Goal: Task Accomplishment & Management: Use online tool/utility

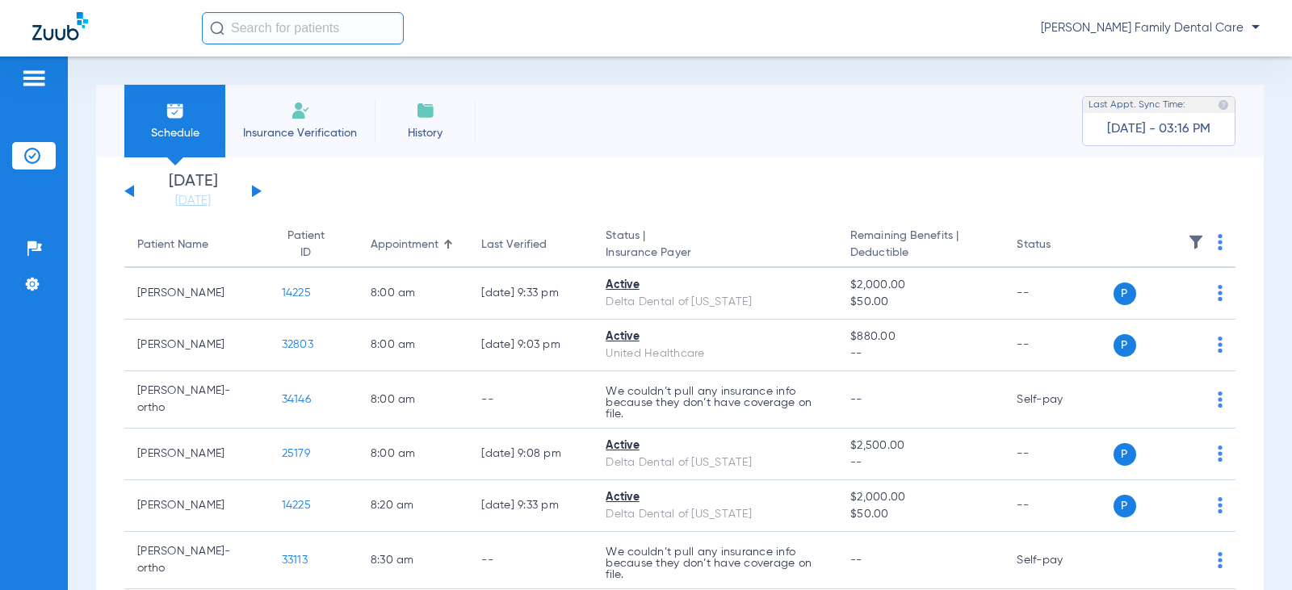
click at [256, 189] on button at bounding box center [257, 191] width 10 height 12
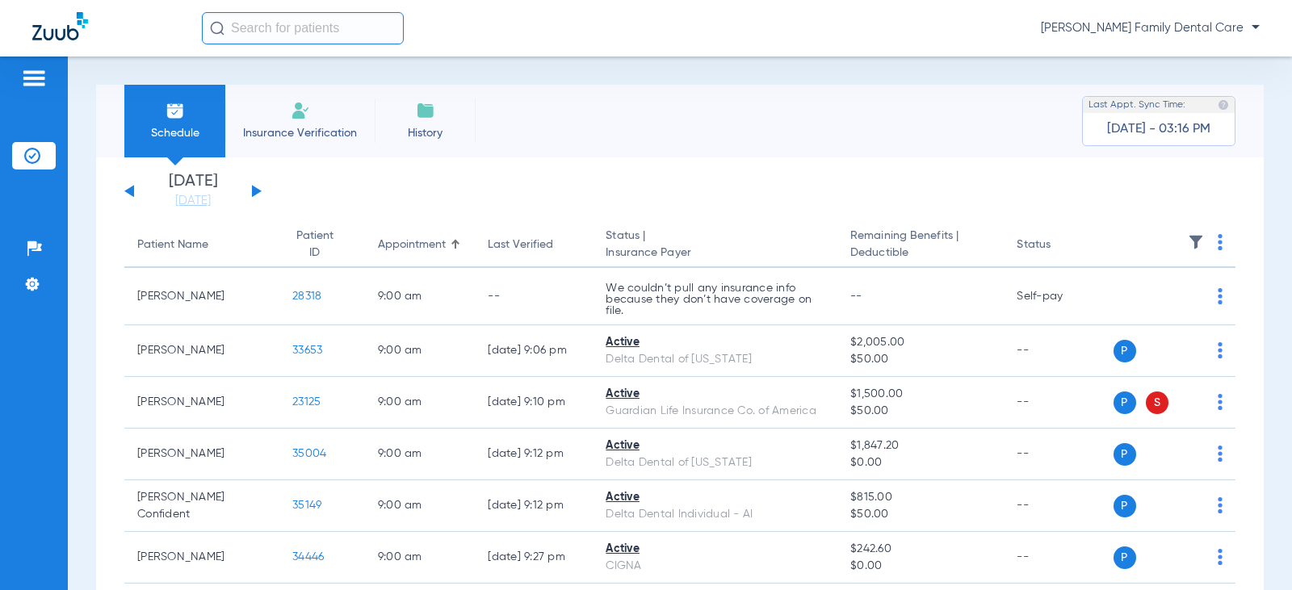
click at [256, 191] on button at bounding box center [257, 191] width 10 height 12
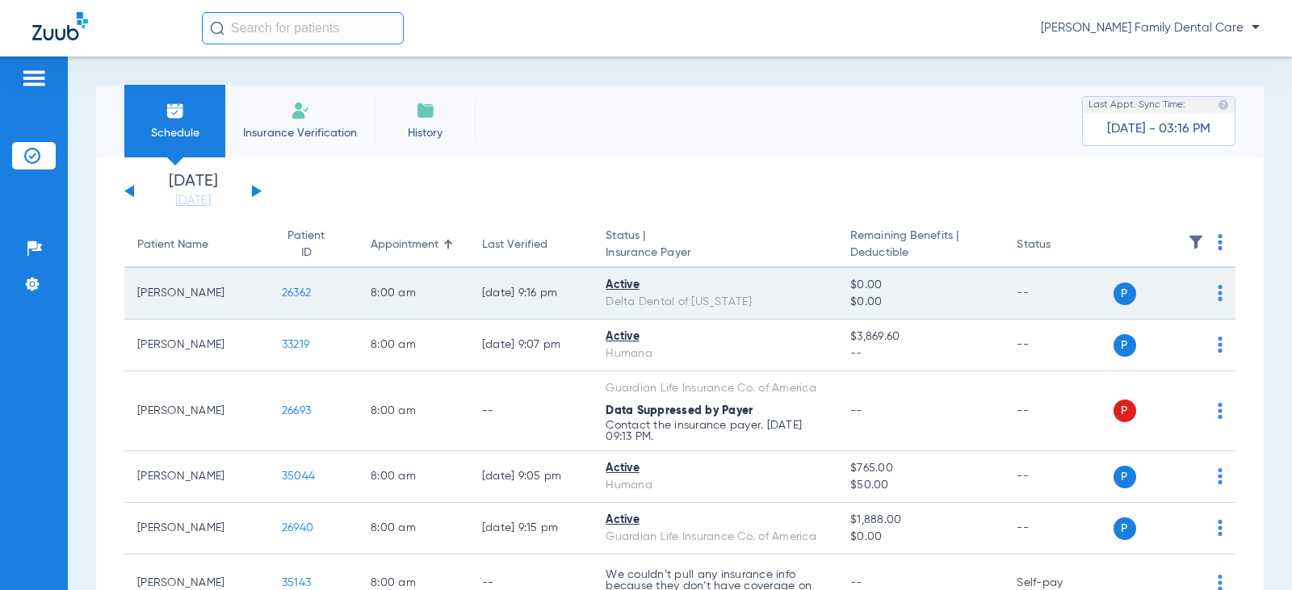
click at [282, 296] on span "26362" at bounding box center [296, 292] width 29 height 11
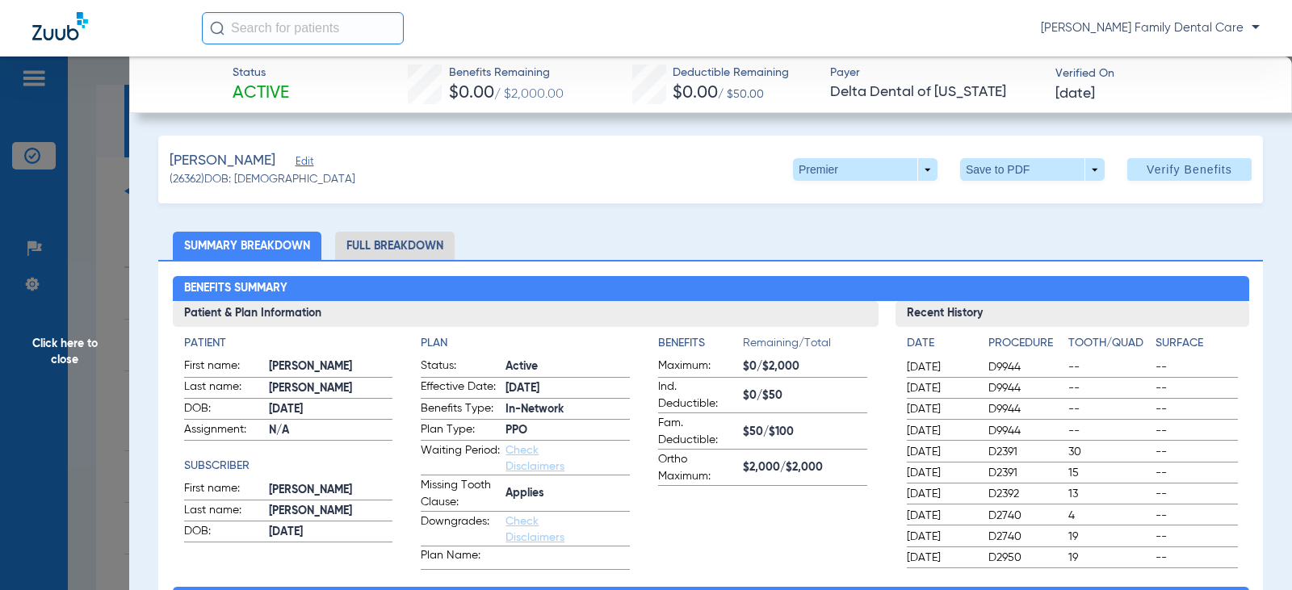
click at [367, 245] on li "Full Breakdown" at bounding box center [395, 246] width 120 height 28
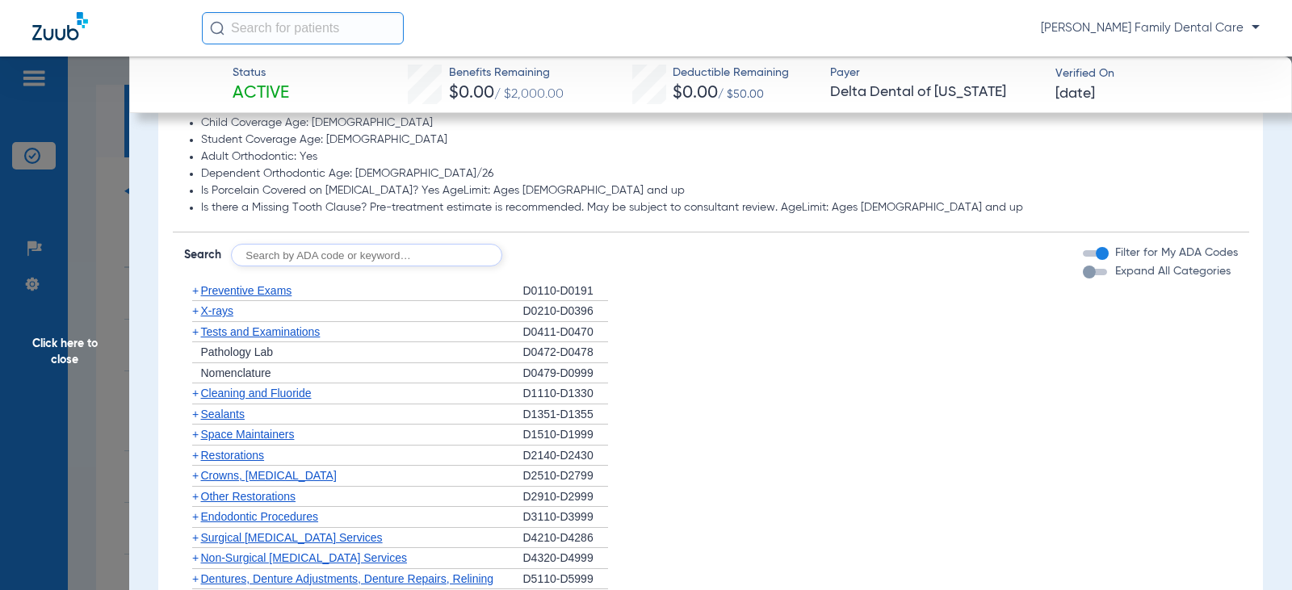
scroll to position [1454, 0]
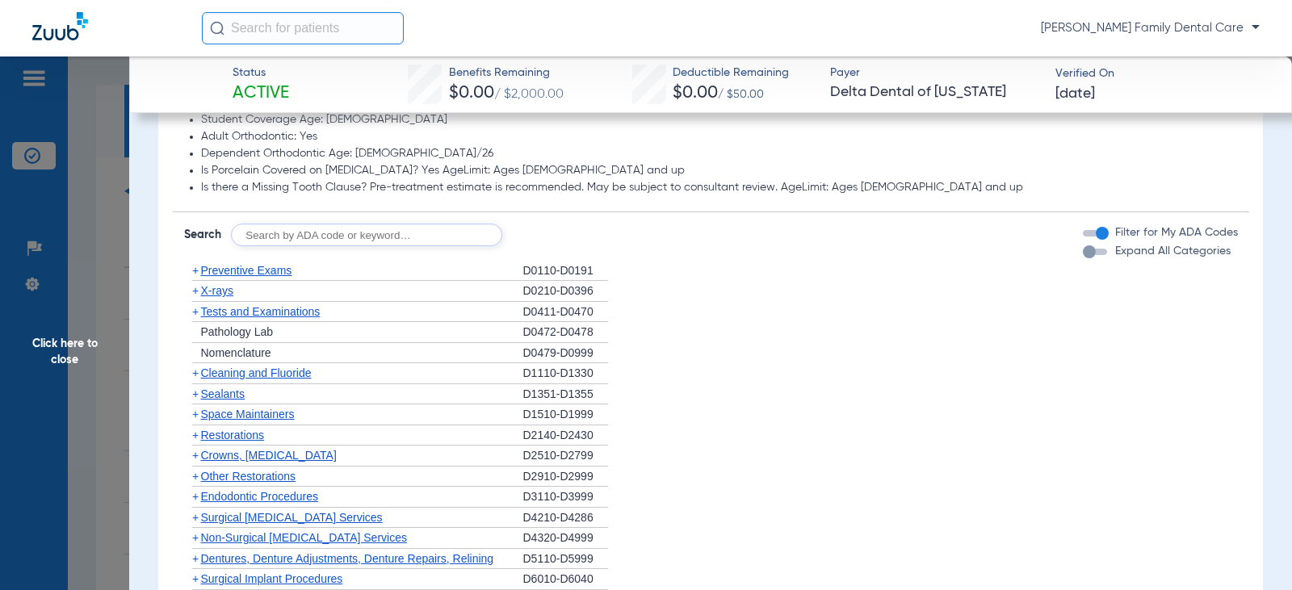
click at [198, 270] on span "+" at bounding box center [195, 270] width 6 height 13
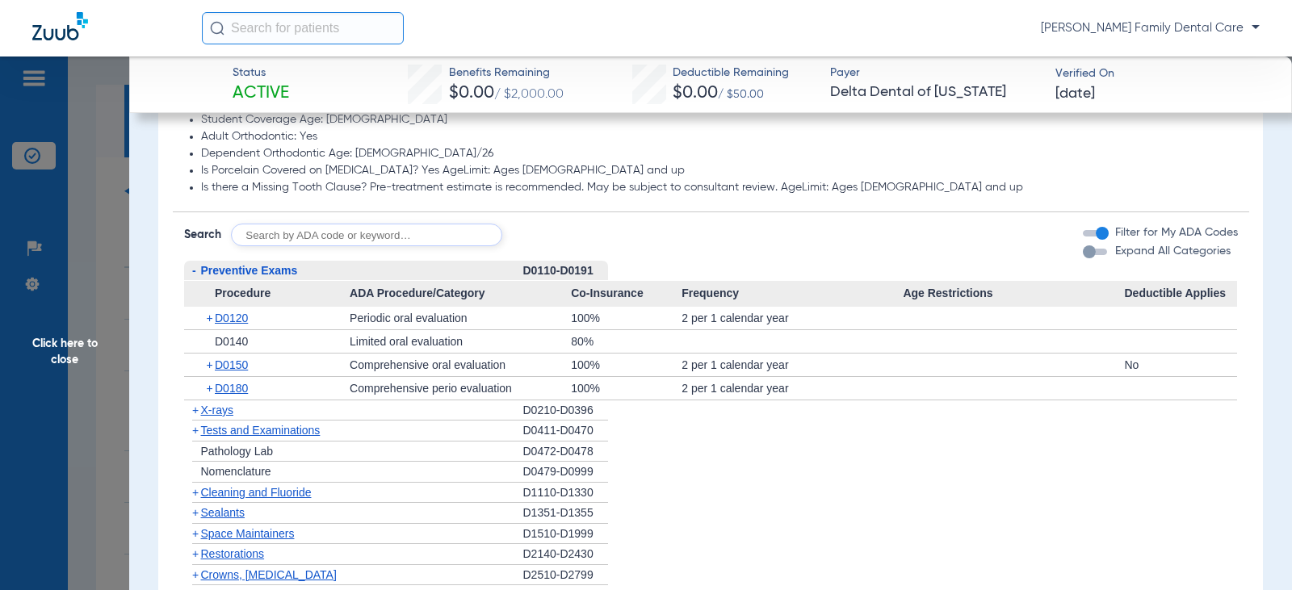
click at [194, 272] on span "-" at bounding box center [194, 270] width 4 height 13
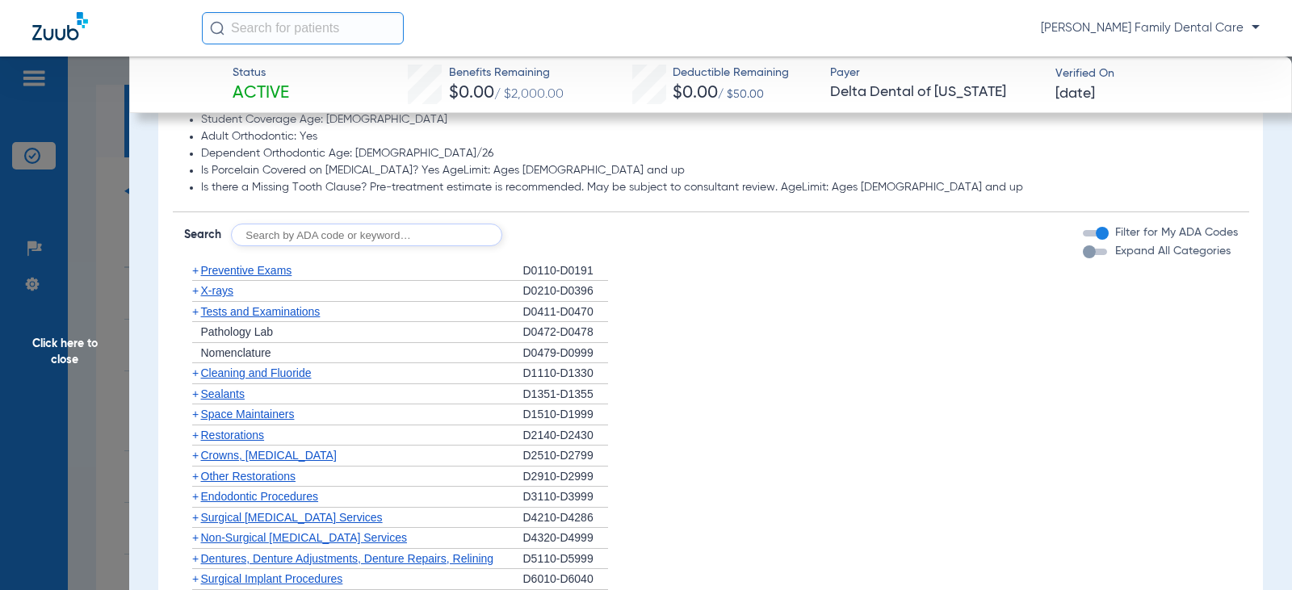
click at [192, 294] on span "+" at bounding box center [195, 290] width 6 height 13
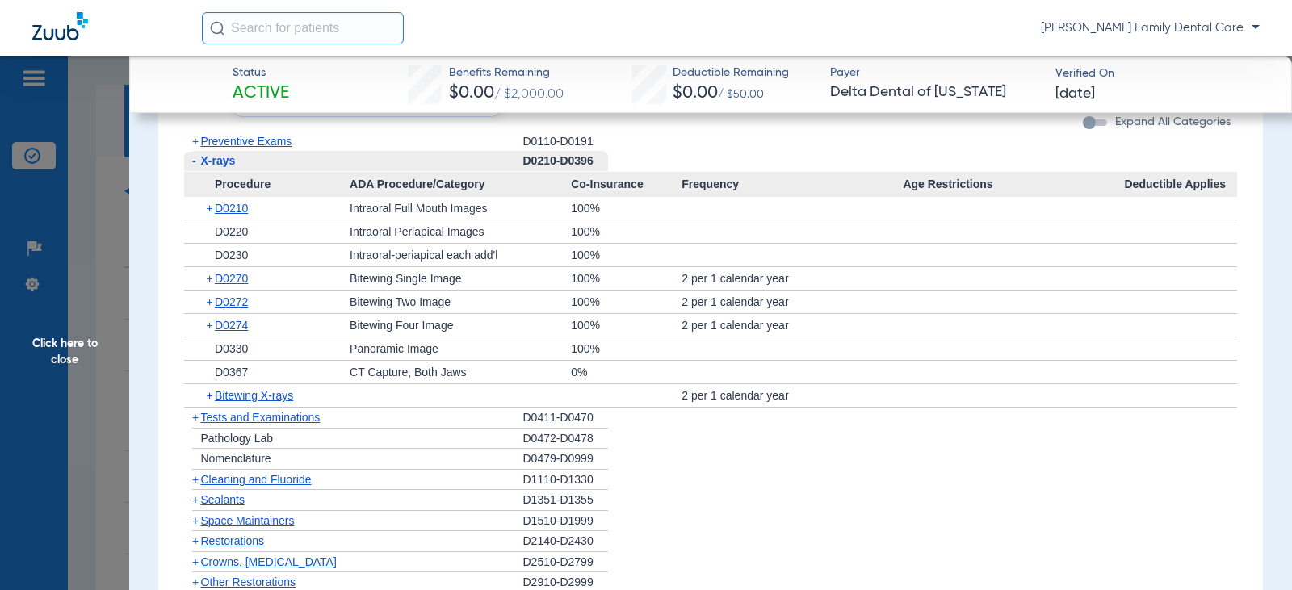
scroll to position [1615, 0]
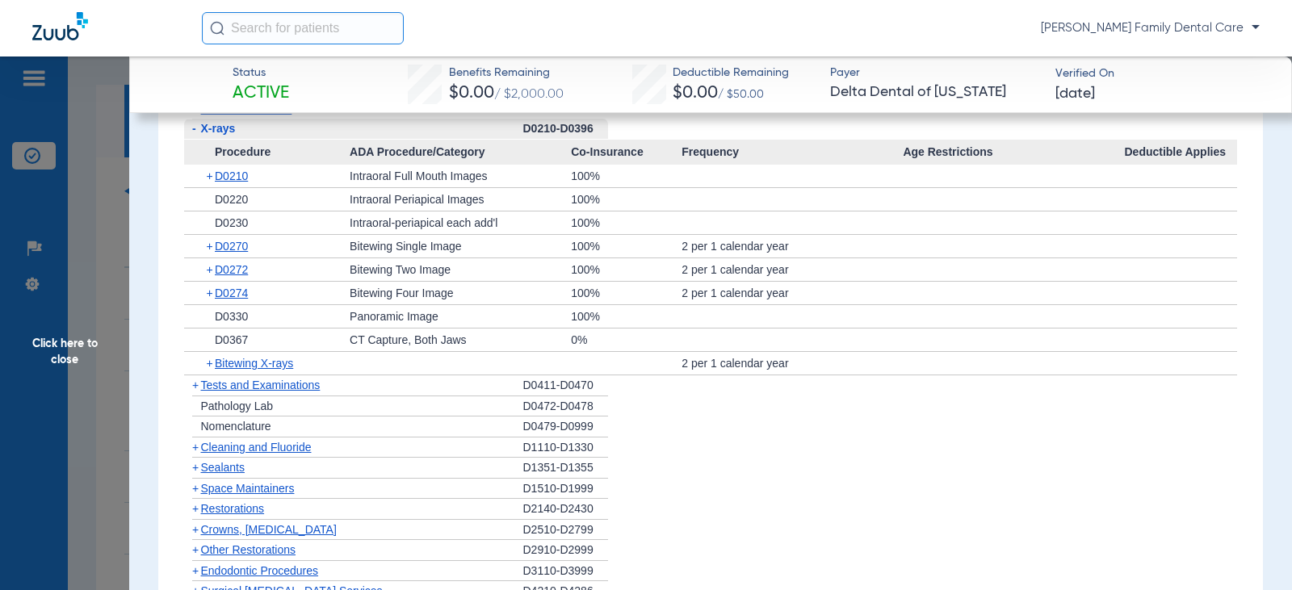
click at [195, 384] on span "+" at bounding box center [195, 385] width 6 height 13
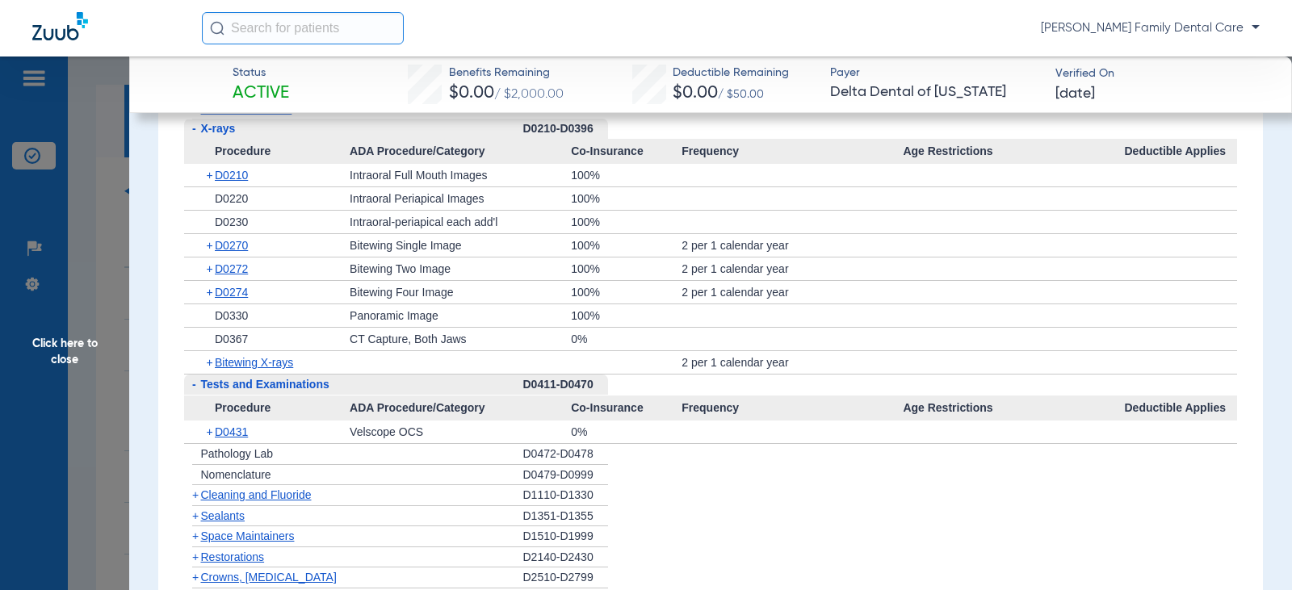
click at [195, 384] on span "-" at bounding box center [194, 384] width 4 height 13
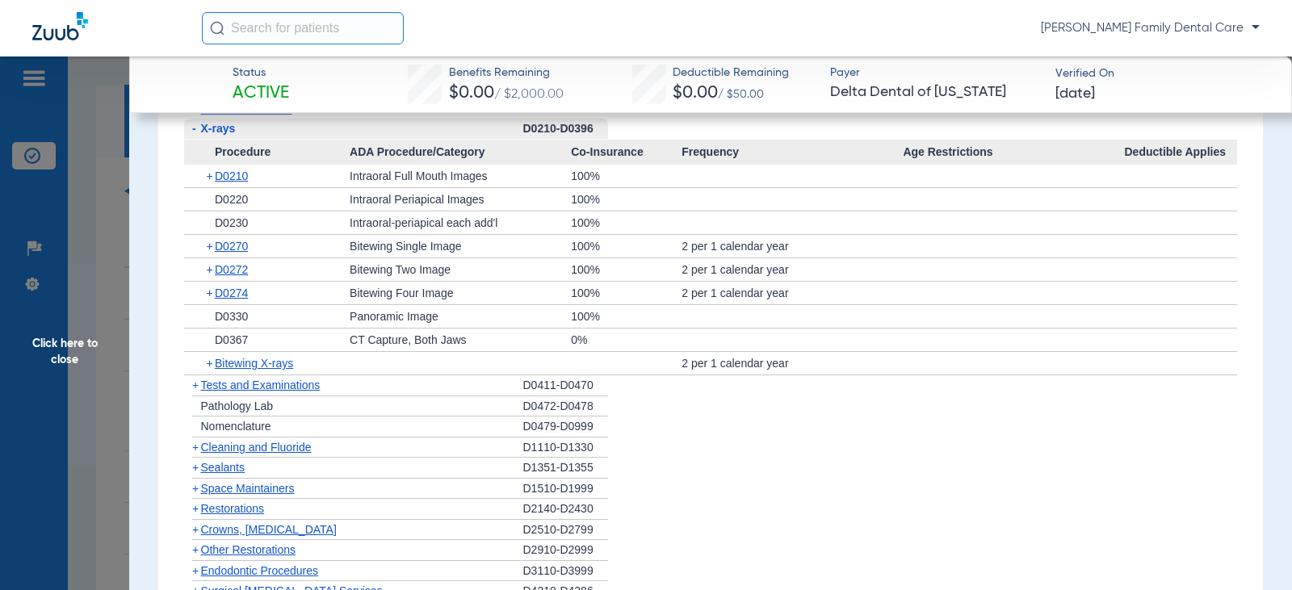
click at [191, 129] on span "-" at bounding box center [192, 129] width 17 height 20
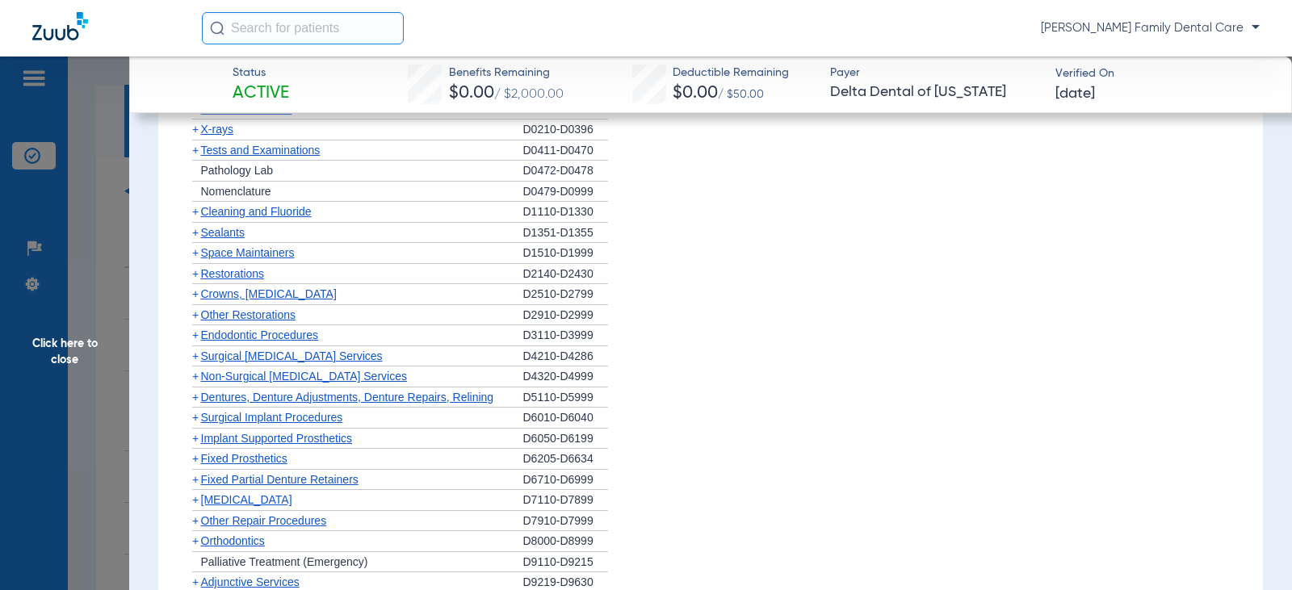
click at [194, 216] on span "+" at bounding box center [195, 211] width 6 height 13
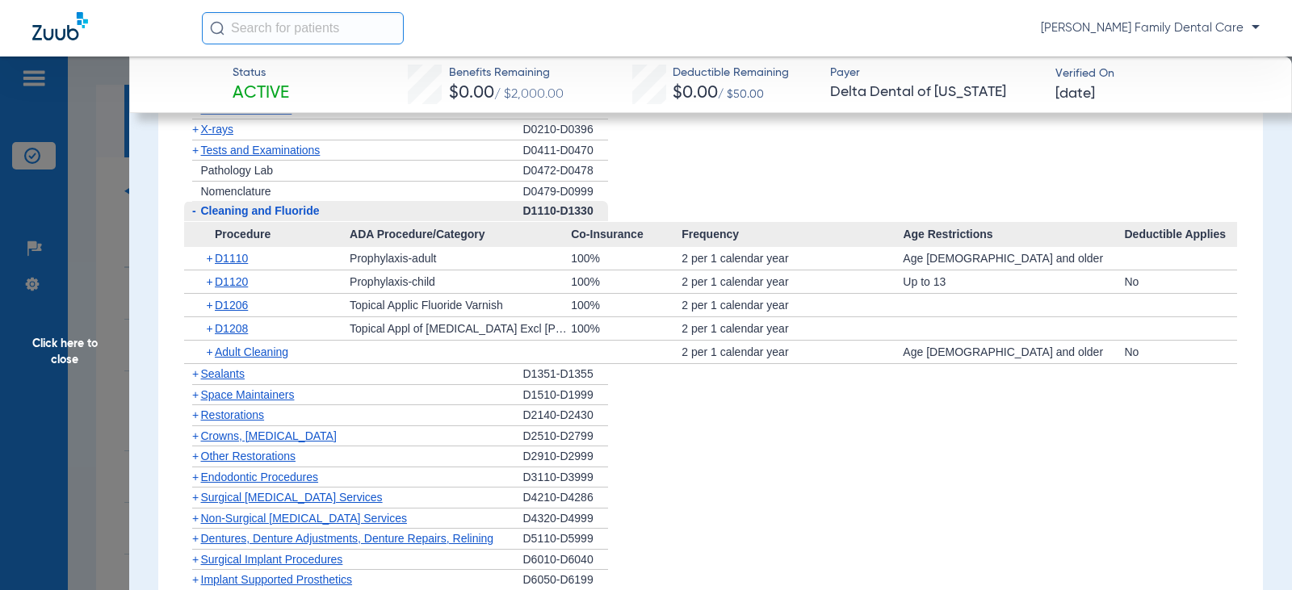
click at [195, 215] on span "-" at bounding box center [194, 210] width 4 height 13
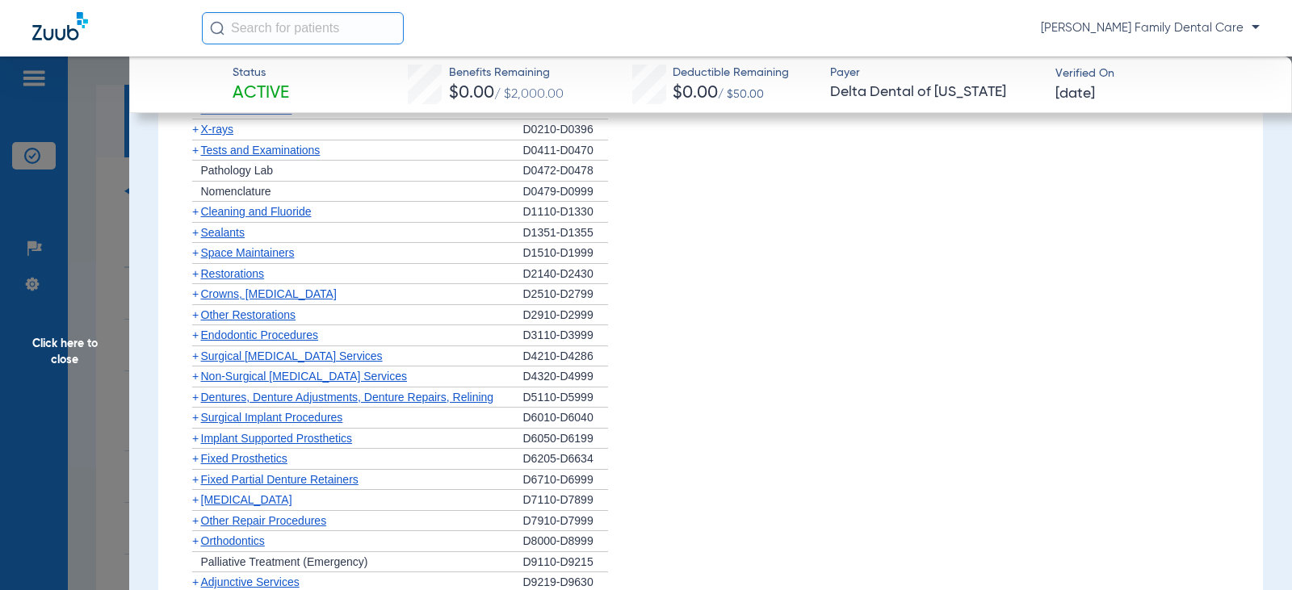
click at [195, 237] on span "+" at bounding box center [195, 232] width 6 height 13
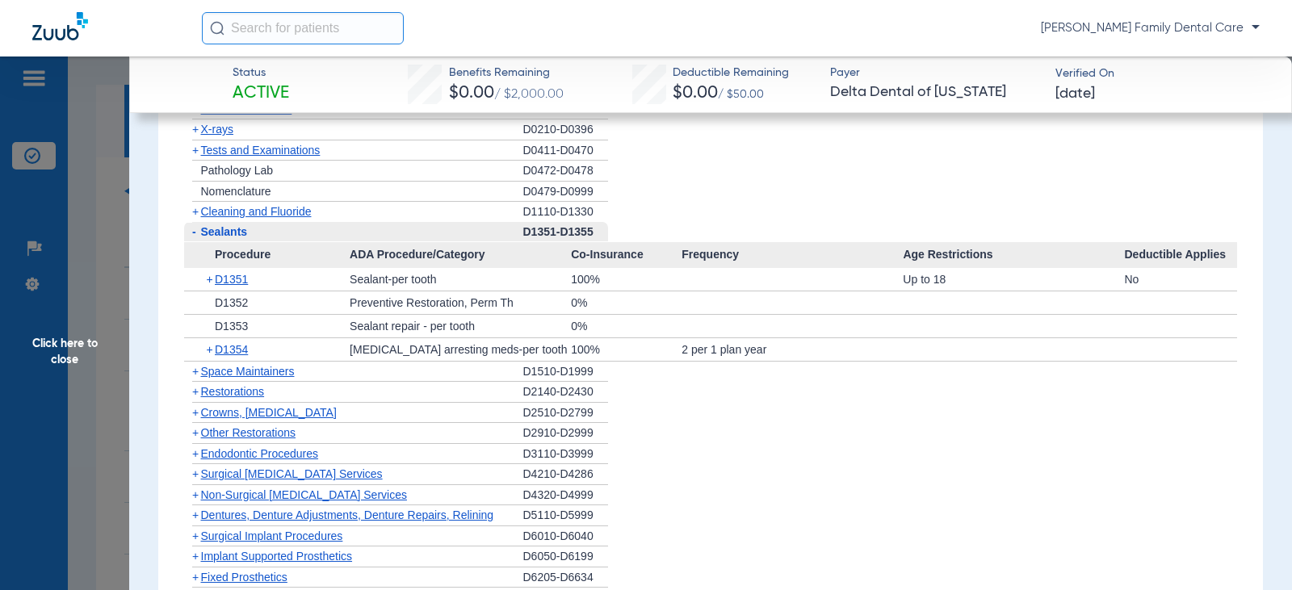
click at [195, 237] on span "-" at bounding box center [194, 231] width 4 height 13
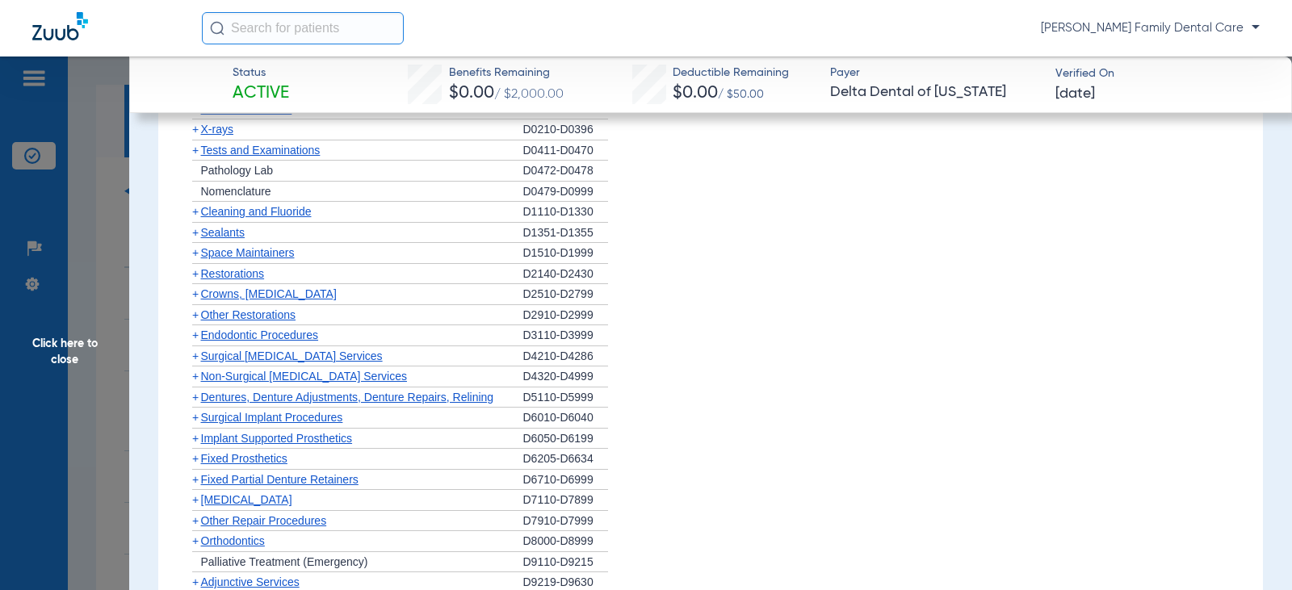
click at [194, 274] on span "+" at bounding box center [195, 273] width 6 height 13
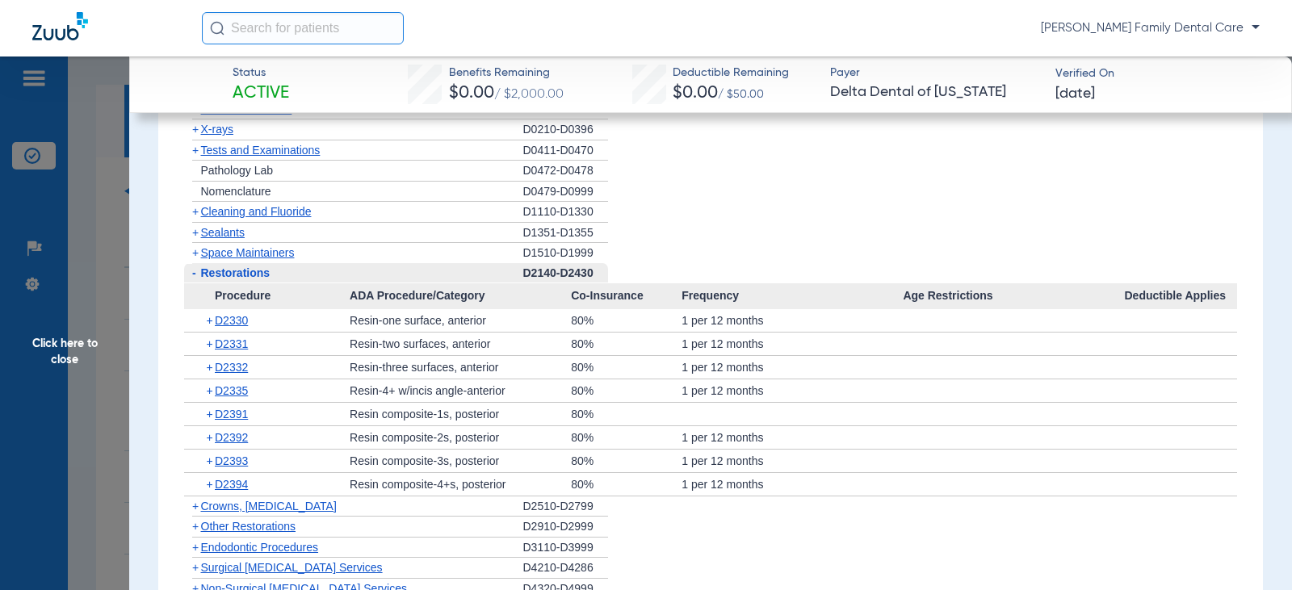
click at [195, 274] on span "-" at bounding box center [194, 272] width 4 height 13
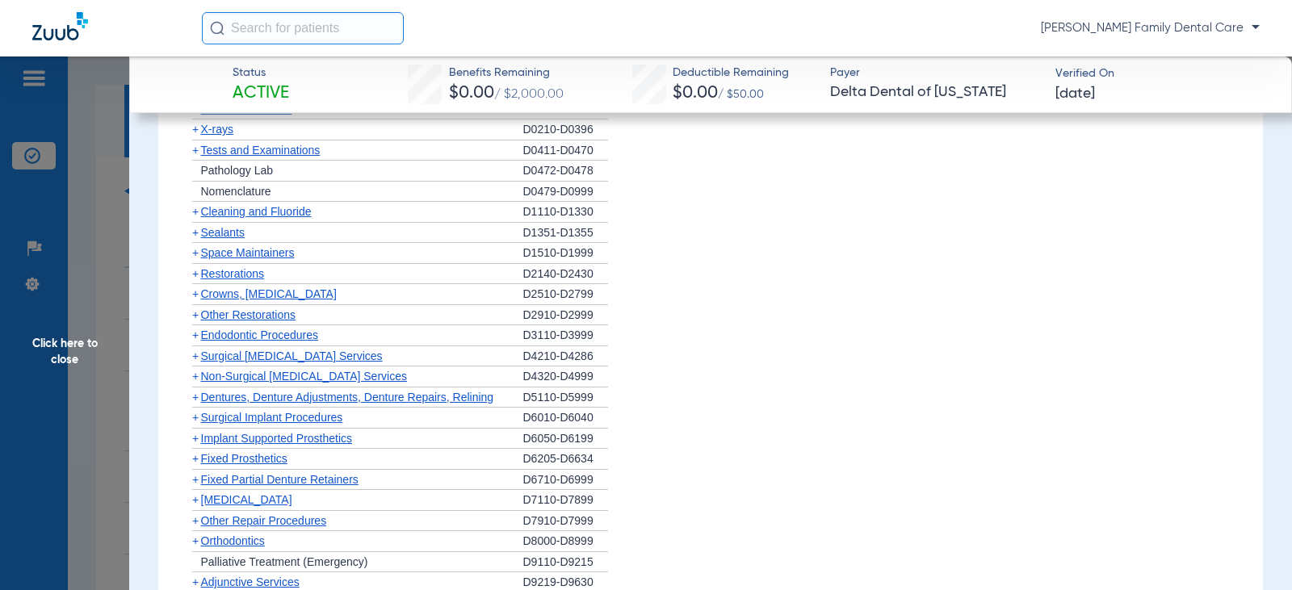
click at [195, 297] on span "+" at bounding box center [195, 293] width 6 height 13
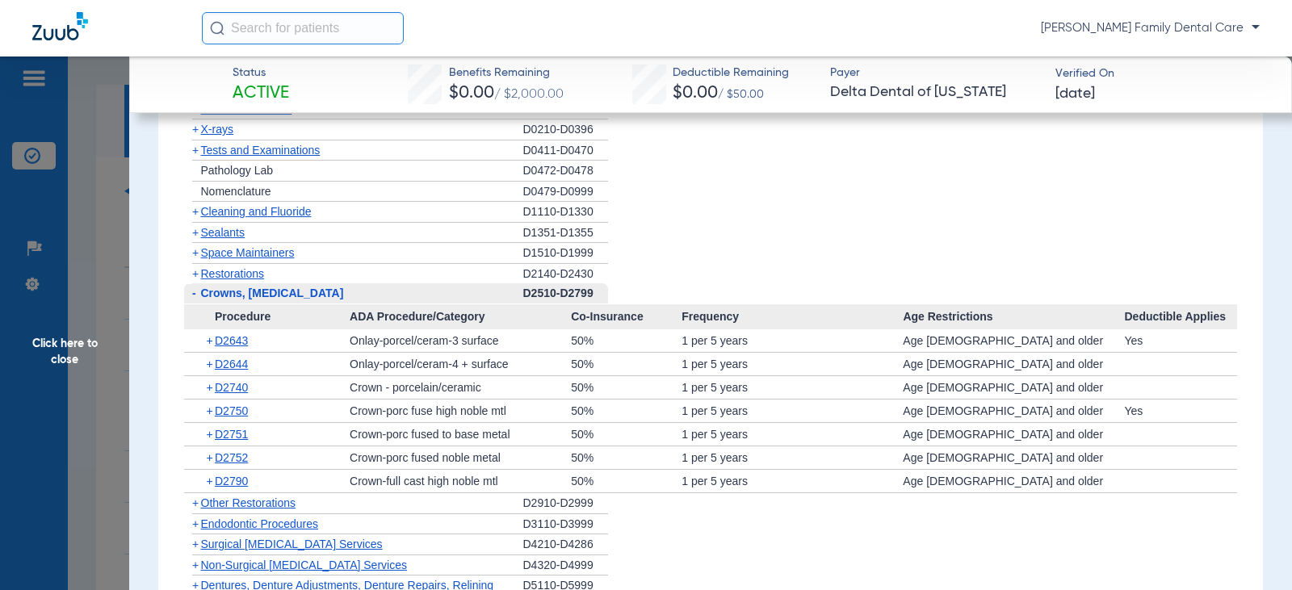
click at [195, 297] on span "-" at bounding box center [194, 293] width 4 height 13
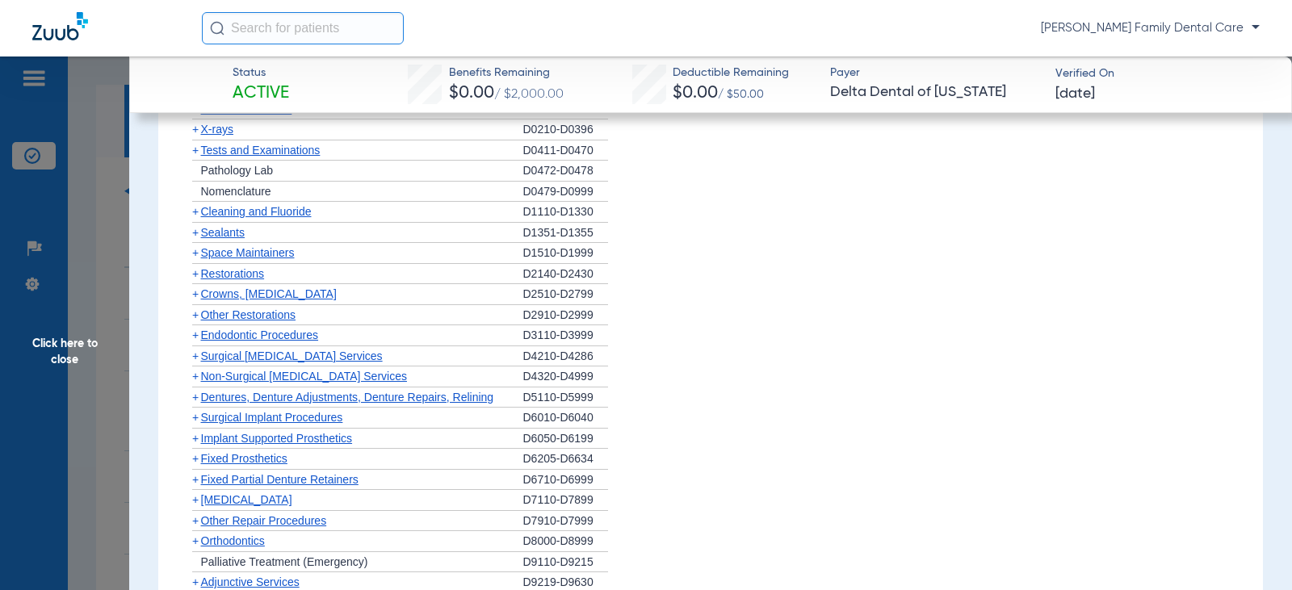
click at [199, 317] on span "+" at bounding box center [192, 315] width 17 height 20
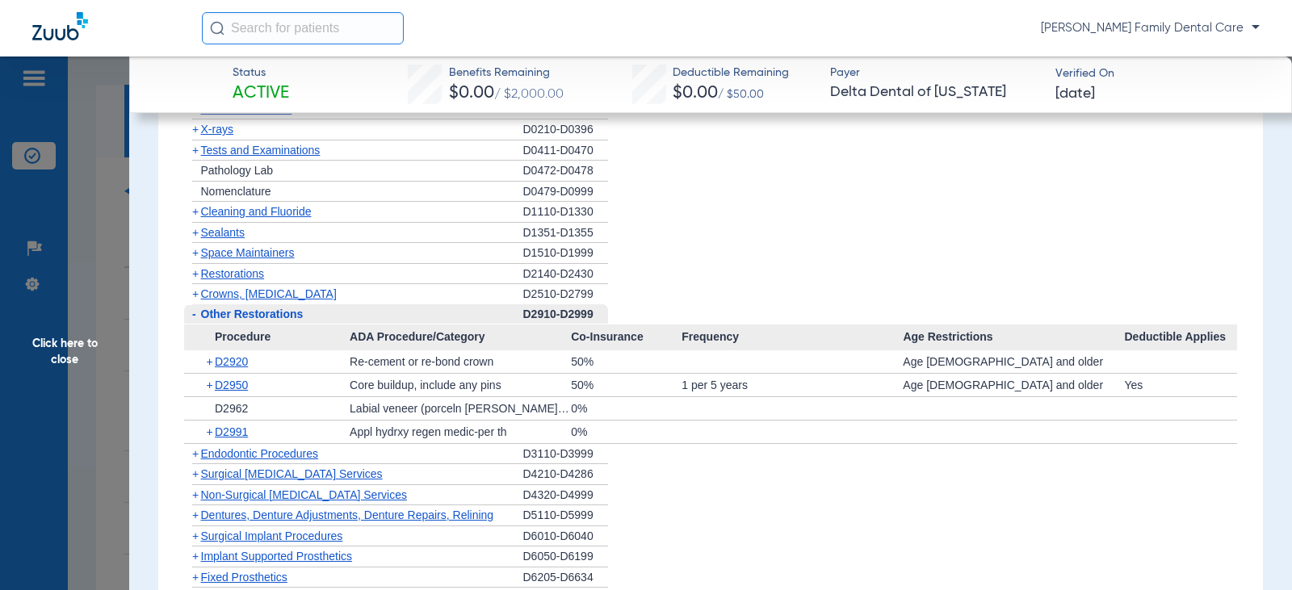
click at [195, 314] on span "-" at bounding box center [194, 314] width 4 height 13
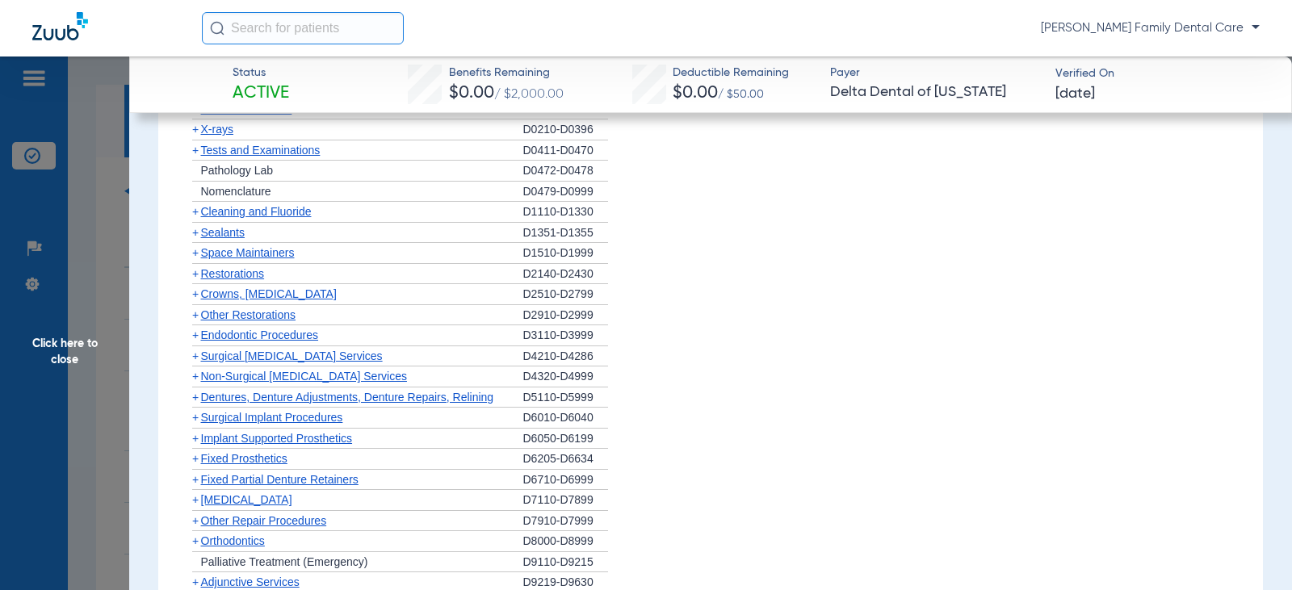
click at [194, 335] on span "+" at bounding box center [195, 335] width 6 height 13
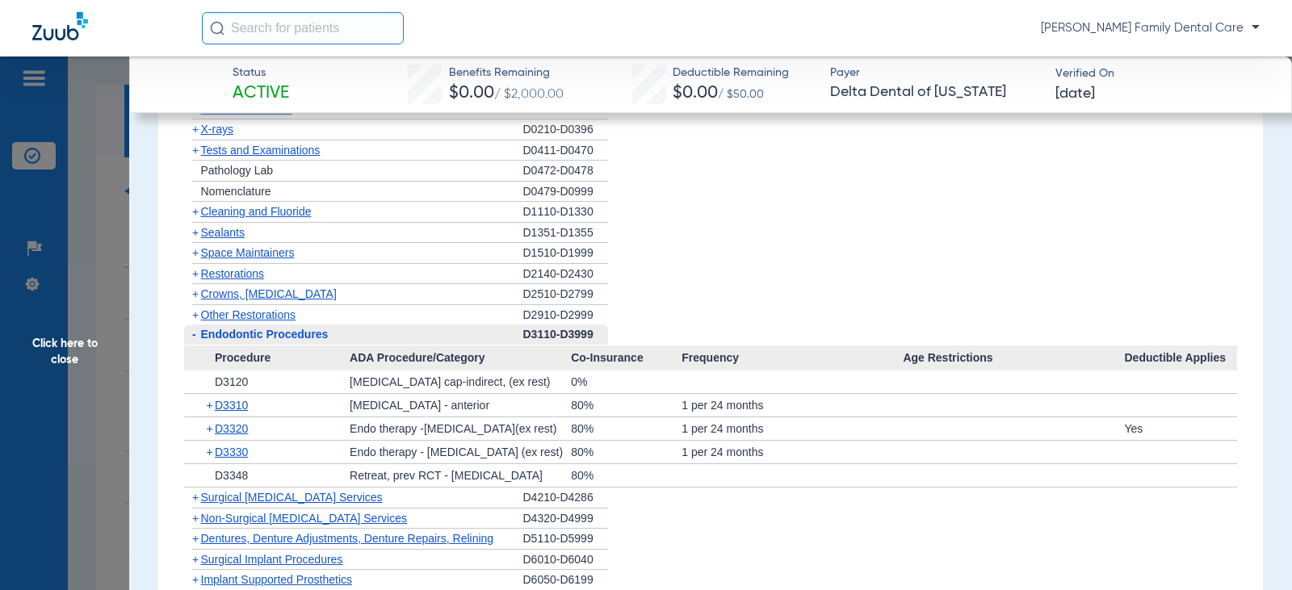
click at [198, 338] on span "-" at bounding box center [192, 335] width 17 height 20
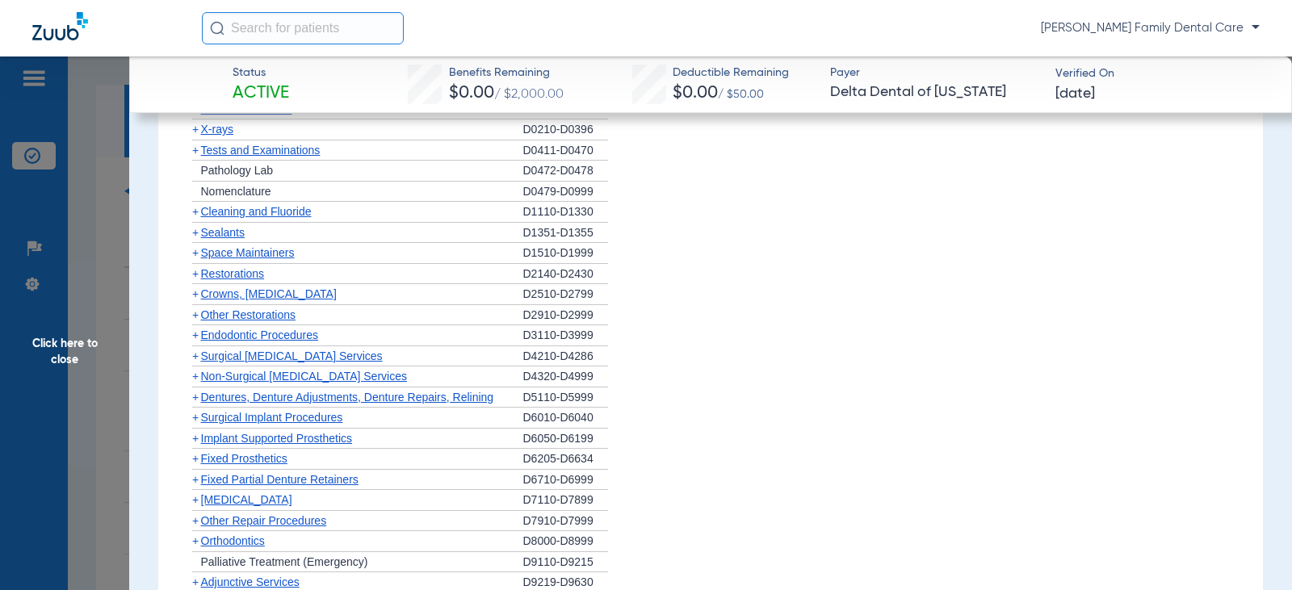
click at [195, 379] on span "+" at bounding box center [195, 376] width 6 height 13
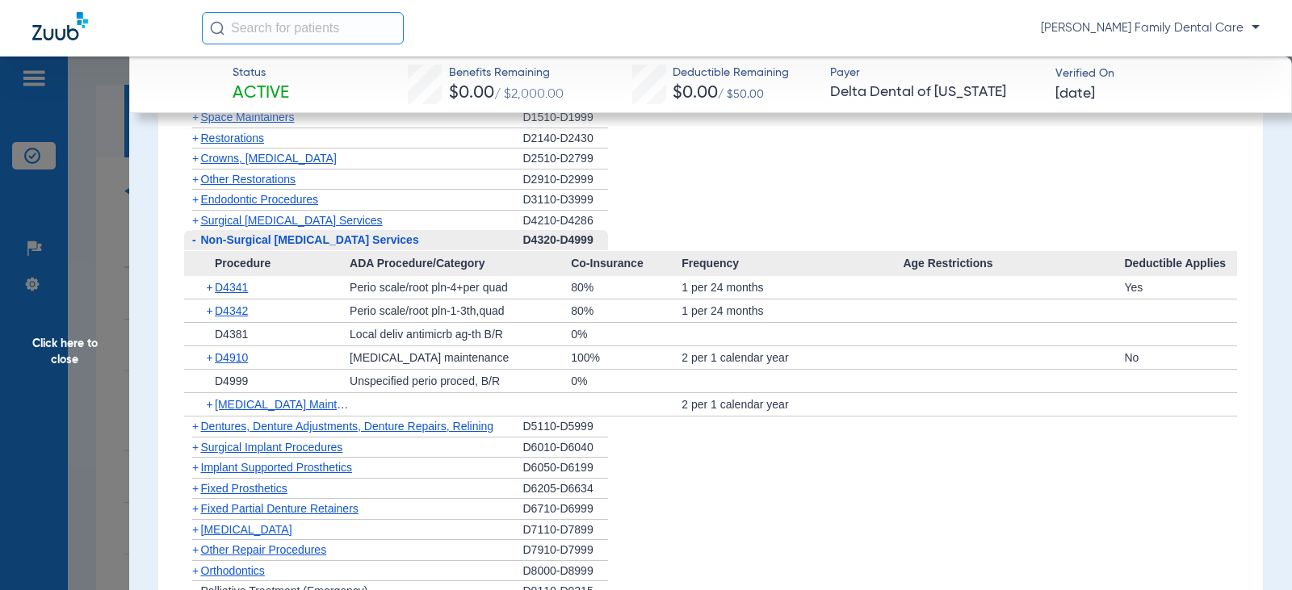
scroll to position [1777, 0]
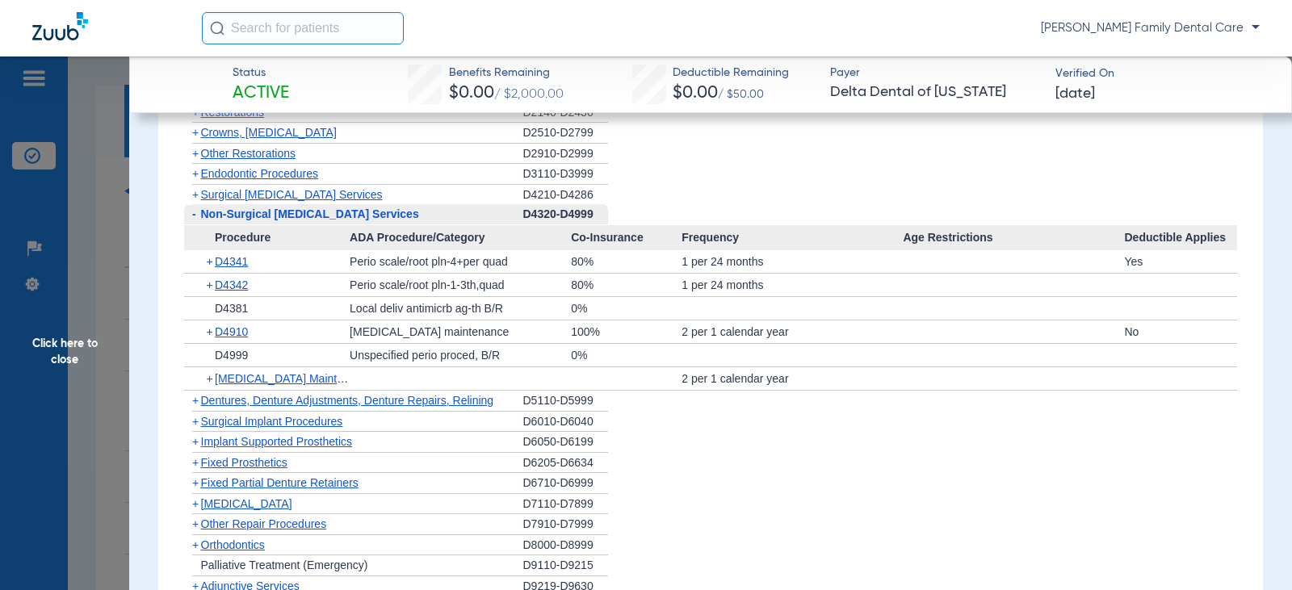
click at [195, 213] on span "-" at bounding box center [194, 214] width 4 height 13
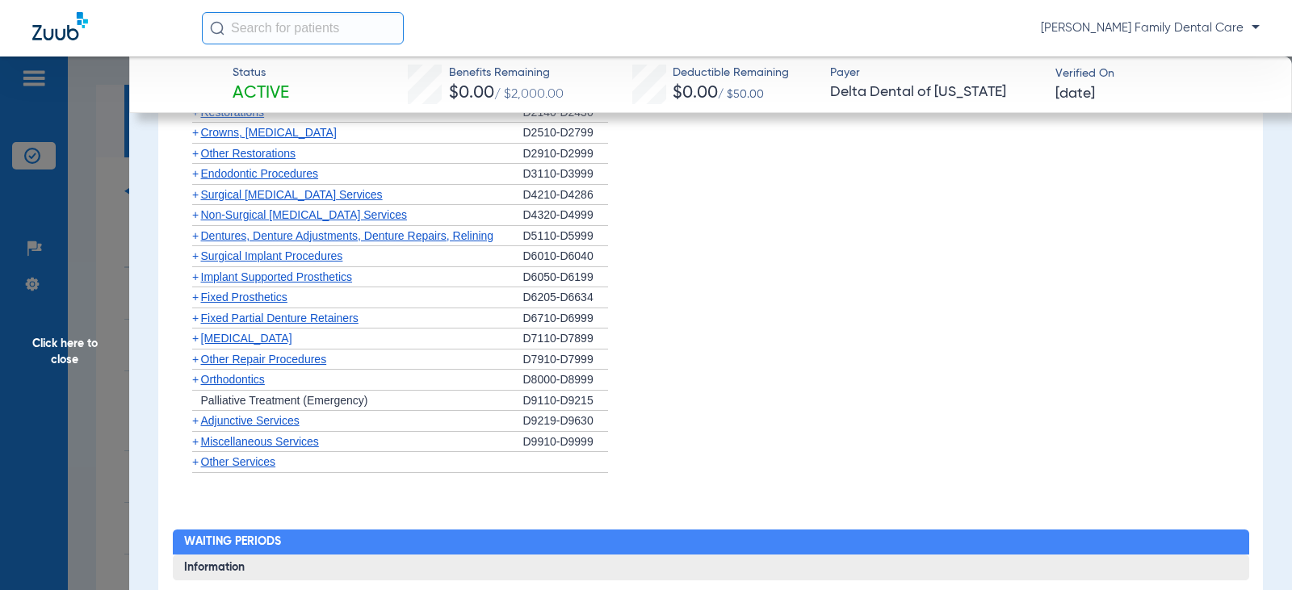
click at [199, 239] on span "+" at bounding box center [192, 236] width 17 height 20
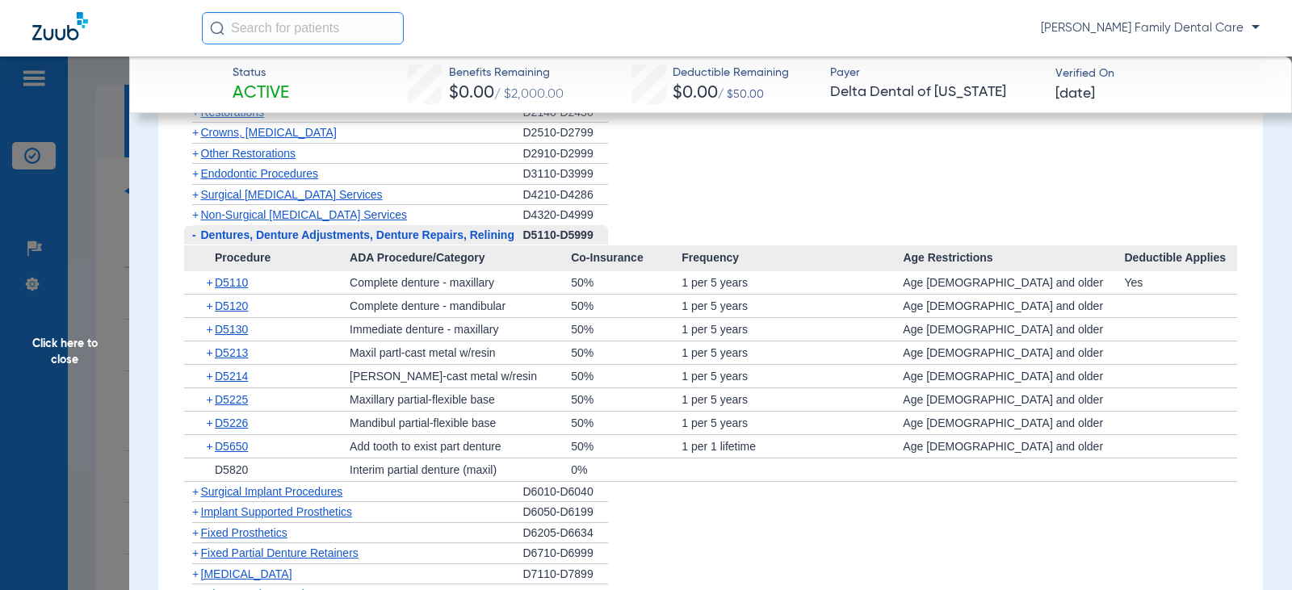
click at [199, 239] on span "-" at bounding box center [192, 235] width 17 height 20
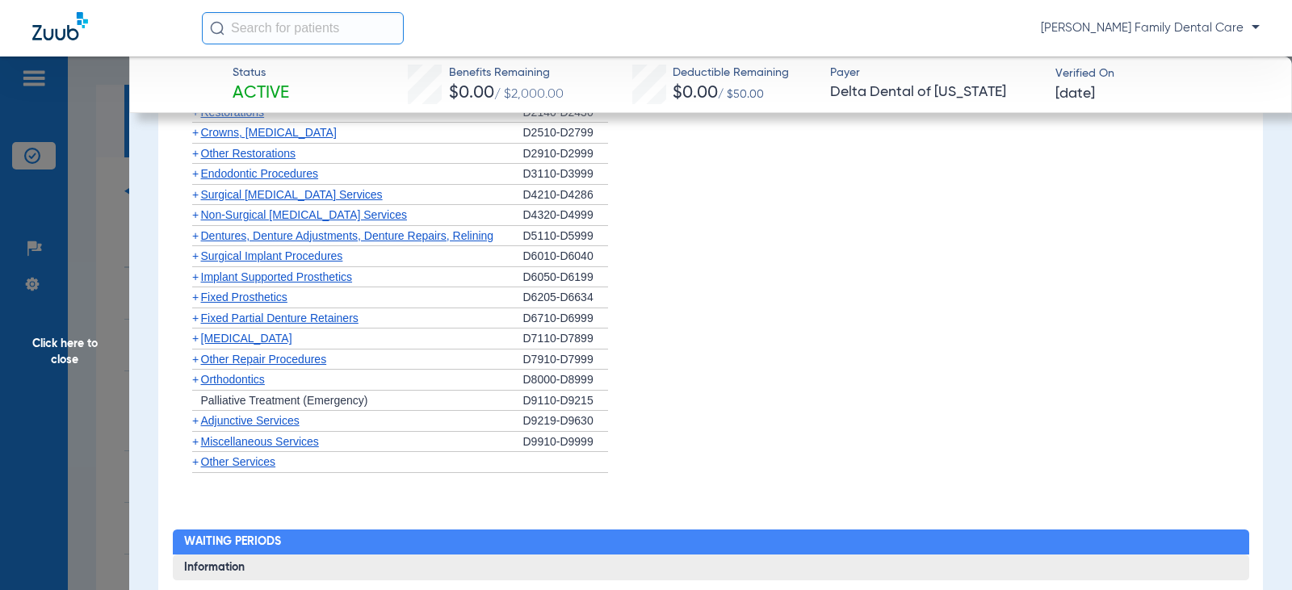
click at [198, 255] on span "+" at bounding box center [195, 256] width 6 height 13
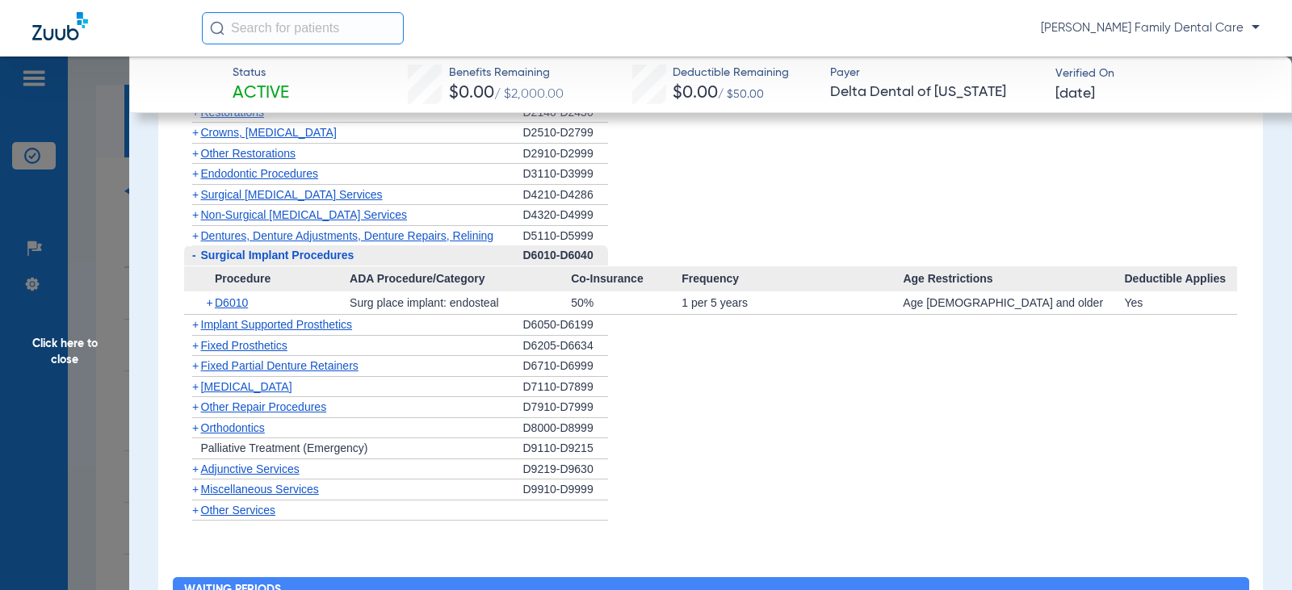
click at [198, 255] on span "-" at bounding box center [192, 255] width 17 height 20
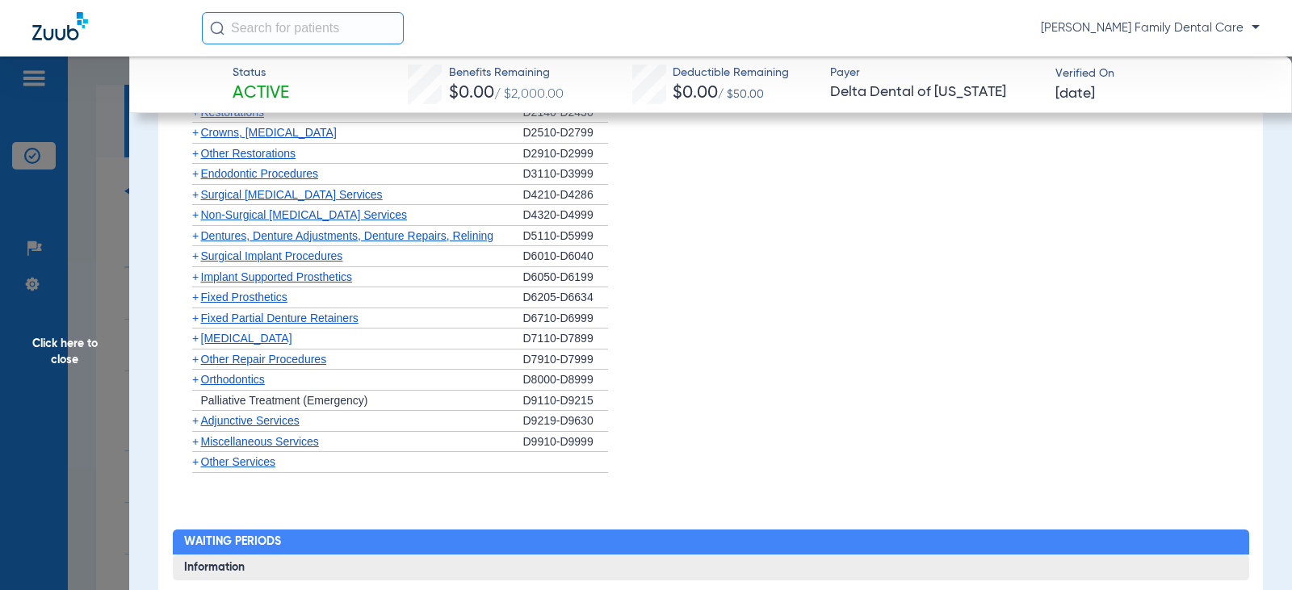
click at [198, 272] on span "+" at bounding box center [195, 277] width 6 height 13
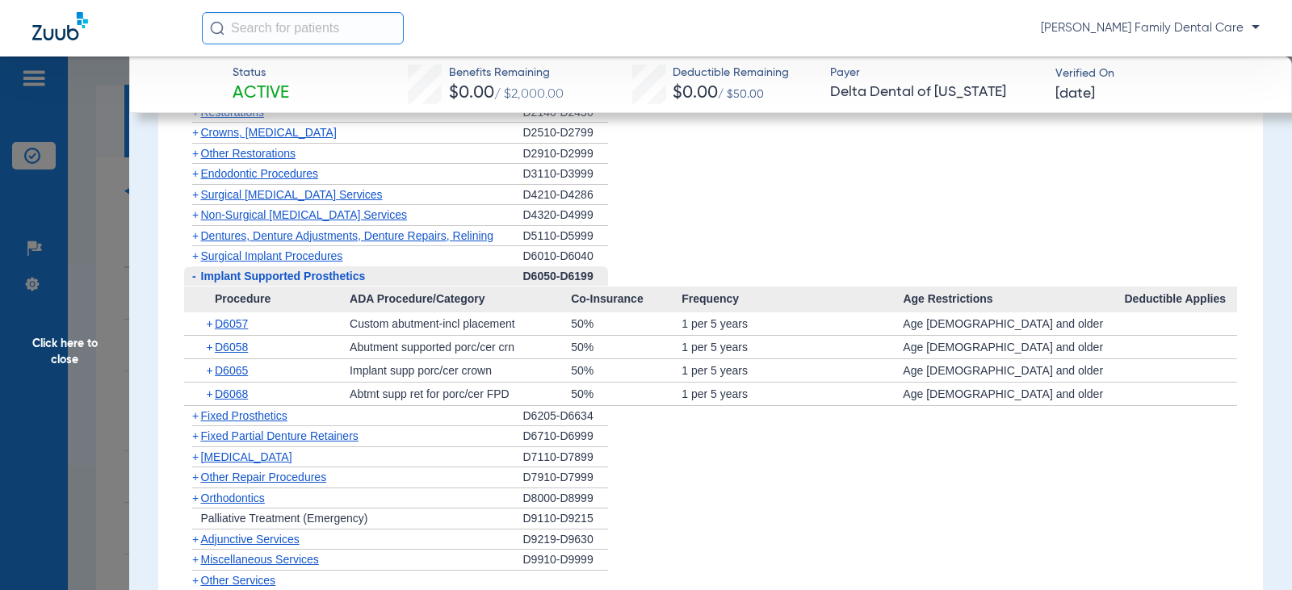
click at [198, 273] on span "-" at bounding box center [192, 276] width 17 height 20
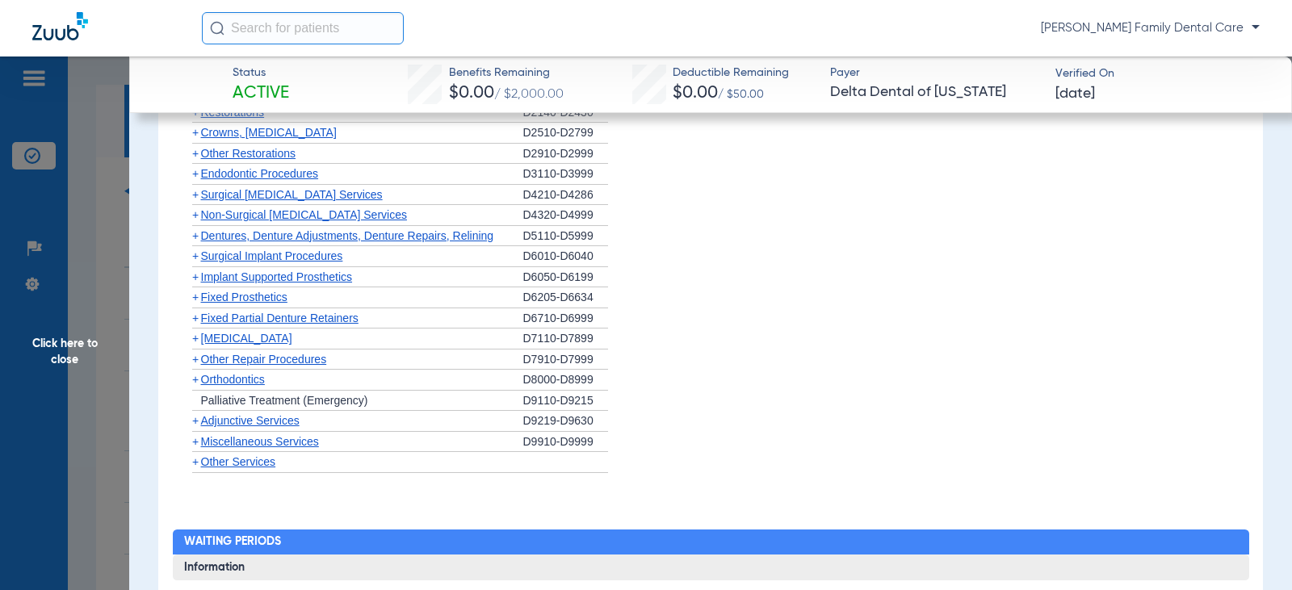
click at [198, 300] on span "+" at bounding box center [195, 297] width 6 height 13
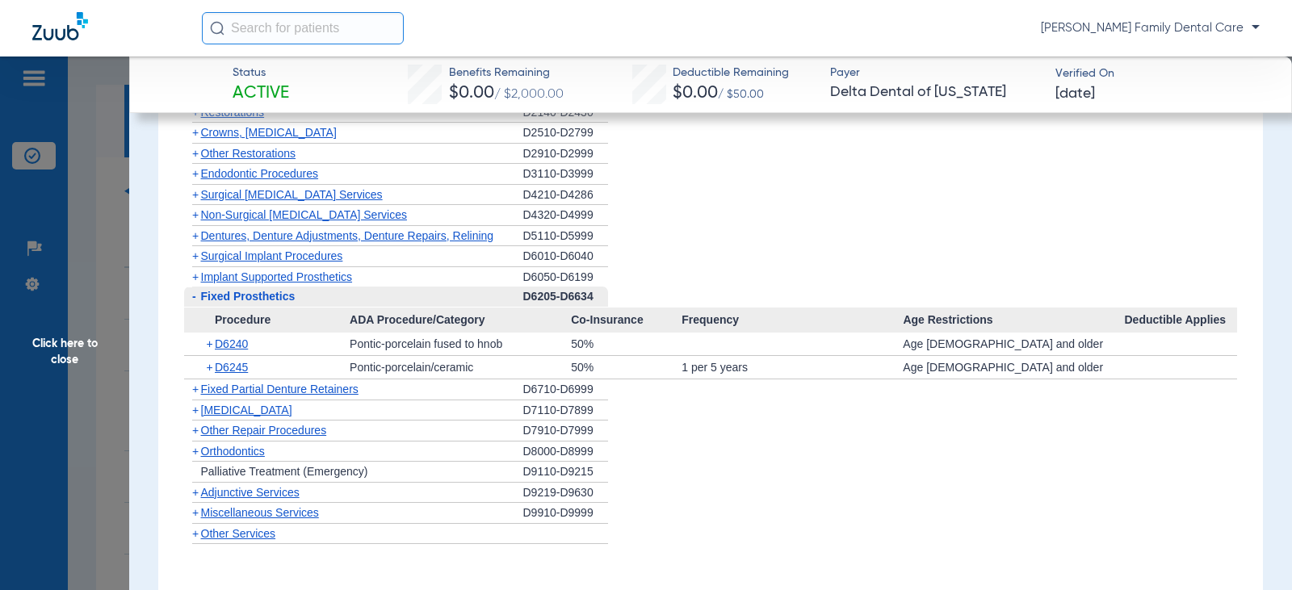
click at [198, 300] on span "-" at bounding box center [192, 297] width 17 height 20
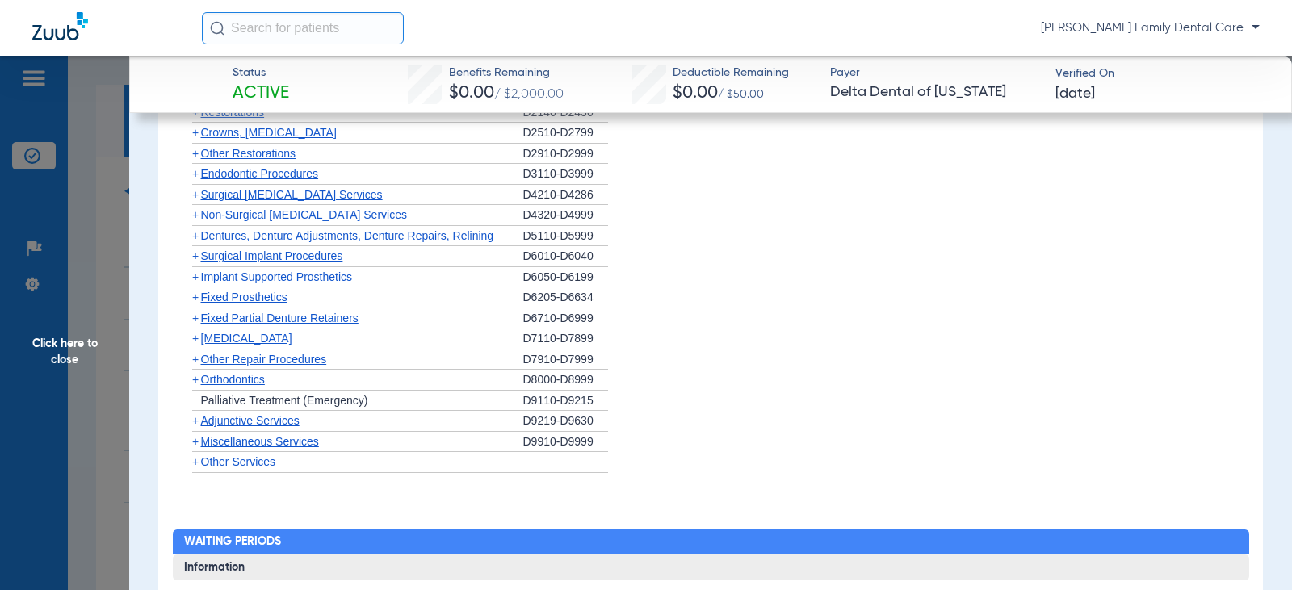
click at [198, 317] on span "+" at bounding box center [195, 318] width 6 height 13
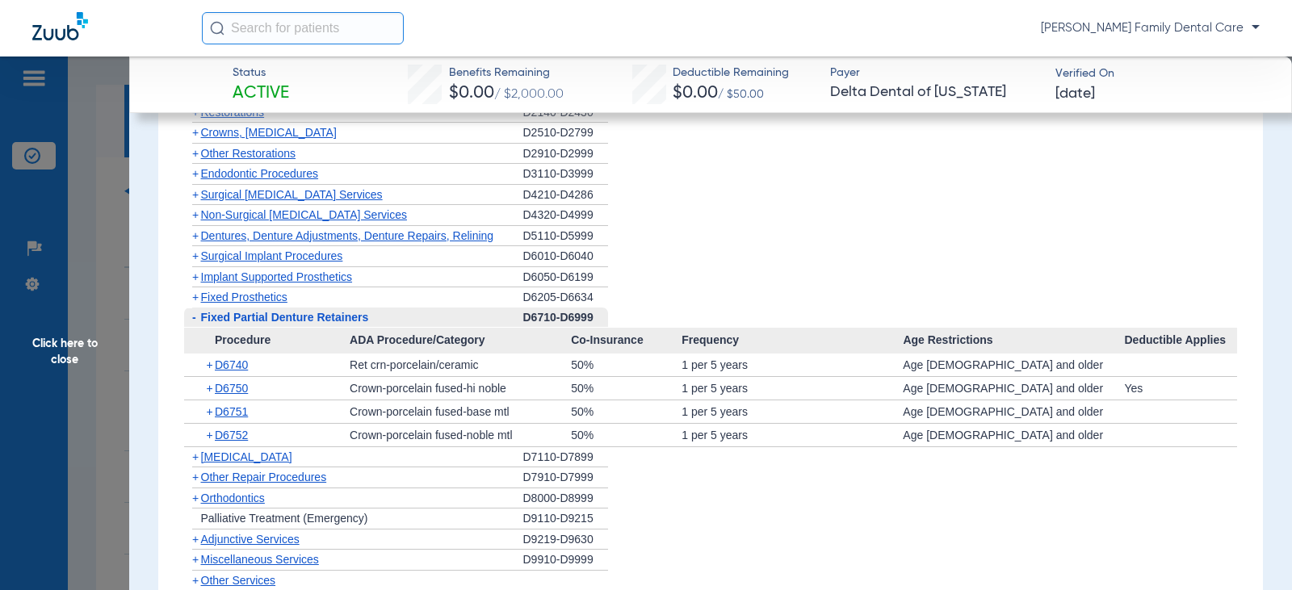
click at [198, 317] on span "-" at bounding box center [192, 318] width 17 height 20
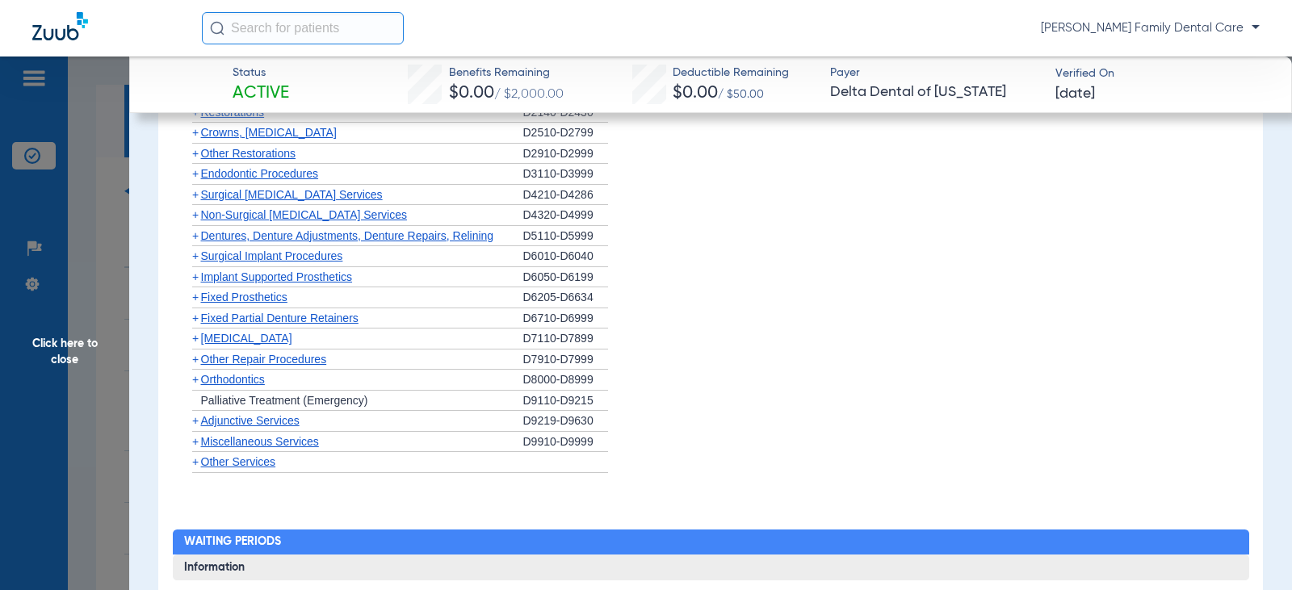
click at [196, 338] on span "+" at bounding box center [195, 338] width 6 height 13
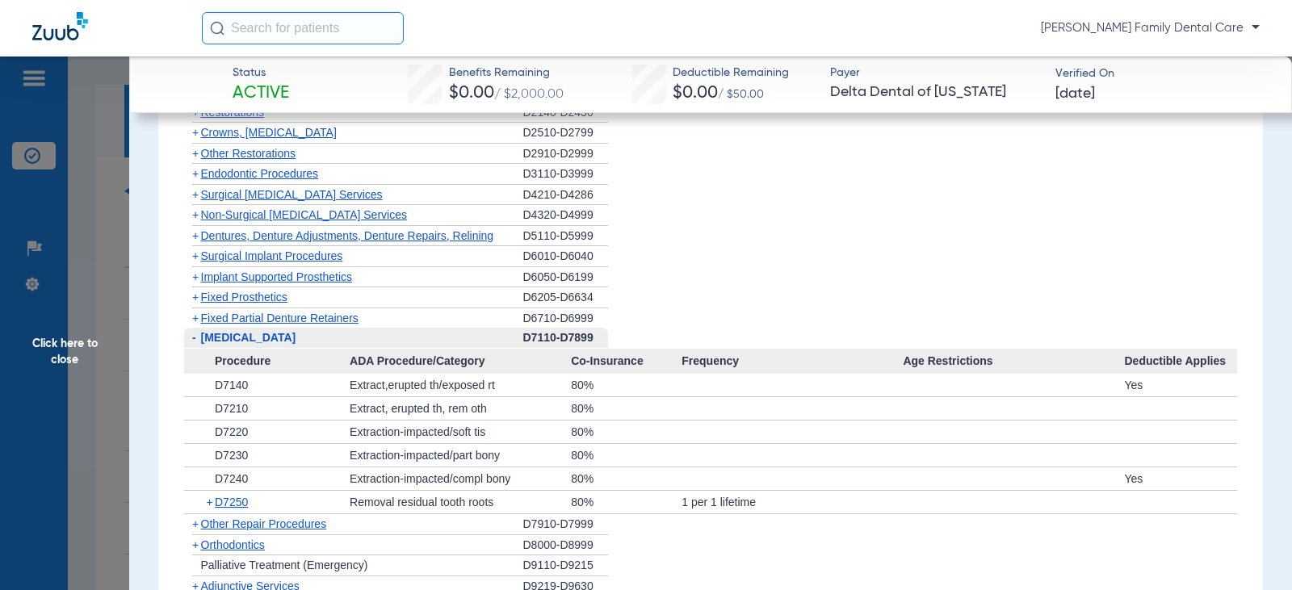
click at [196, 338] on span "-" at bounding box center [192, 338] width 17 height 20
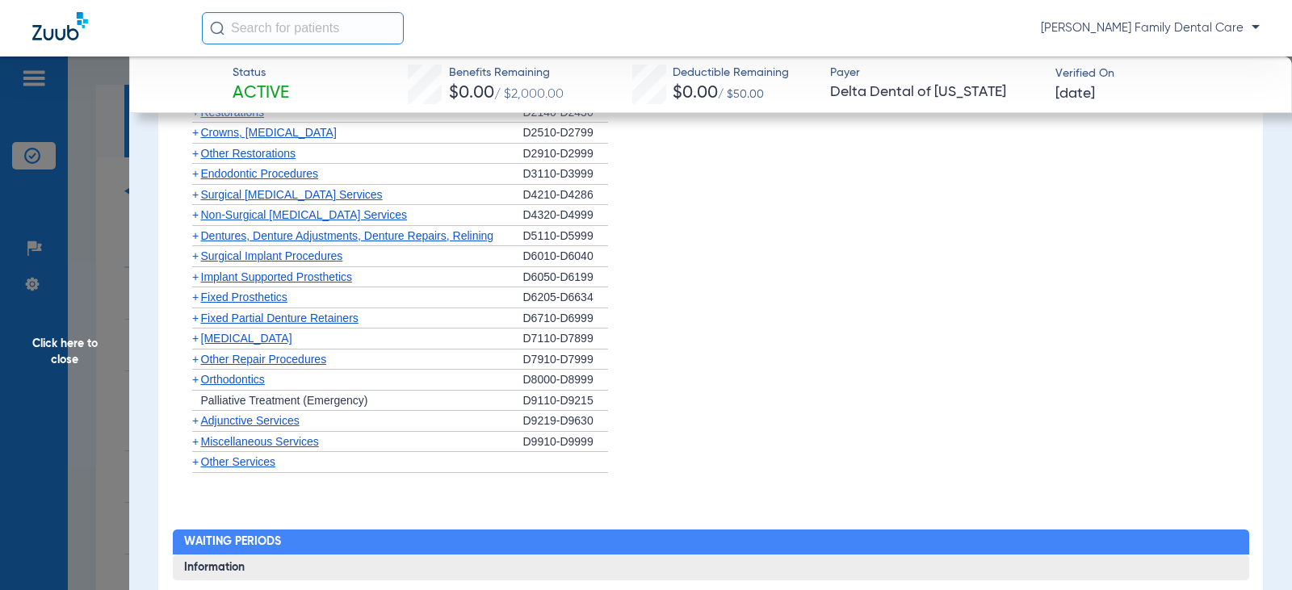
click at [198, 424] on span "+" at bounding box center [195, 420] width 6 height 13
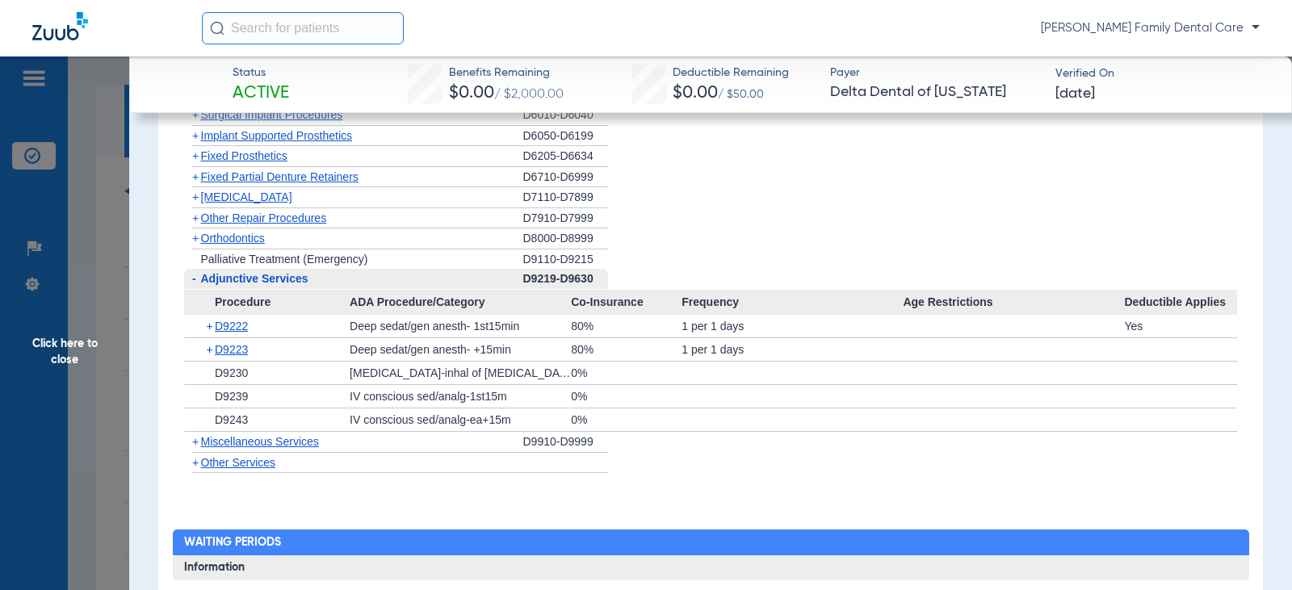
scroll to position [1938, 0]
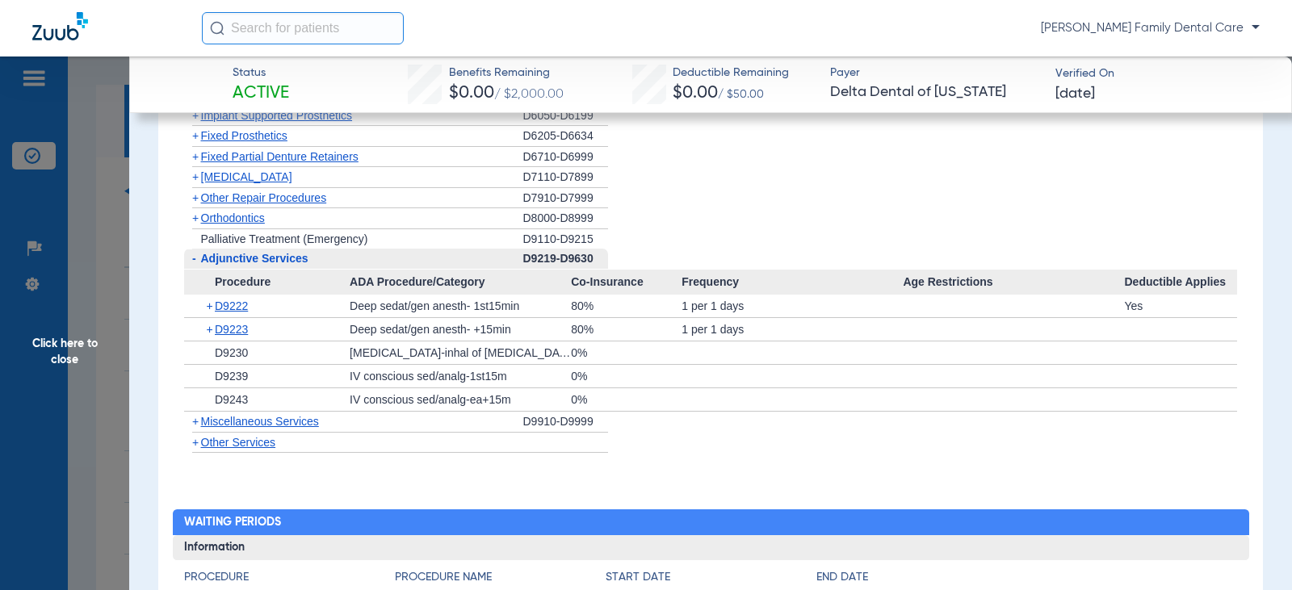
click at [193, 260] on span "-" at bounding box center [194, 258] width 4 height 13
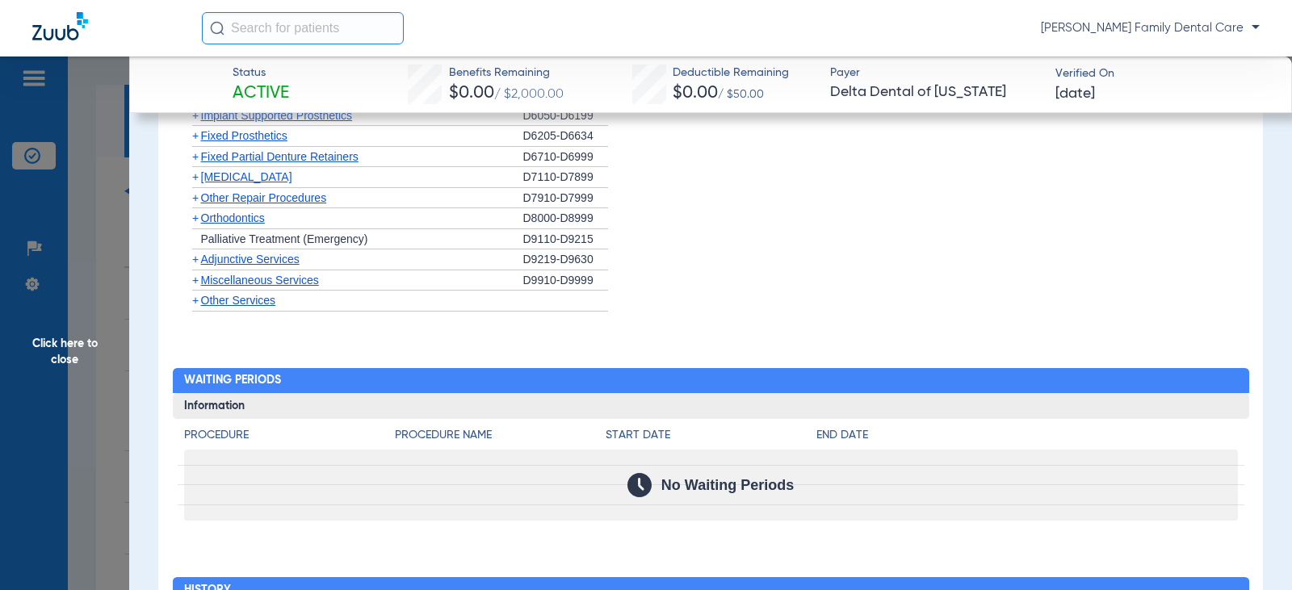
click at [194, 282] on span "+" at bounding box center [195, 280] width 6 height 13
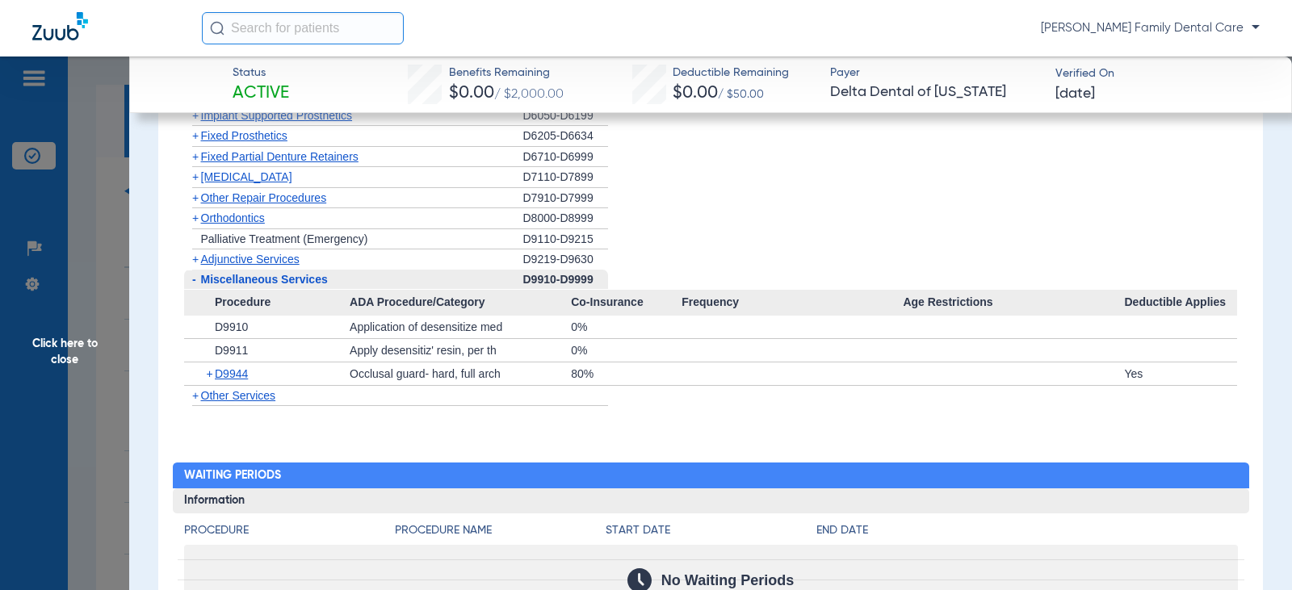
click at [52, 352] on span "Click here to close" at bounding box center [64, 352] width 129 height 590
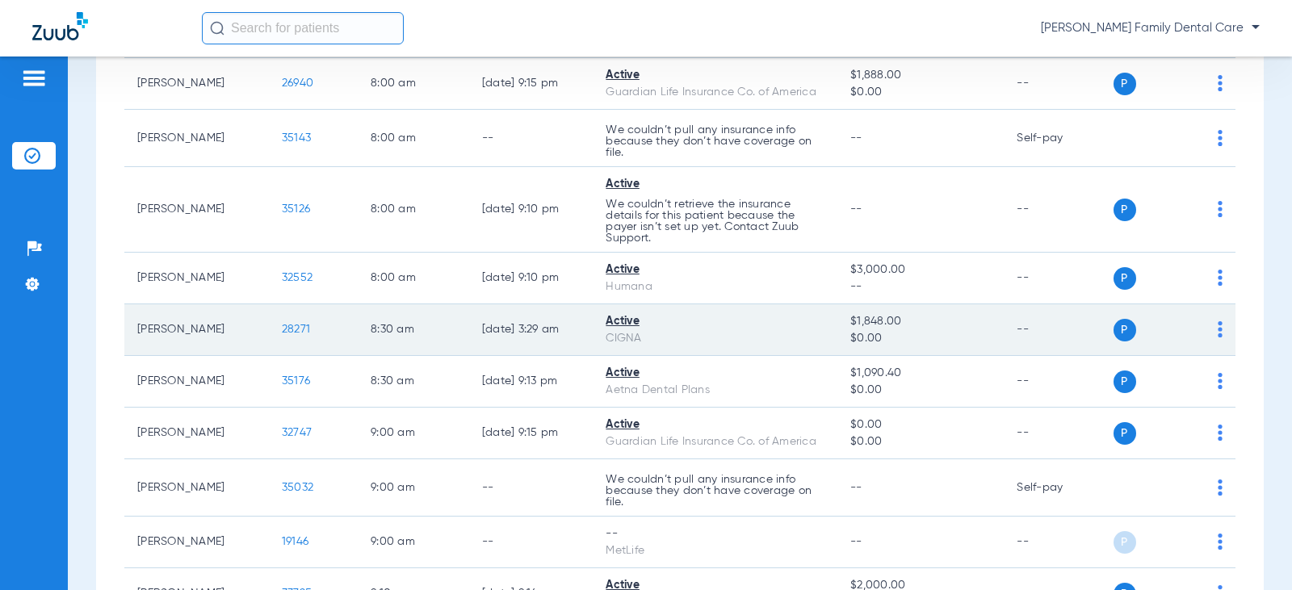
scroll to position [485, 0]
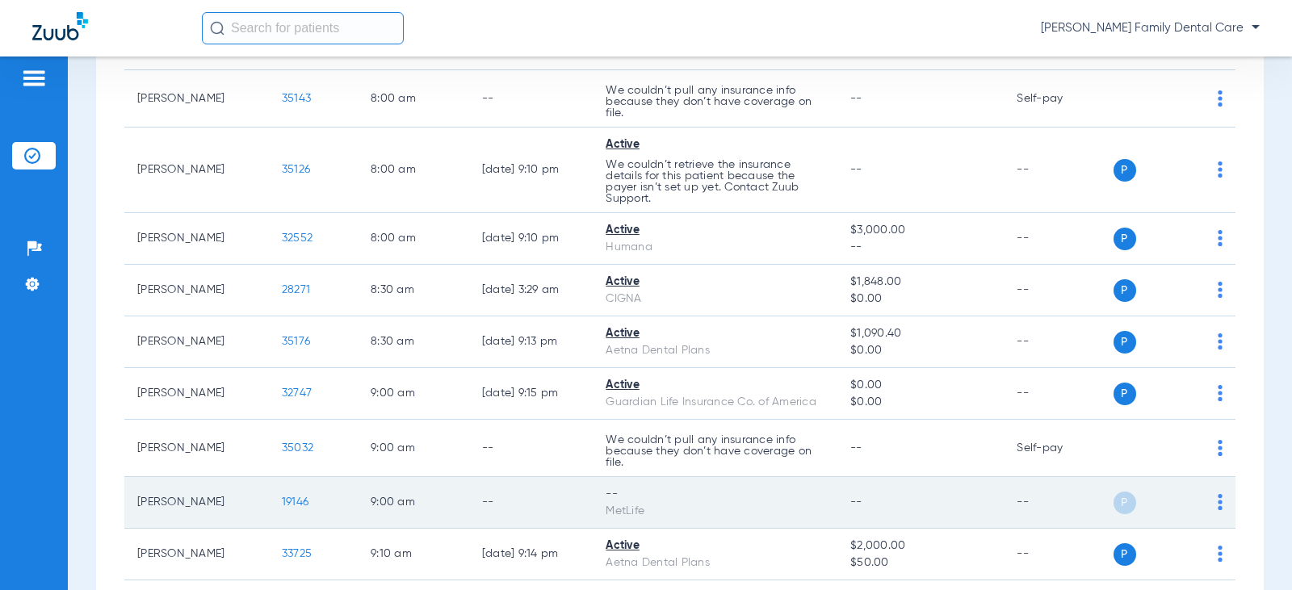
click at [282, 503] on span "19146" at bounding box center [295, 502] width 27 height 11
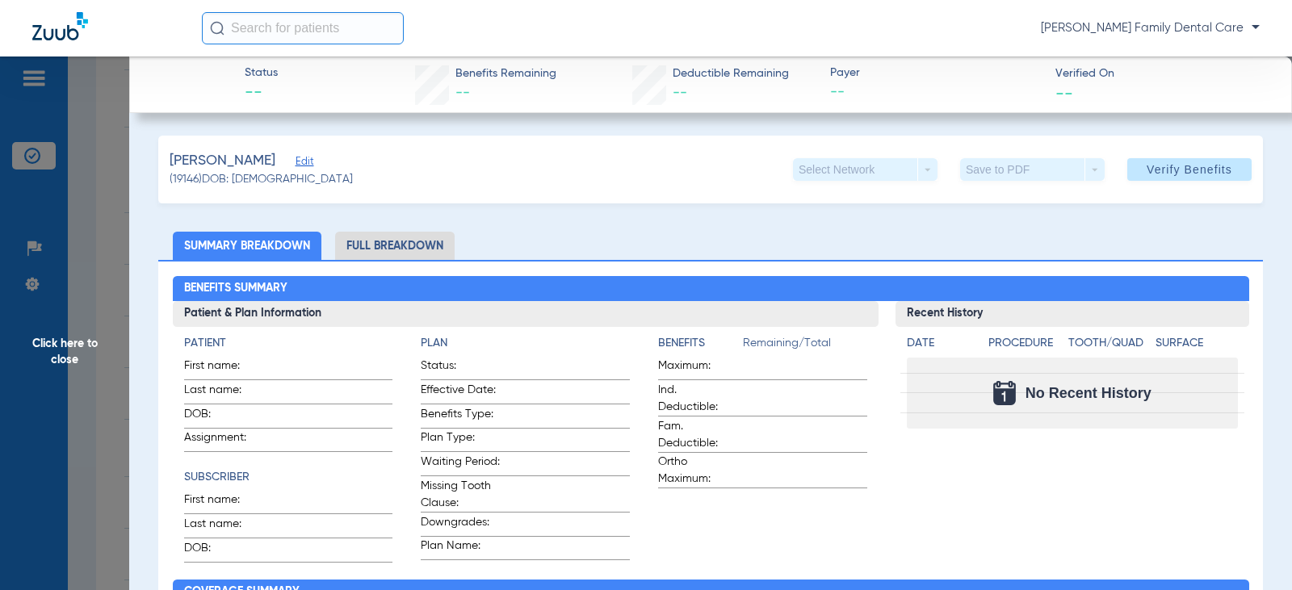
click at [71, 343] on span "Click here to close" at bounding box center [64, 352] width 129 height 590
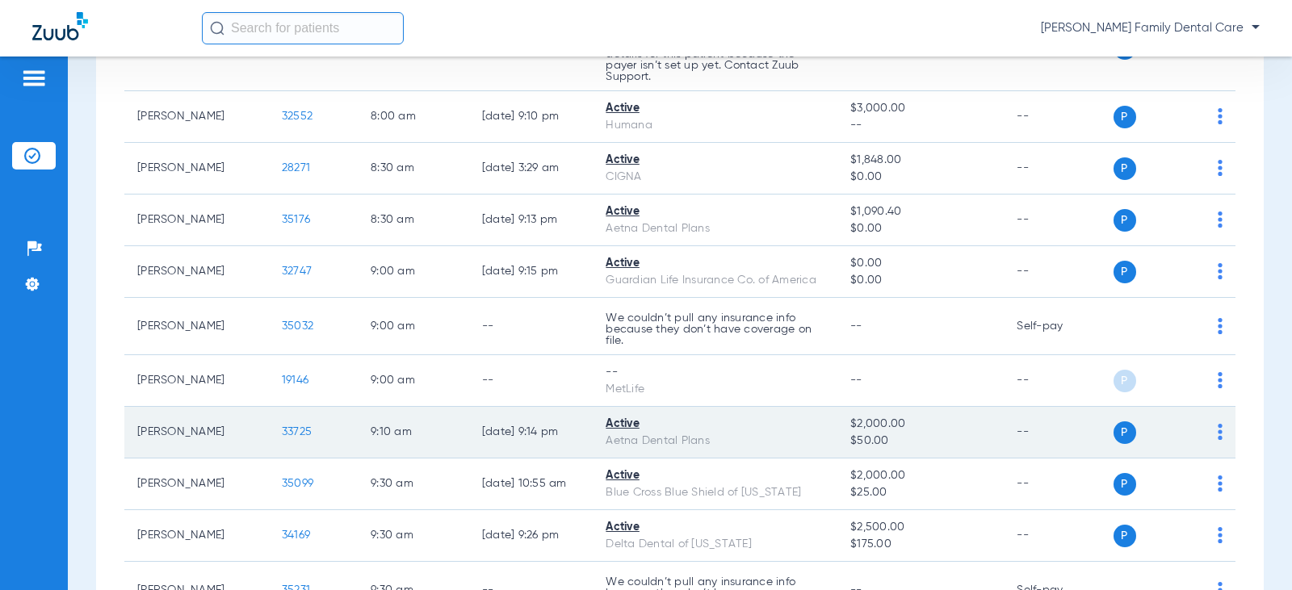
scroll to position [646, 0]
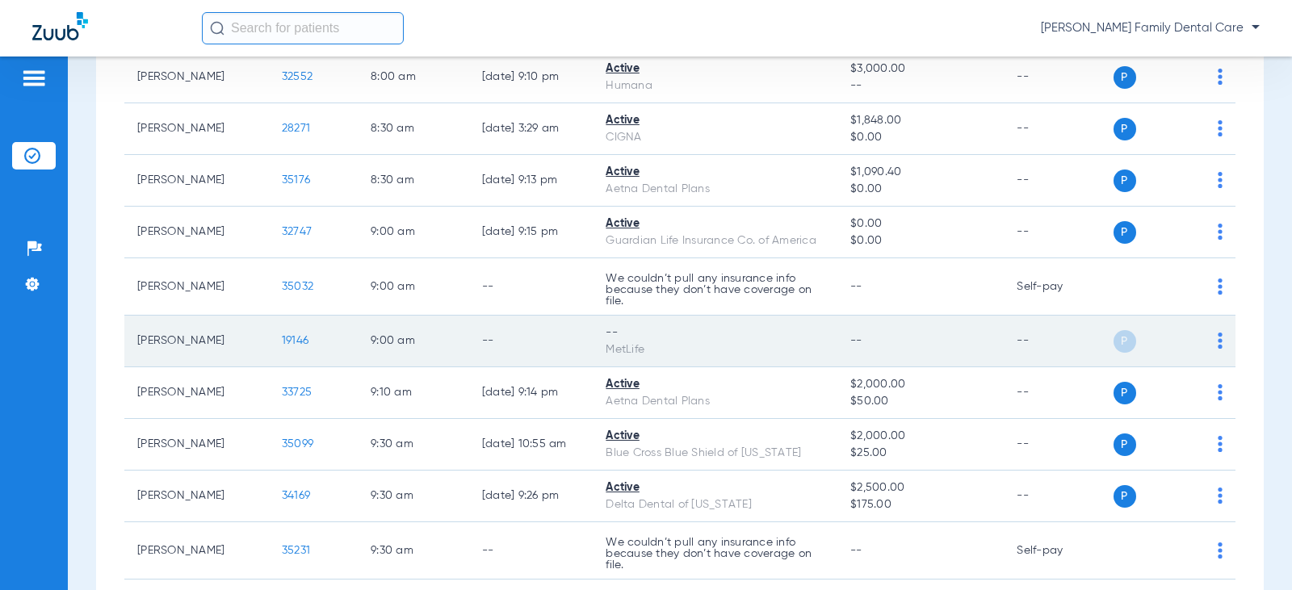
click at [1117, 344] on span "P" at bounding box center [1125, 341] width 23 height 23
drag, startPoint x: 1211, startPoint y: 343, endPoint x: 970, endPoint y: 341, distance: 241.5
click at [970, 341] on td "--" at bounding box center [920, 342] width 166 height 52
click at [1210, 334] on td "P S" at bounding box center [1175, 342] width 123 height 52
click at [1210, 340] on td "P S" at bounding box center [1175, 342] width 123 height 52
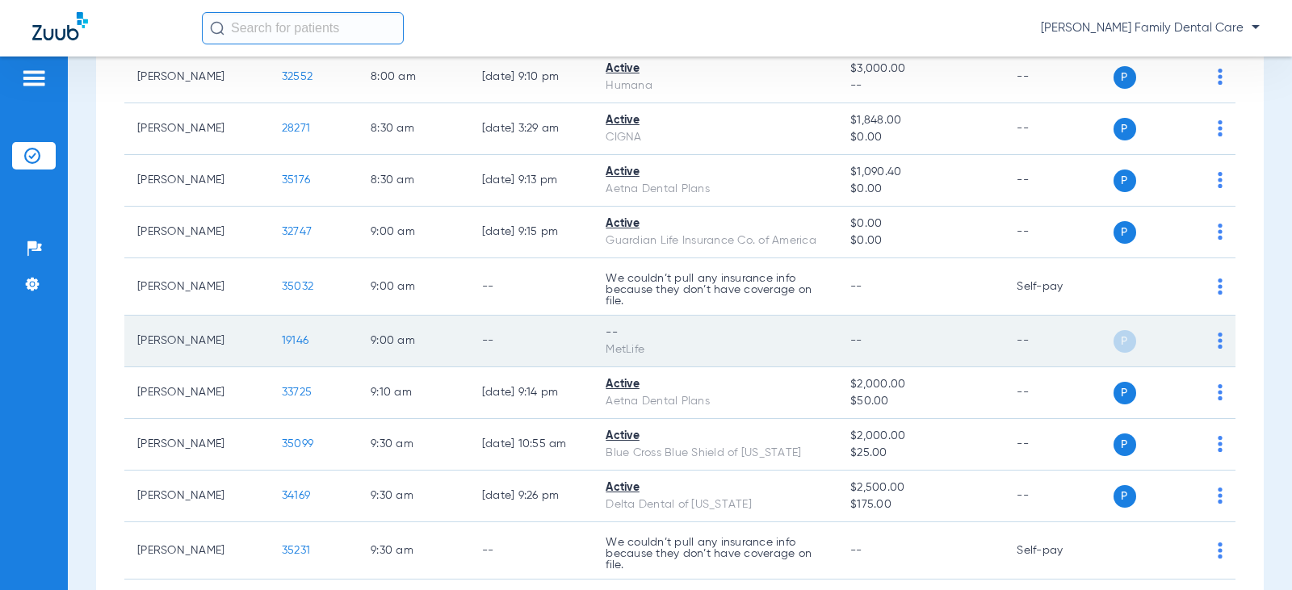
click at [1218, 342] on img at bounding box center [1220, 341] width 5 height 16
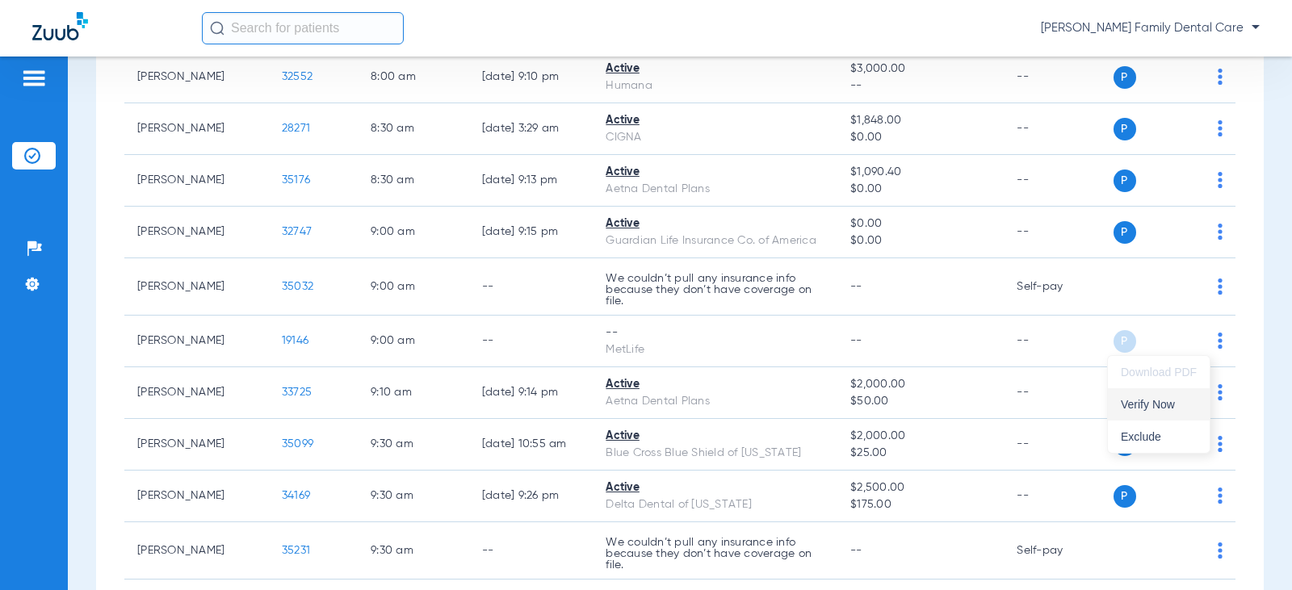
click at [1168, 409] on span "Verify Now" at bounding box center [1159, 404] width 76 height 11
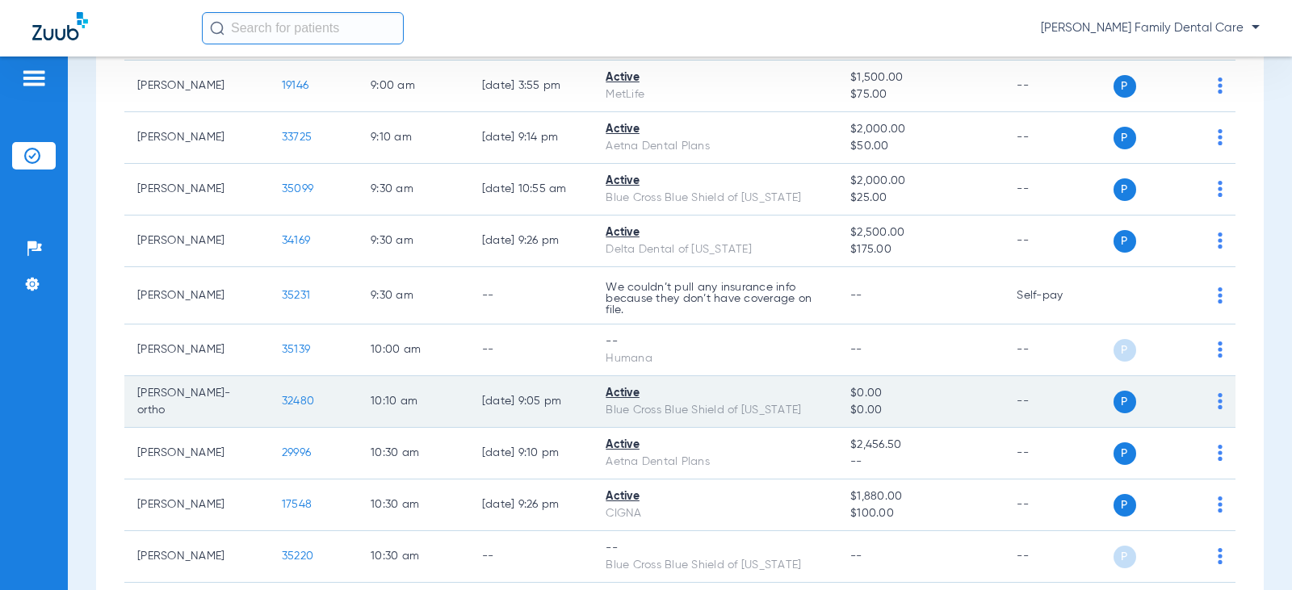
scroll to position [969, 0]
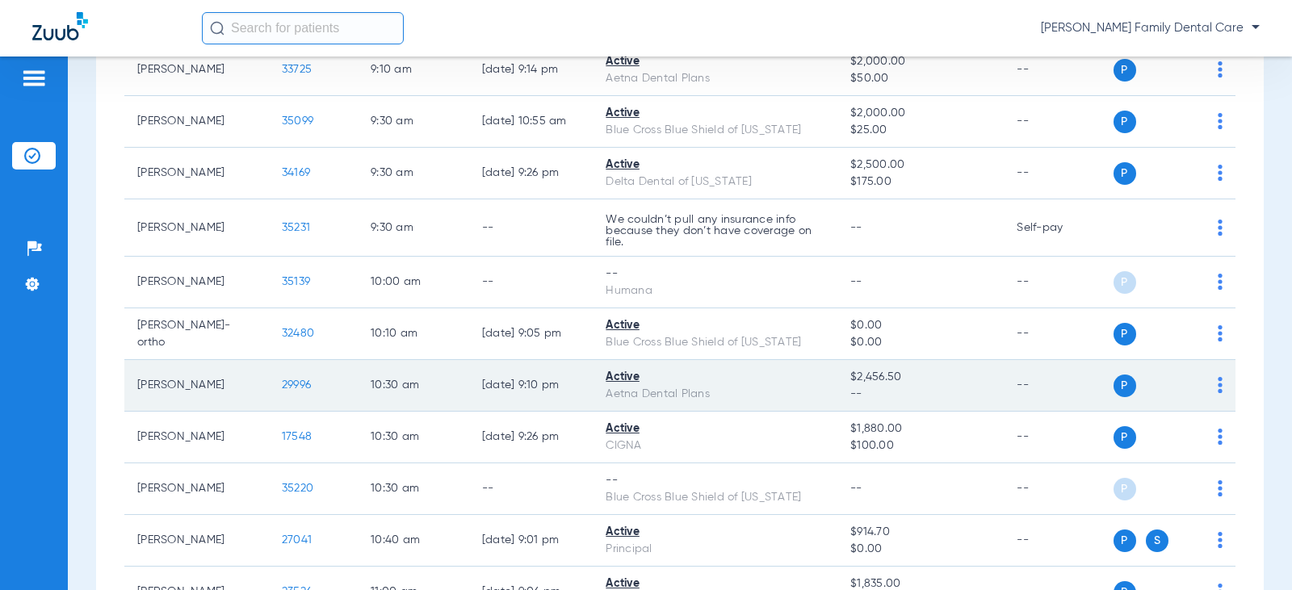
click at [284, 382] on span "29996" at bounding box center [296, 385] width 29 height 11
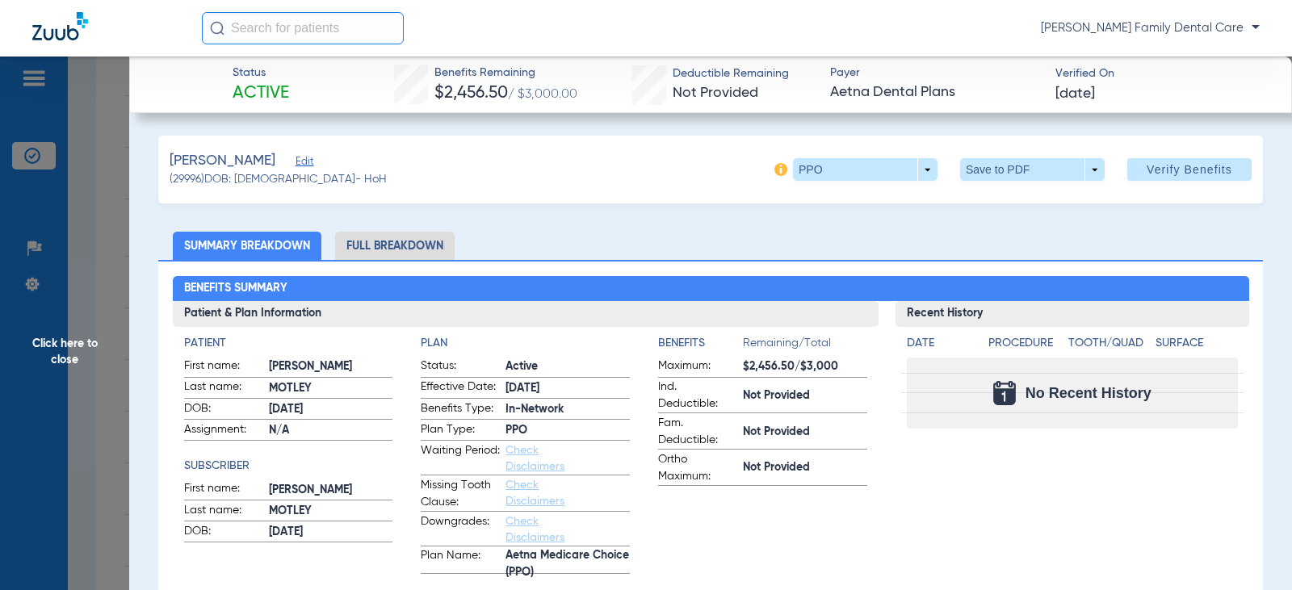
click at [390, 239] on li "Full Breakdown" at bounding box center [395, 246] width 120 height 28
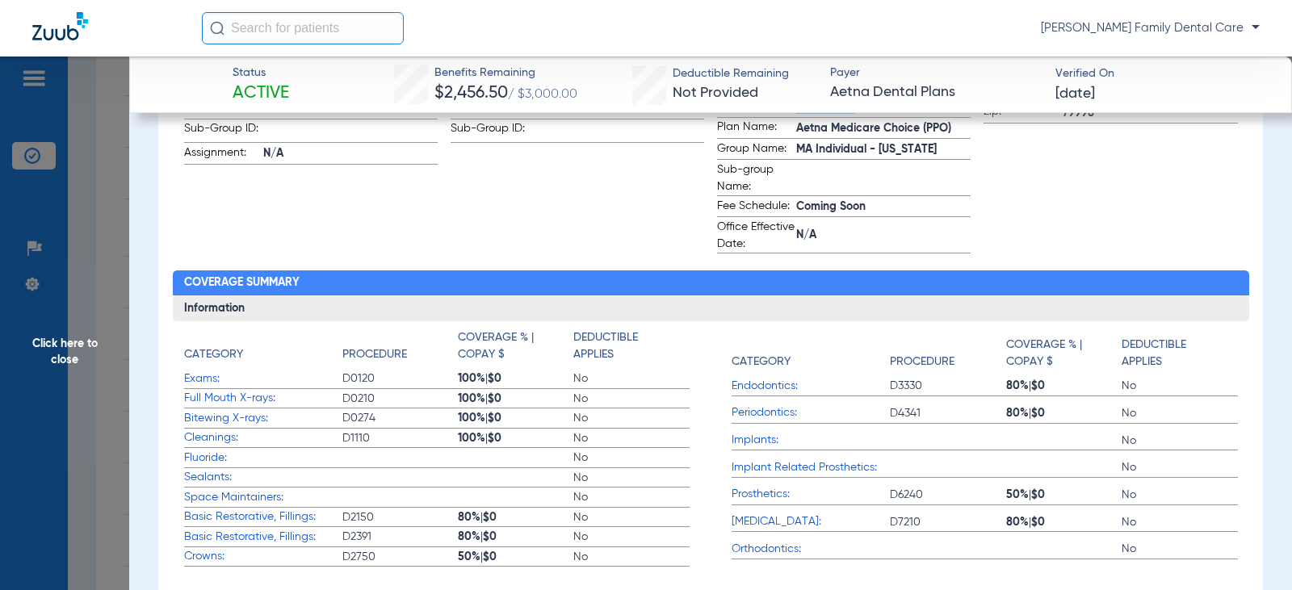
scroll to position [646, 0]
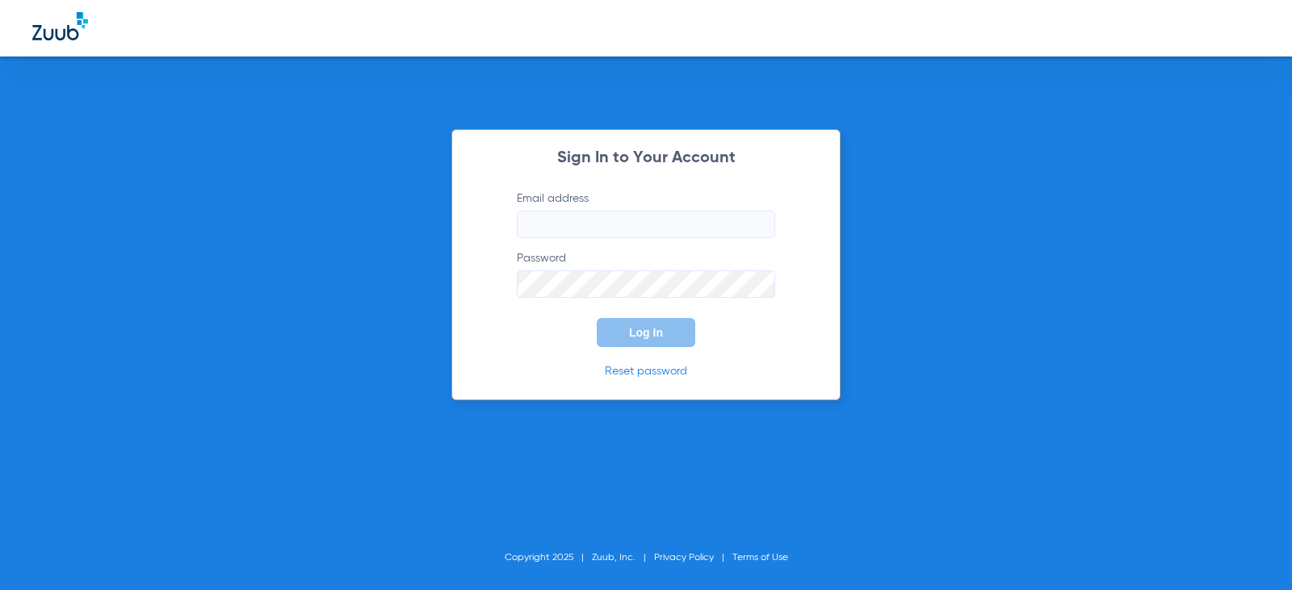
click at [556, 214] on input "Email address" at bounding box center [646, 224] width 258 height 27
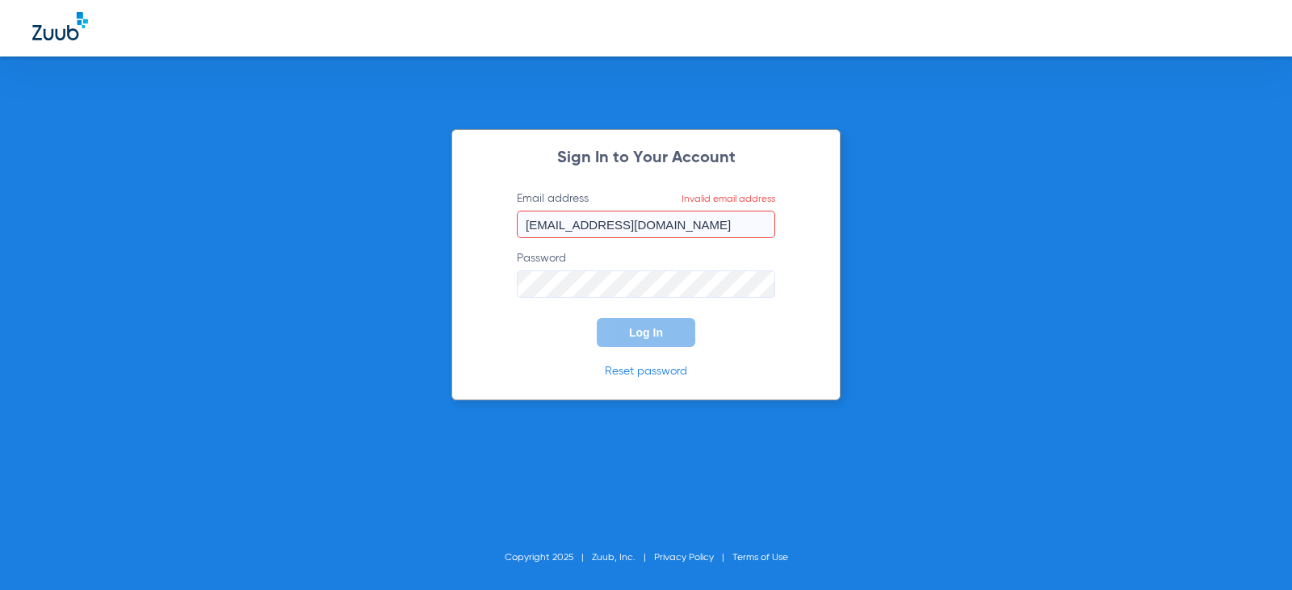
type input "[EMAIL_ADDRESS][DOMAIN_NAME]"
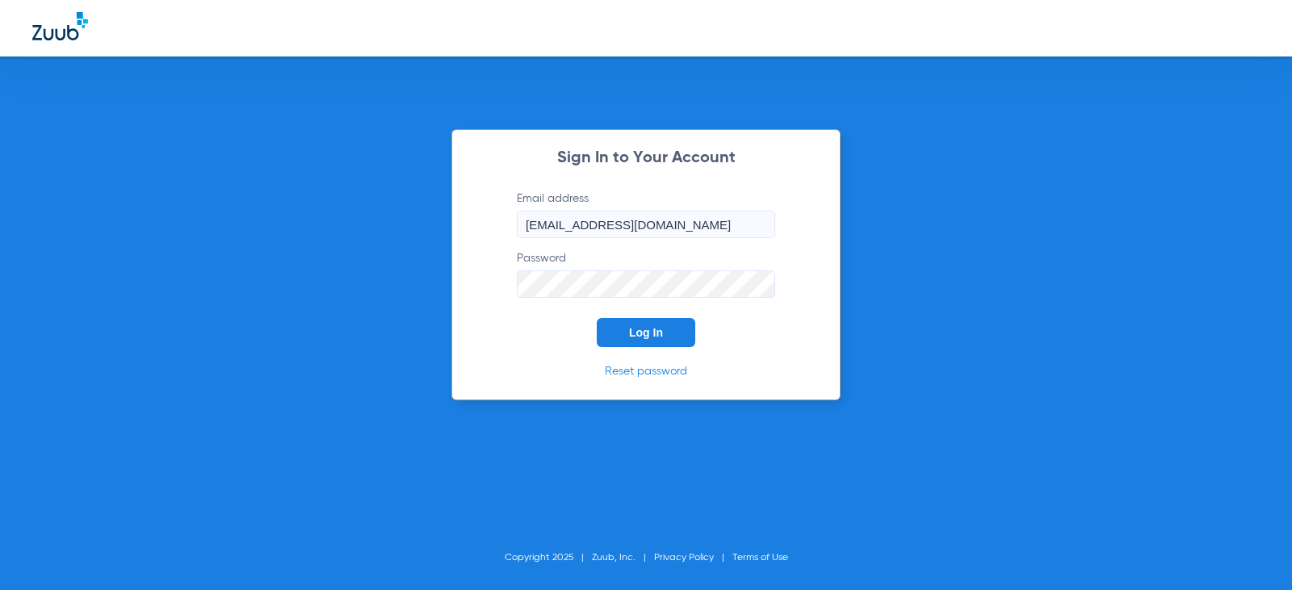
click at [597, 318] on button "Log In" at bounding box center [646, 332] width 99 height 29
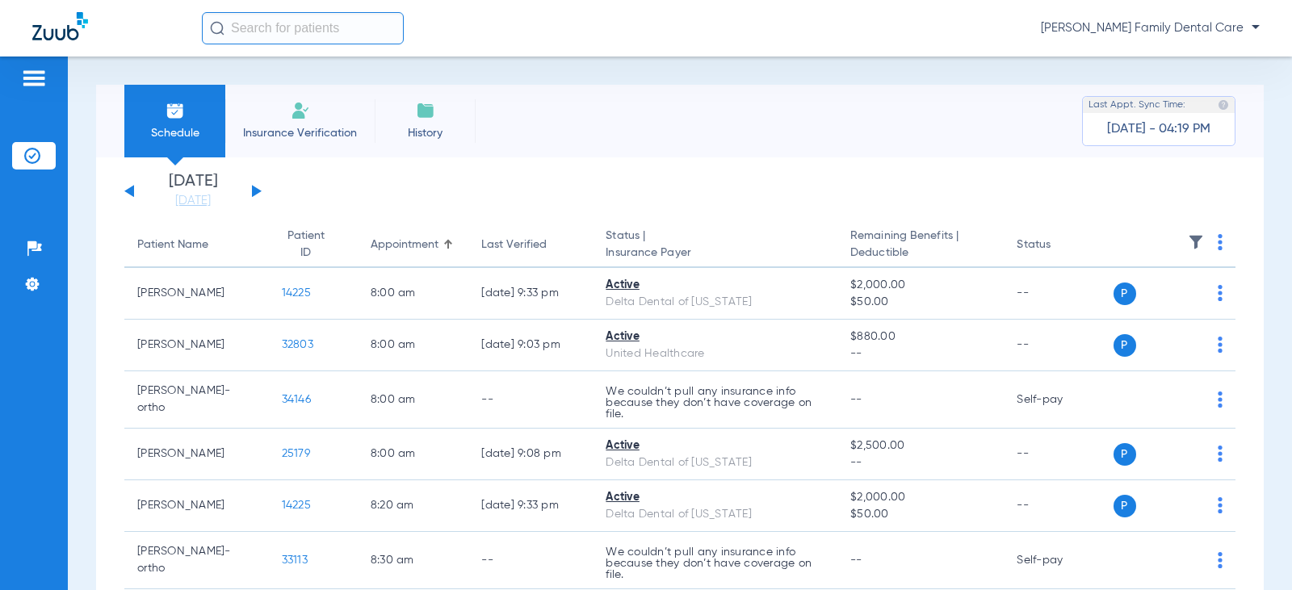
click at [258, 192] on button at bounding box center [257, 191] width 10 height 12
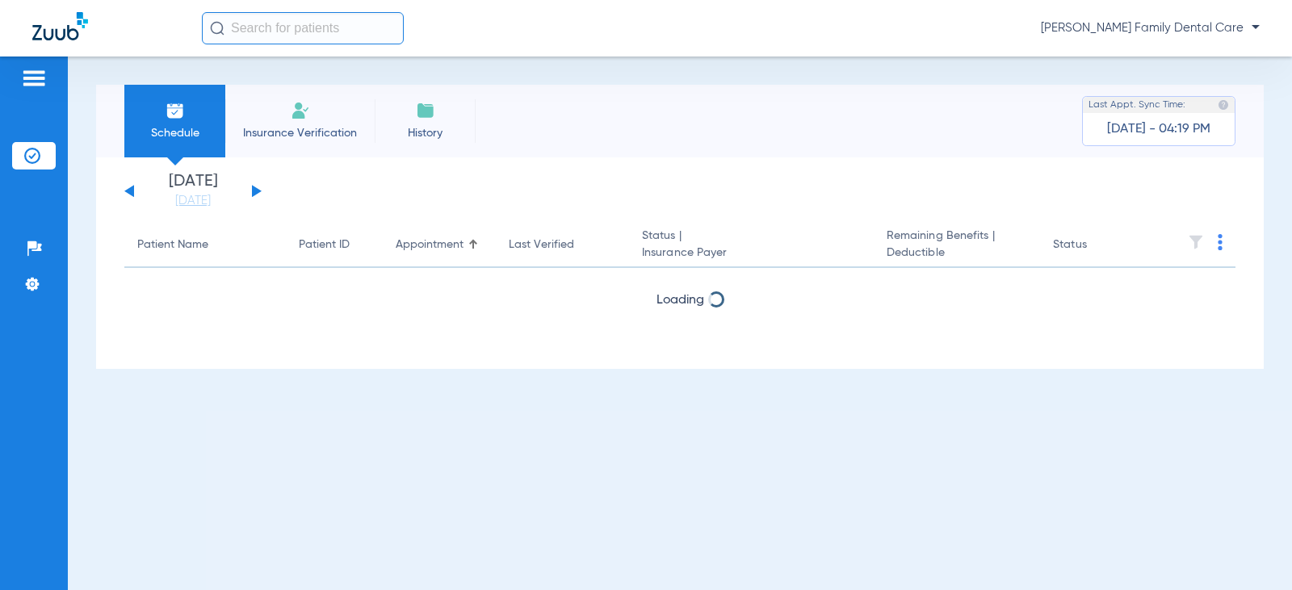
click at [258, 192] on button at bounding box center [257, 191] width 10 height 12
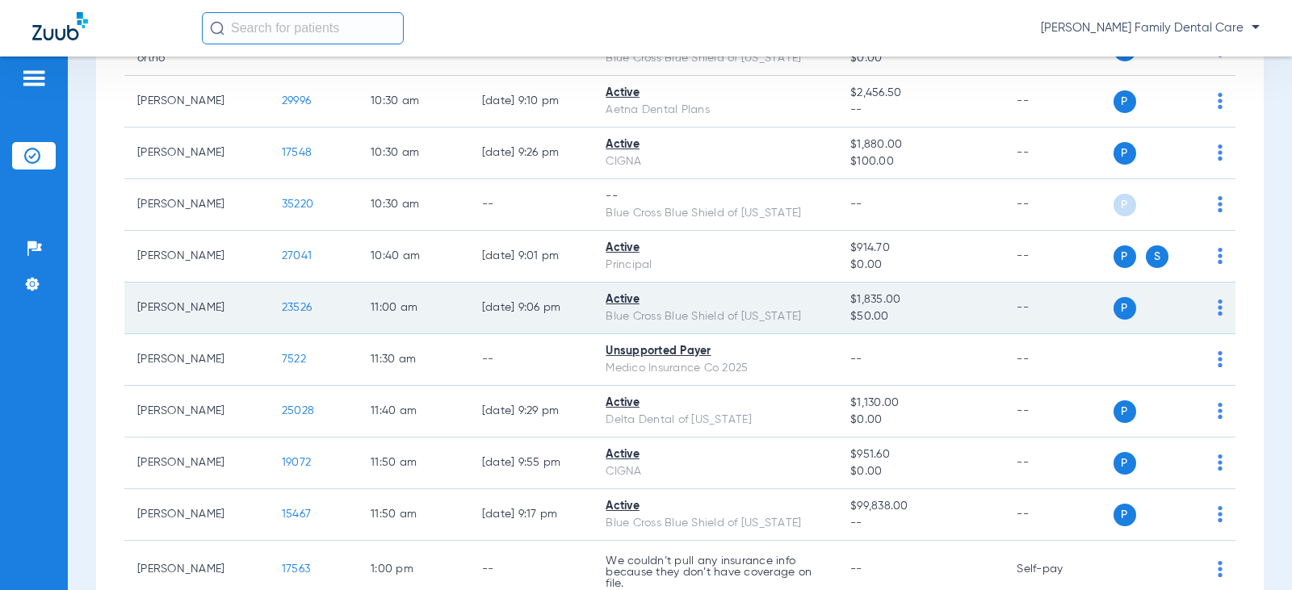
scroll to position [1292, 0]
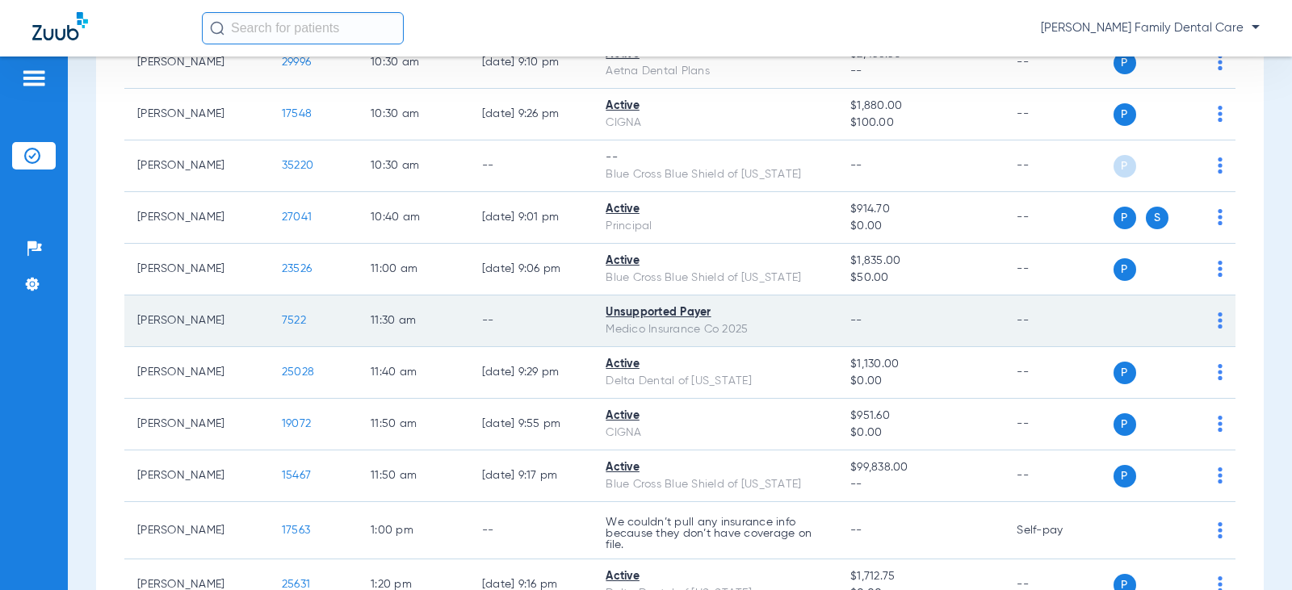
click at [282, 319] on span "7522" at bounding box center [294, 320] width 24 height 11
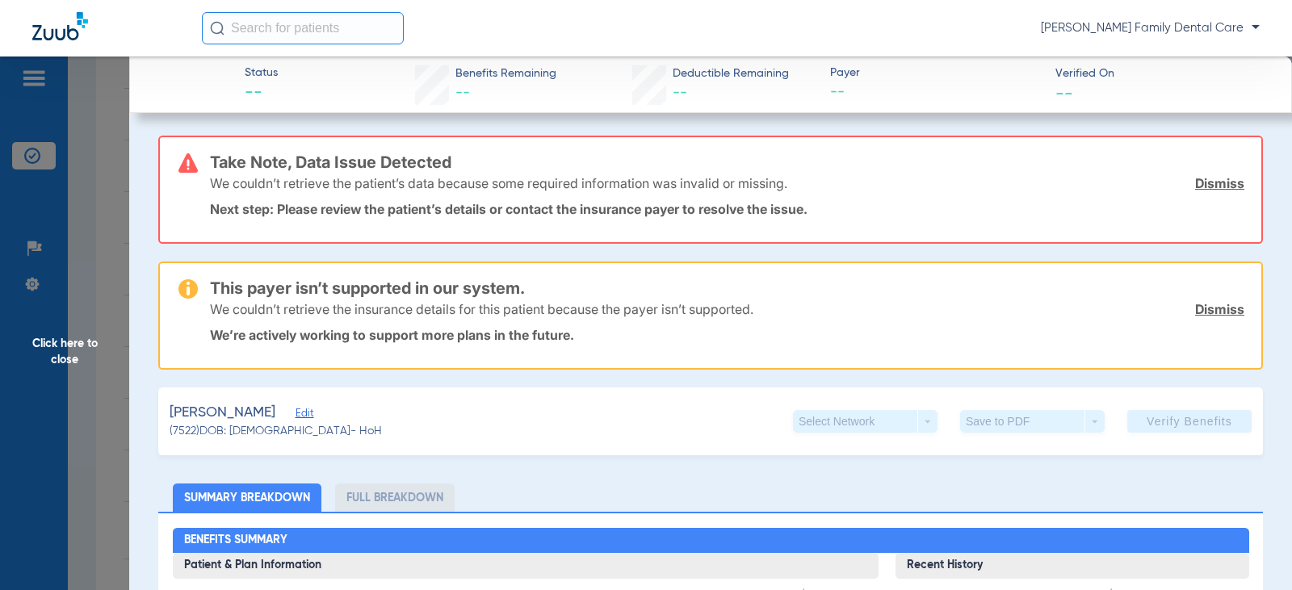
click at [62, 345] on span "Click here to close" at bounding box center [64, 352] width 129 height 590
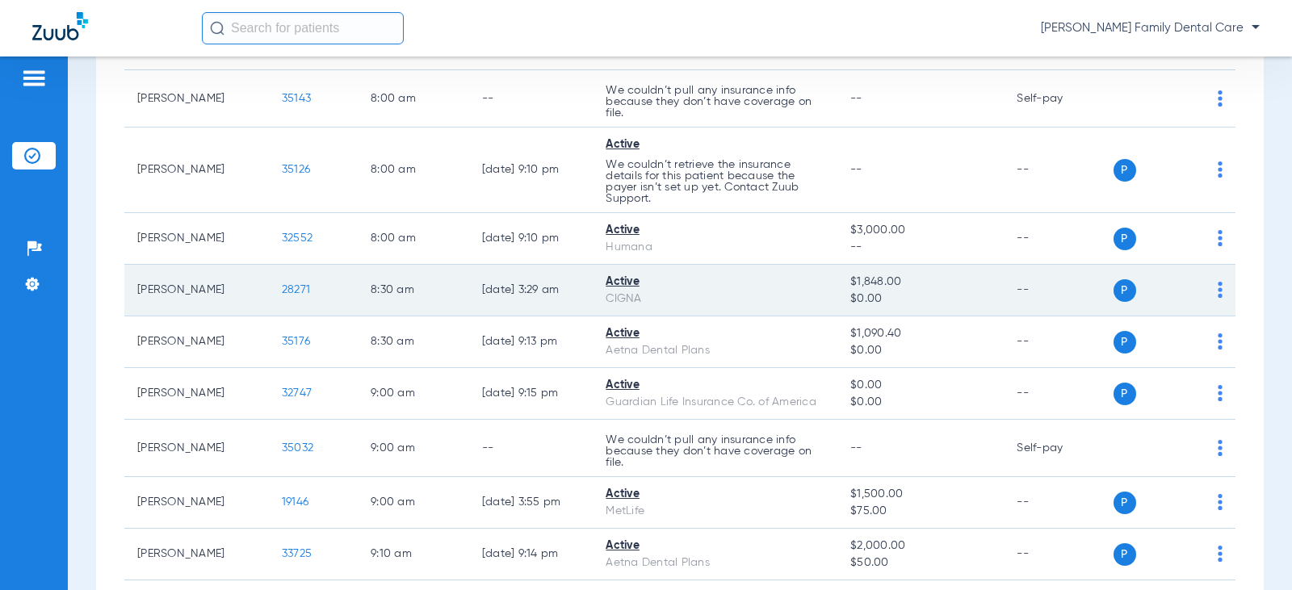
scroll to position [162, 0]
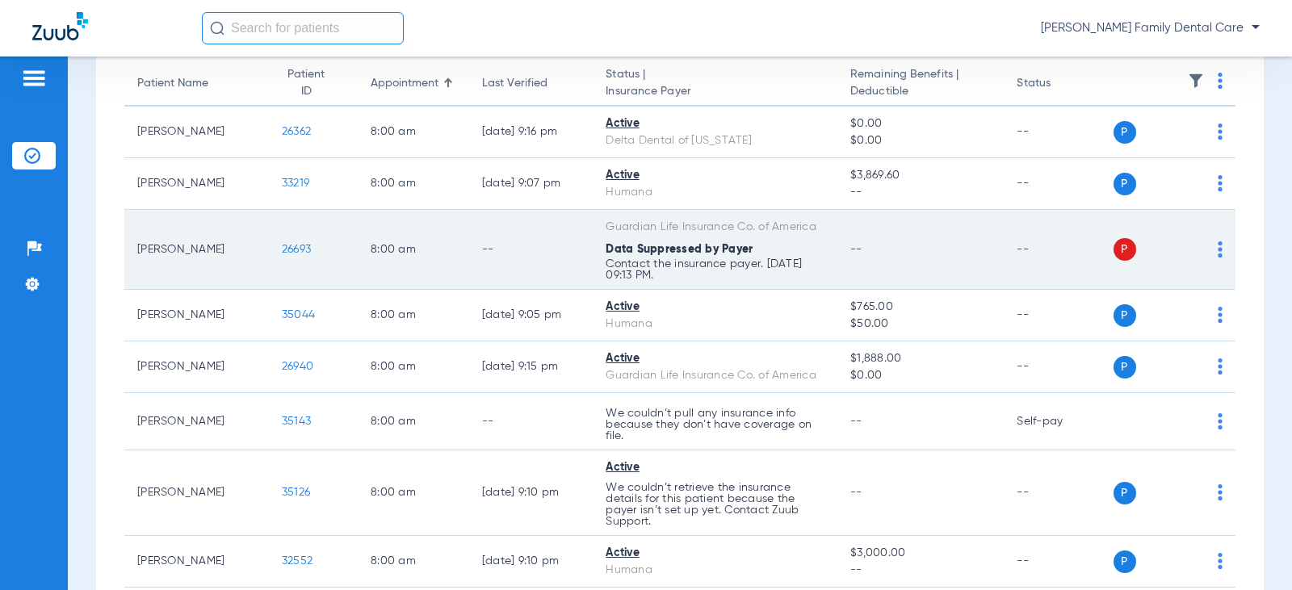
click at [282, 247] on span "26693" at bounding box center [296, 249] width 29 height 11
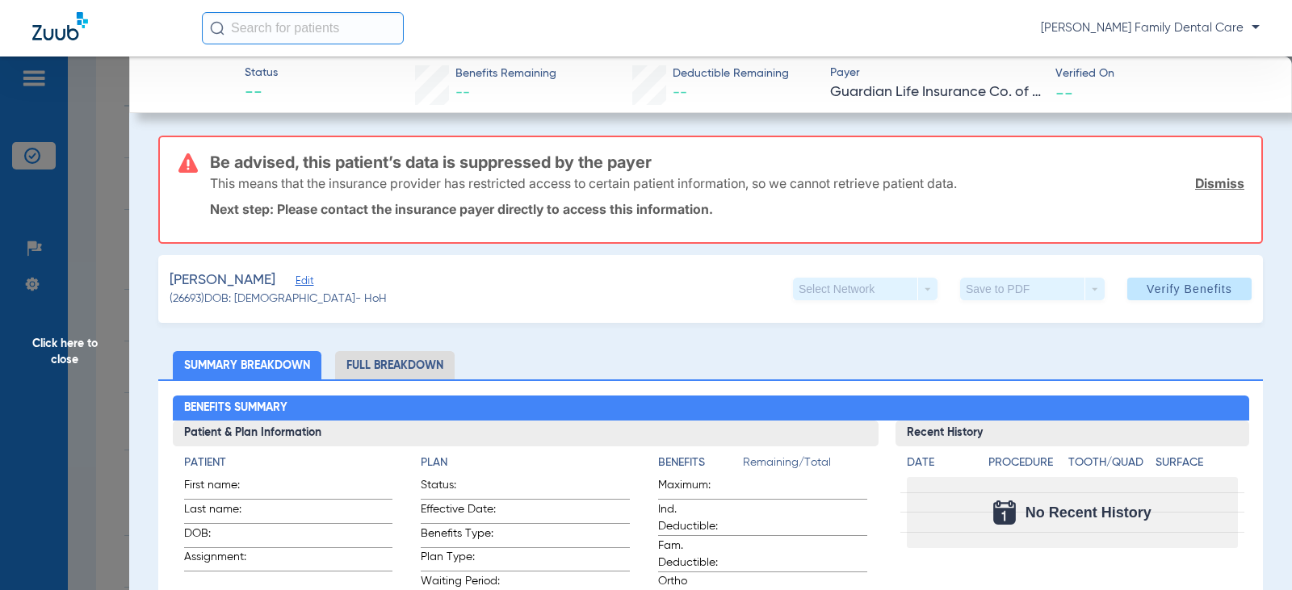
click at [40, 346] on span "Click here to close" at bounding box center [64, 352] width 129 height 590
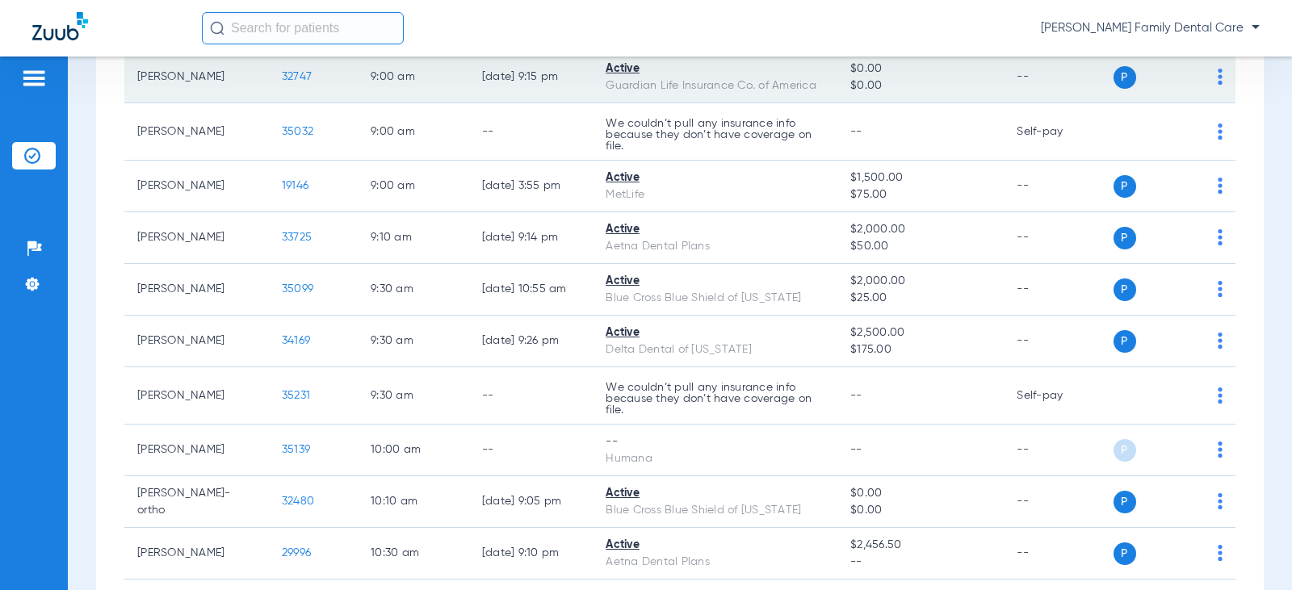
scroll to position [808, 0]
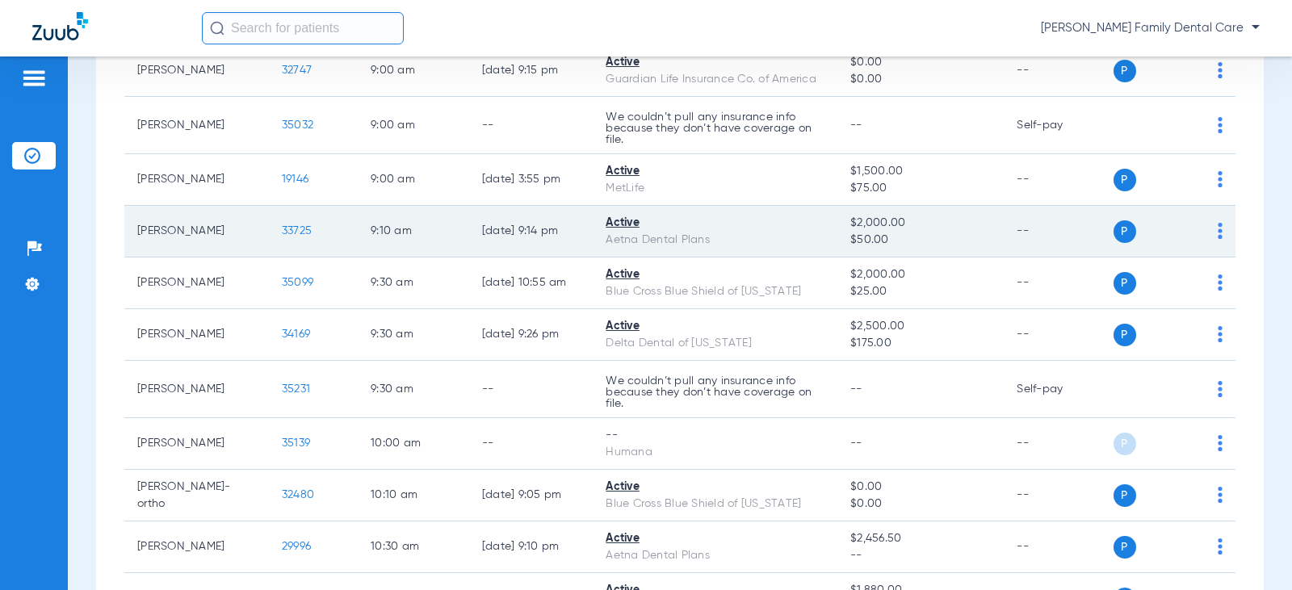
click at [287, 234] on span "33725" at bounding box center [297, 230] width 30 height 11
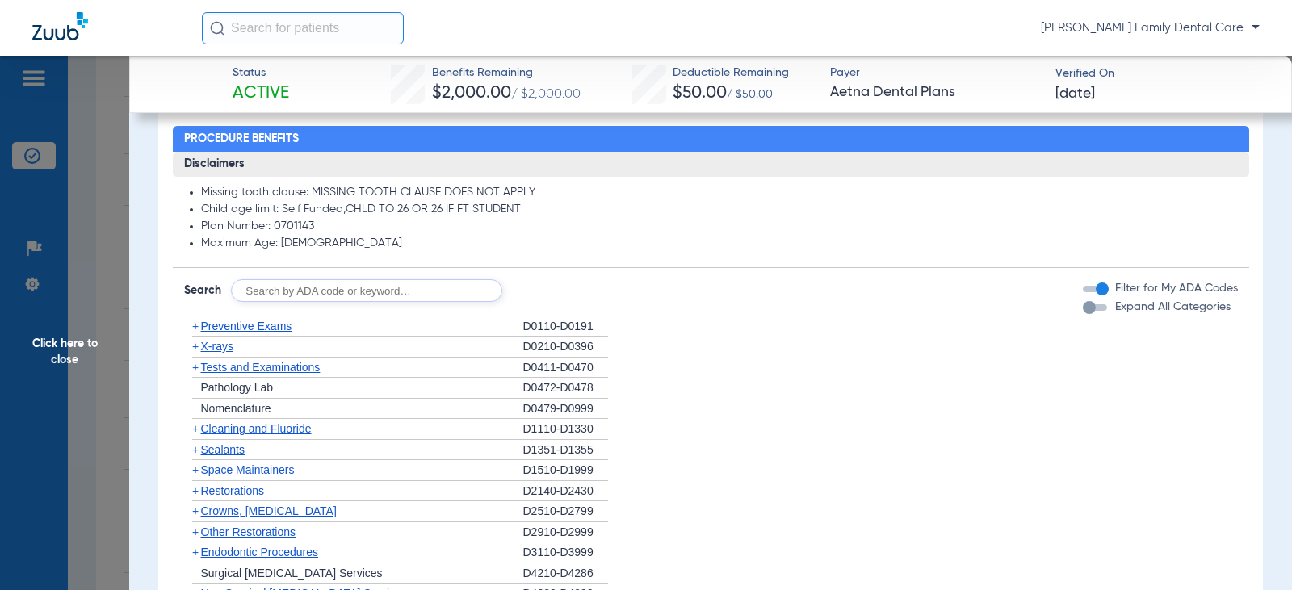
click at [195, 325] on span "+" at bounding box center [195, 326] width 6 height 13
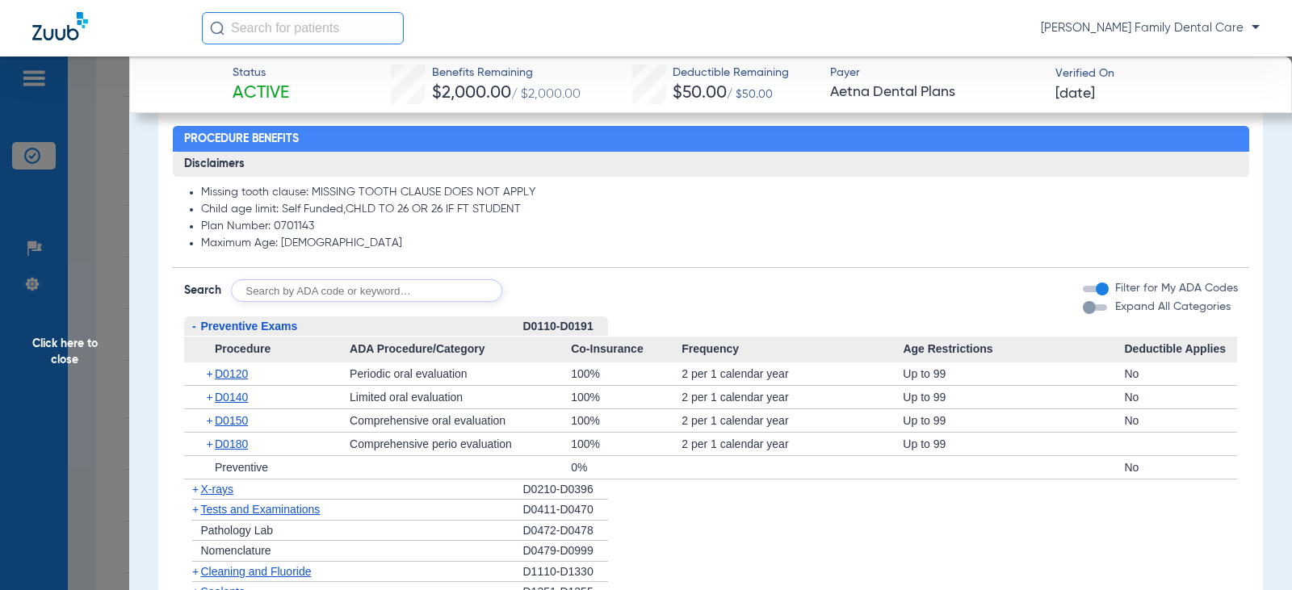
click at [195, 325] on span "-" at bounding box center [194, 326] width 4 height 13
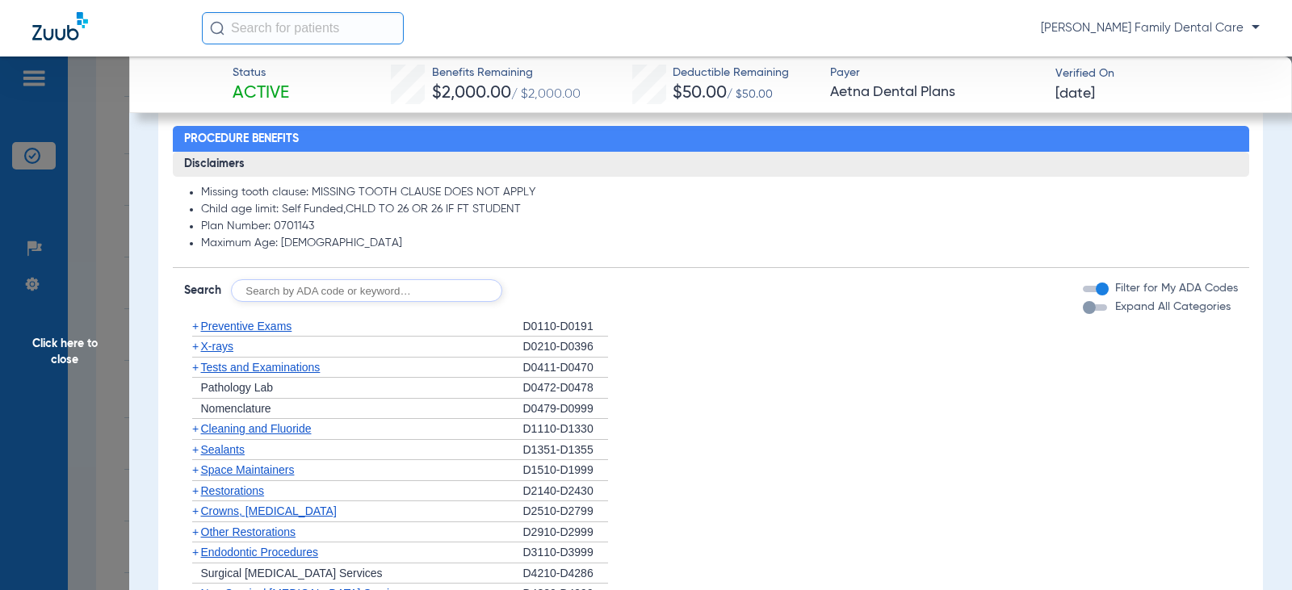
click at [194, 351] on span "+" at bounding box center [195, 346] width 6 height 13
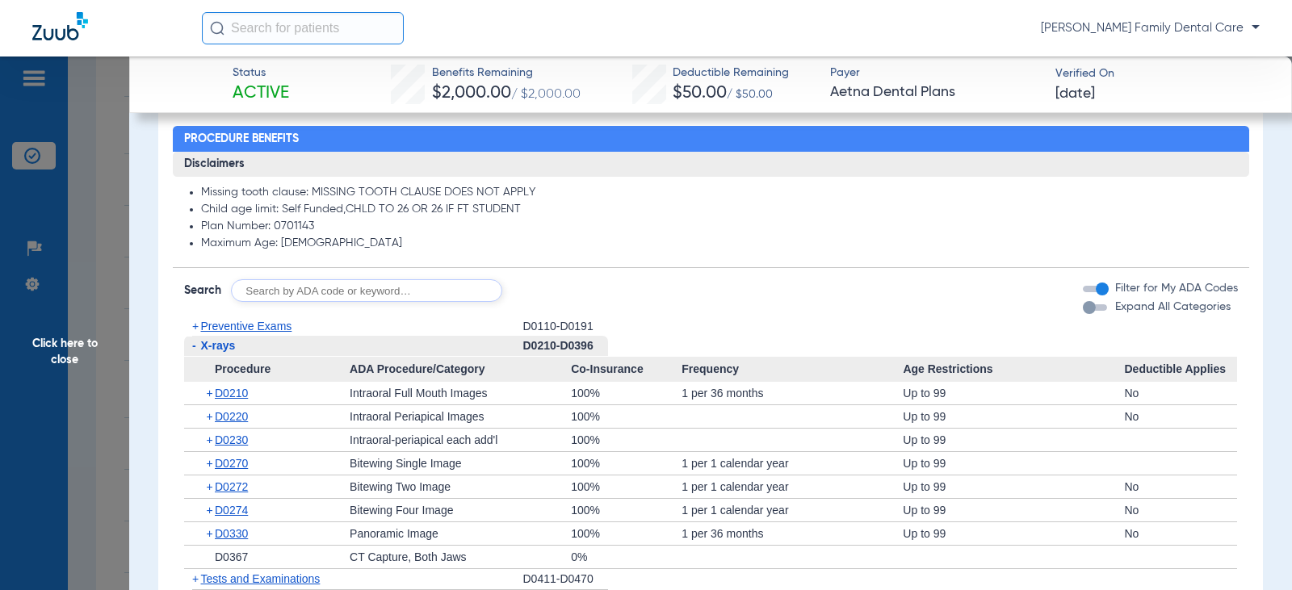
click at [194, 351] on span "-" at bounding box center [194, 345] width 4 height 13
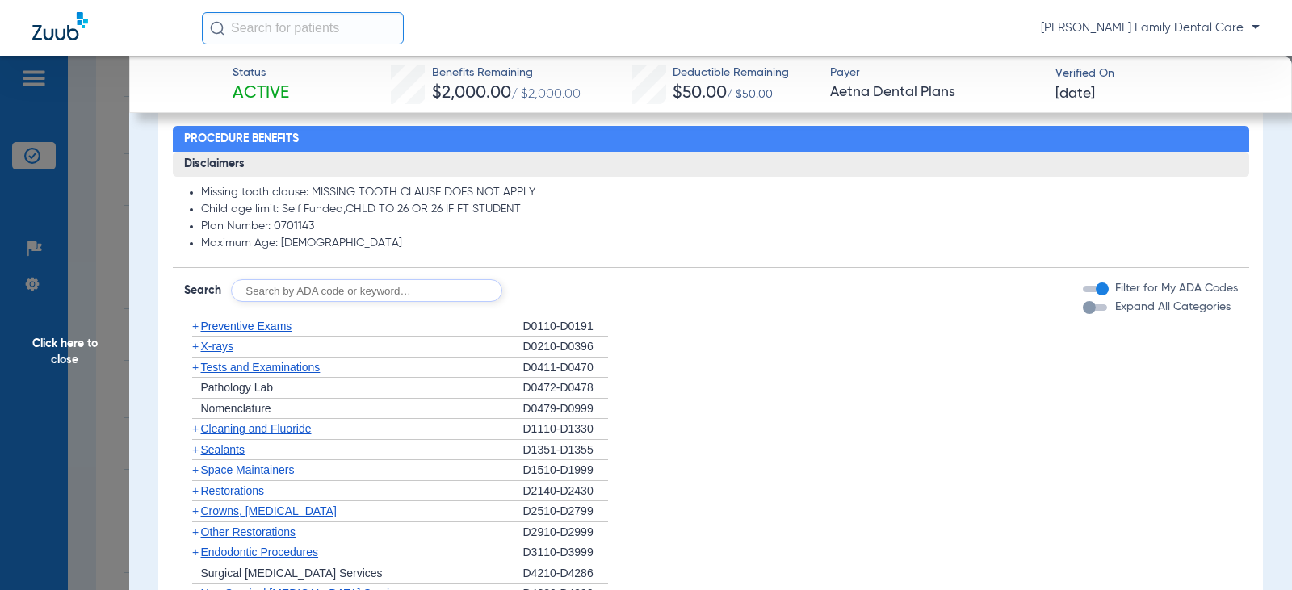
click at [192, 368] on span "+" at bounding box center [195, 367] width 6 height 13
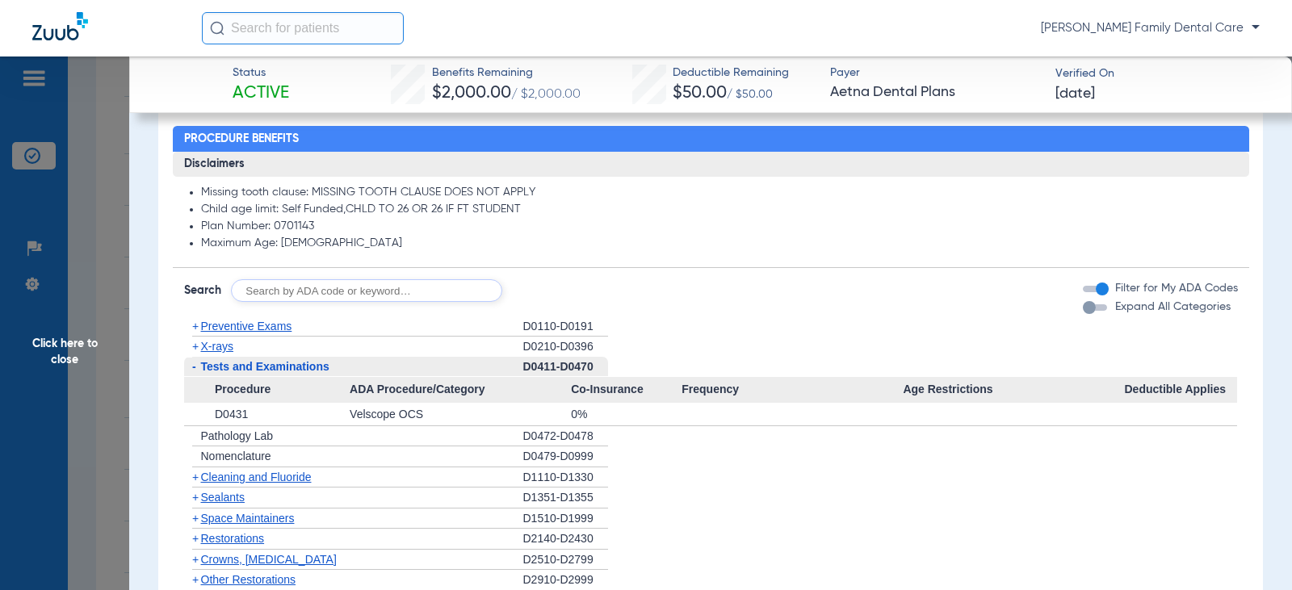
click at [192, 368] on span "-" at bounding box center [194, 366] width 4 height 13
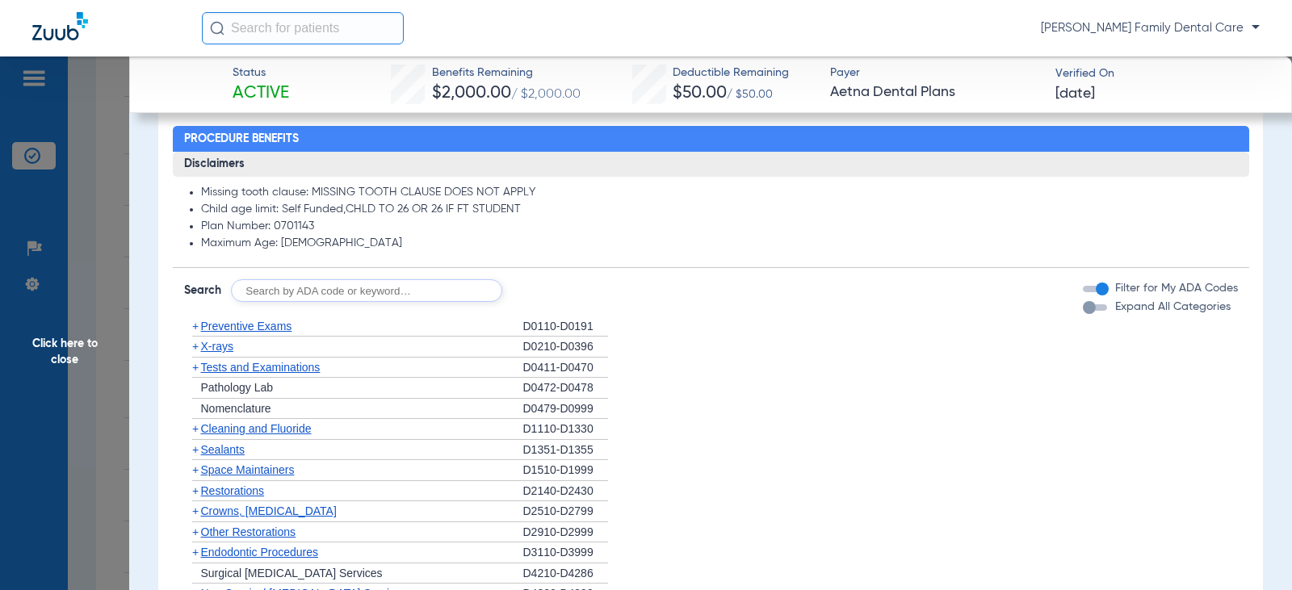
click at [197, 431] on span "+" at bounding box center [195, 428] width 6 height 13
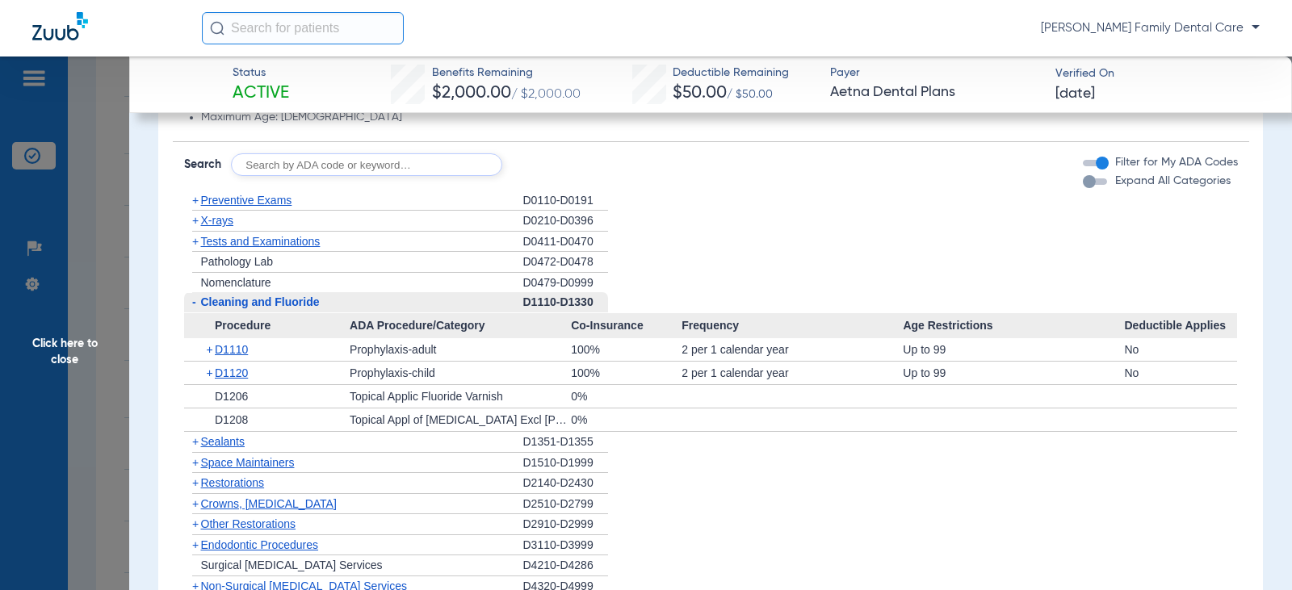
scroll to position [969, 0]
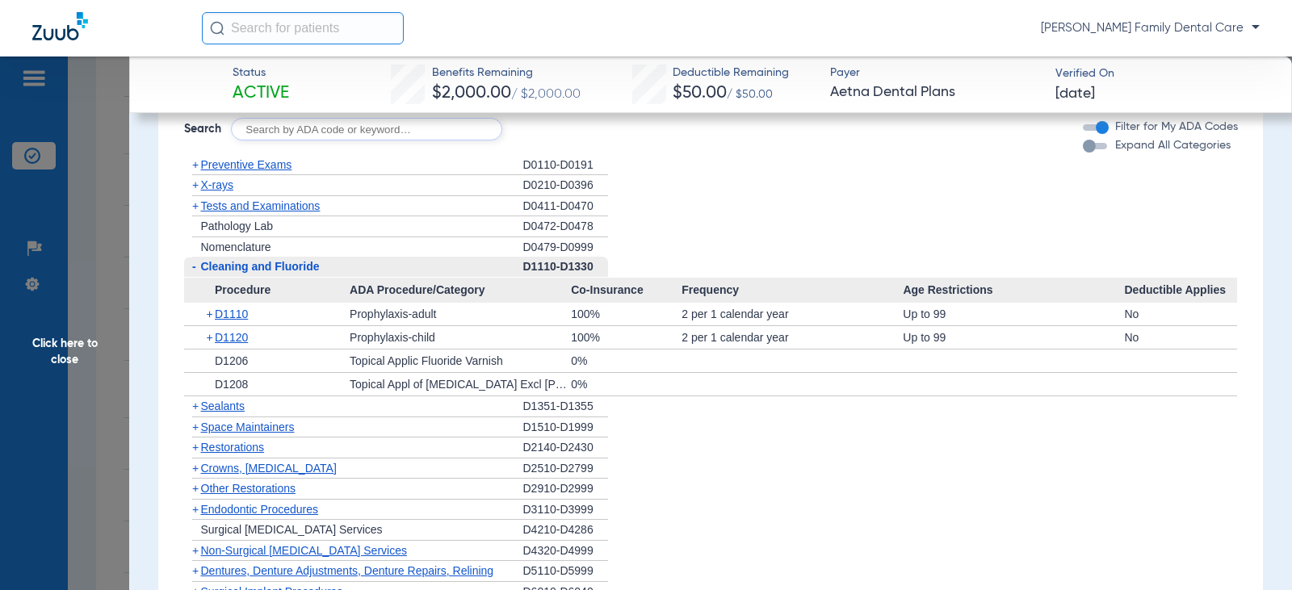
click at [193, 266] on span "-" at bounding box center [194, 266] width 4 height 13
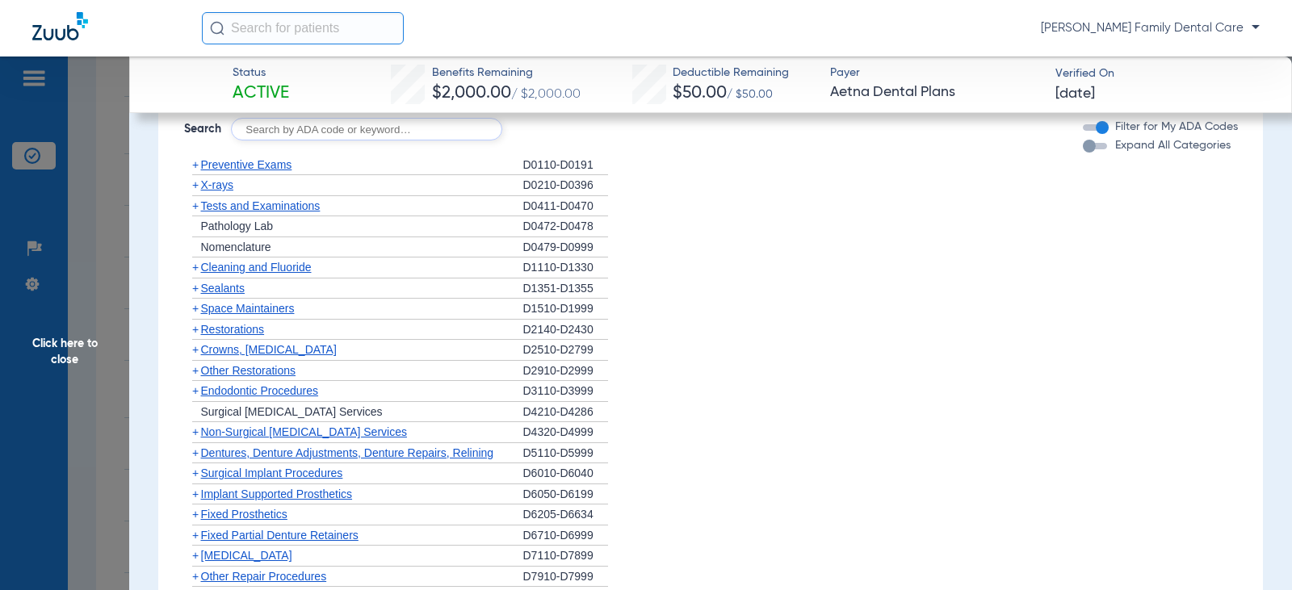
click at [195, 271] on span "+" at bounding box center [195, 267] width 6 height 13
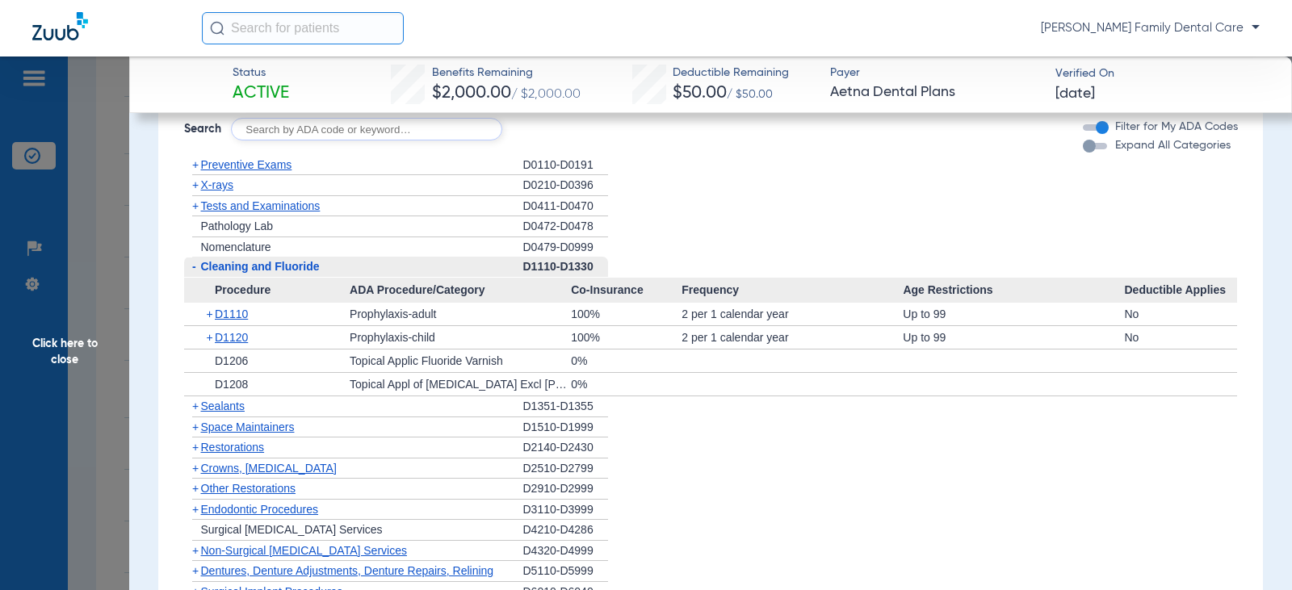
click at [195, 271] on span "-" at bounding box center [194, 266] width 4 height 13
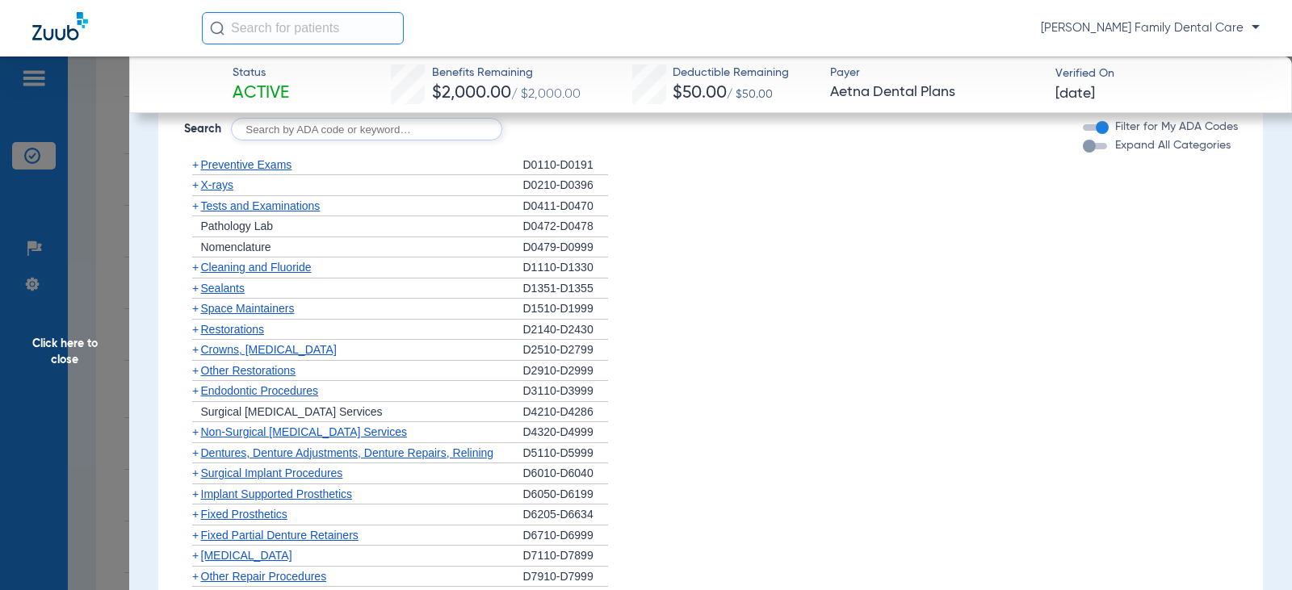
click at [196, 289] on span "+" at bounding box center [195, 288] width 6 height 13
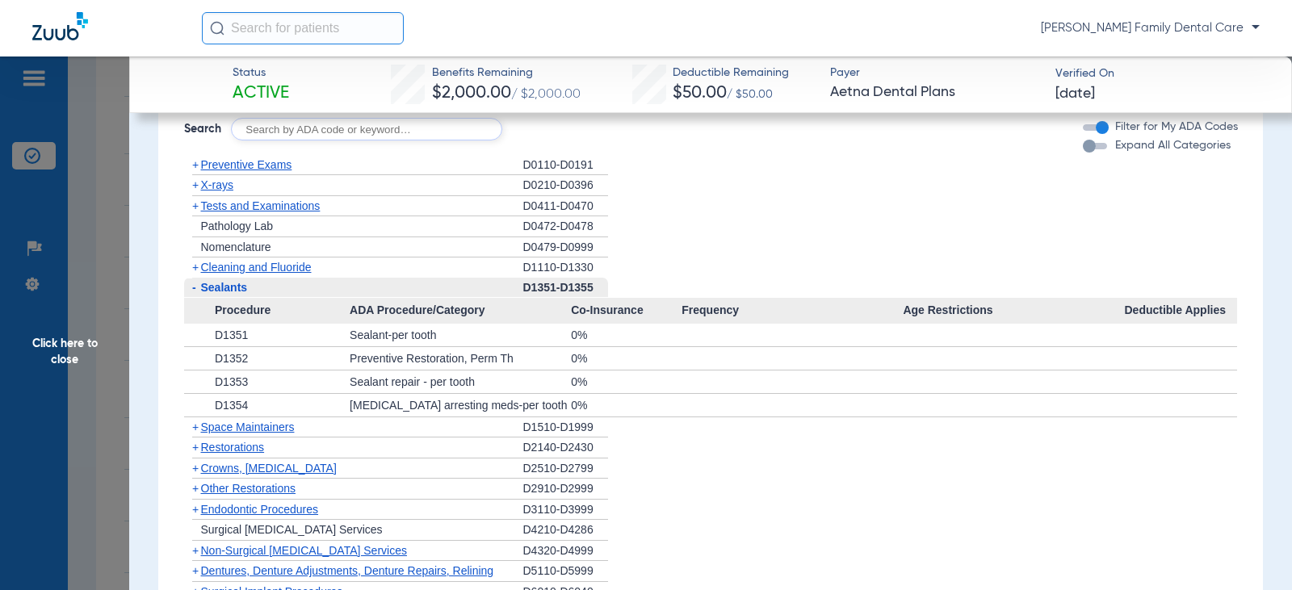
click at [196, 289] on span "-" at bounding box center [192, 288] width 17 height 20
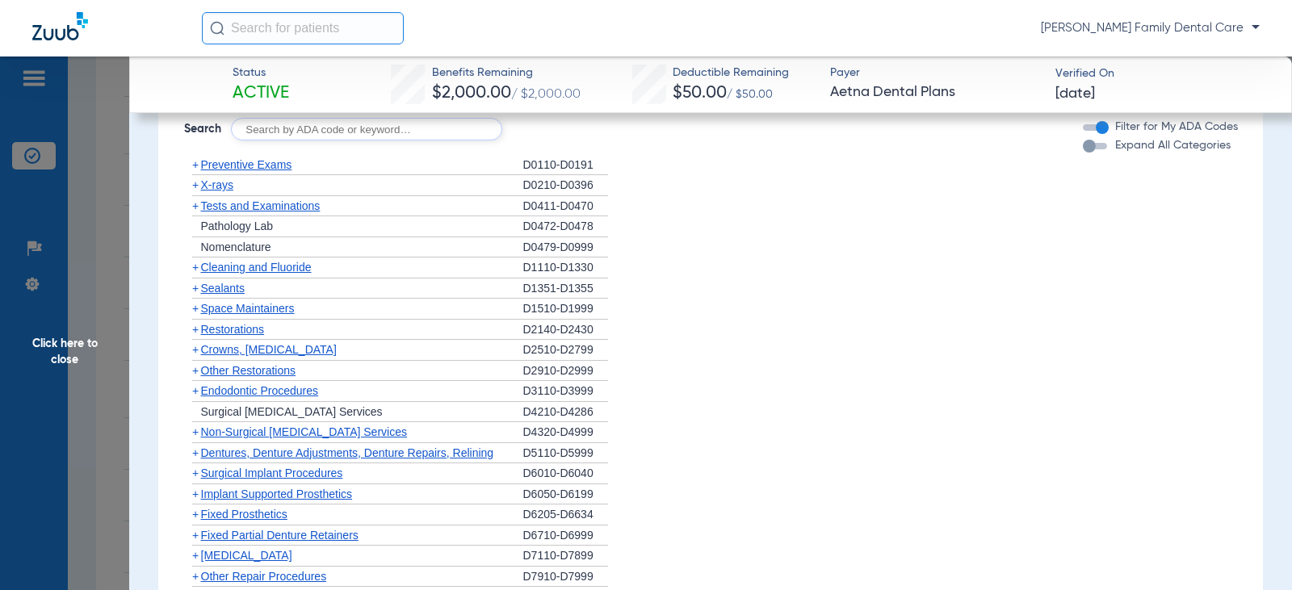
click at [197, 330] on span "+" at bounding box center [195, 329] width 6 height 13
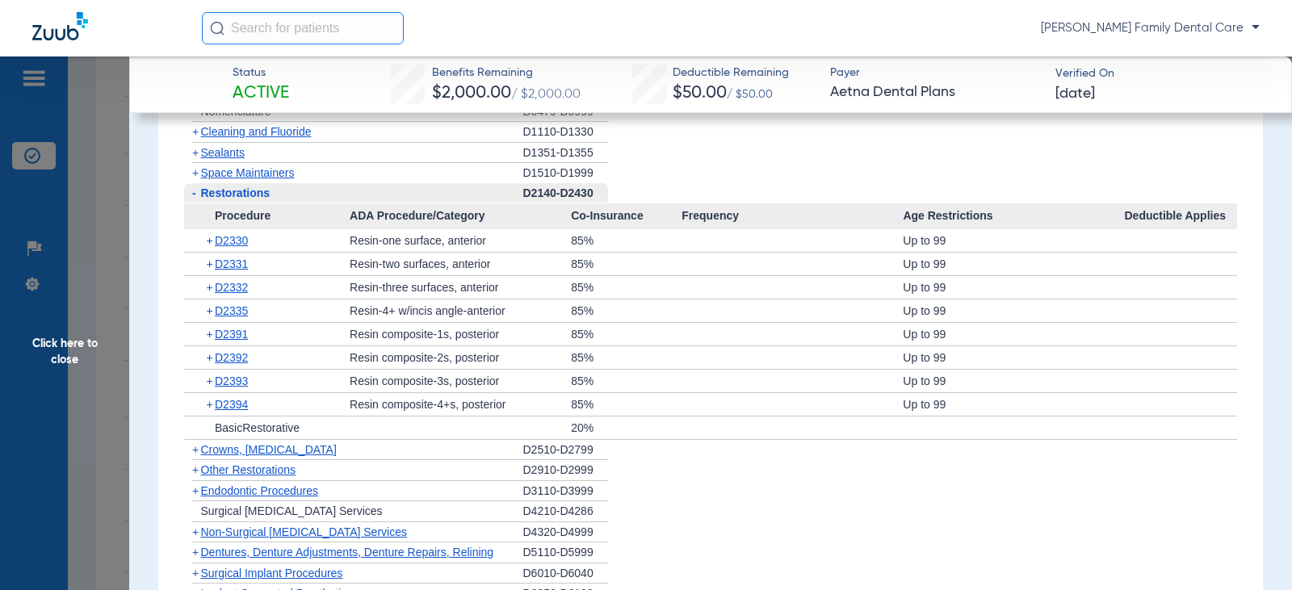
scroll to position [1131, 0]
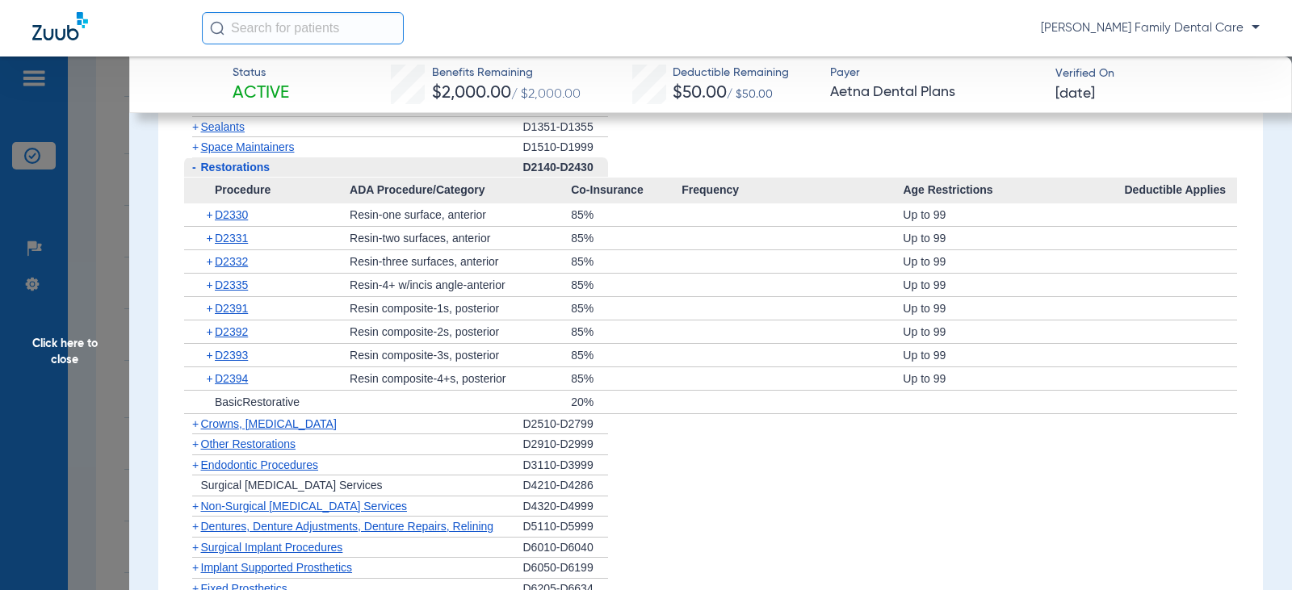
click at [192, 169] on span "-" at bounding box center [194, 167] width 4 height 13
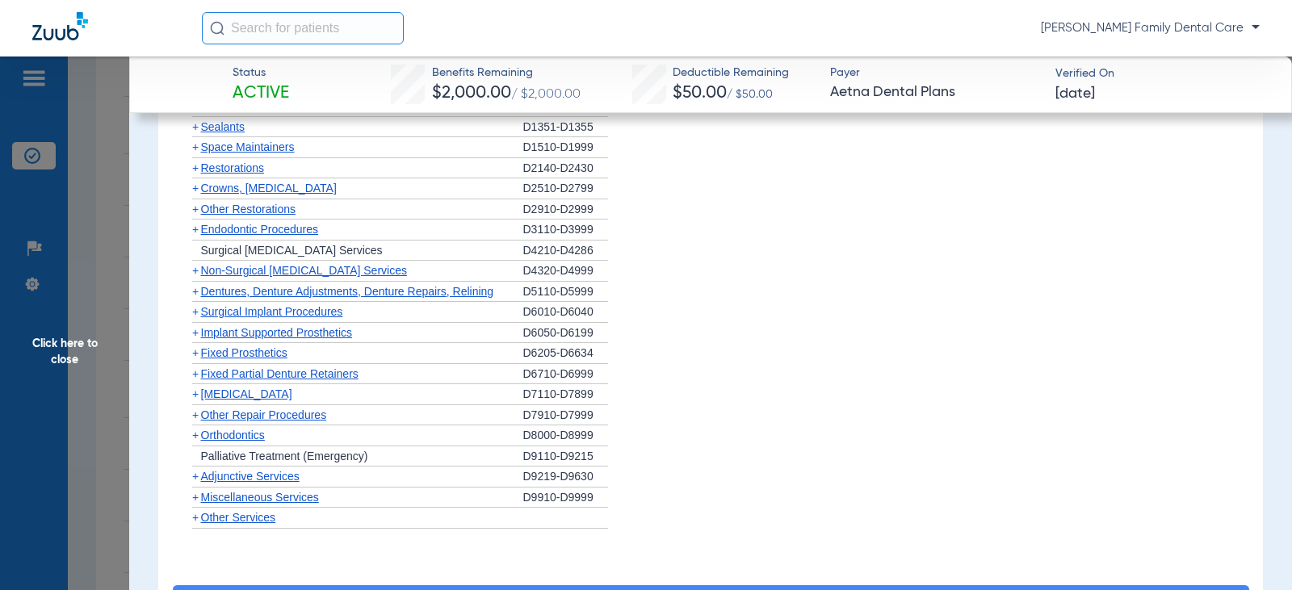
click at [195, 195] on span "+" at bounding box center [195, 188] width 6 height 13
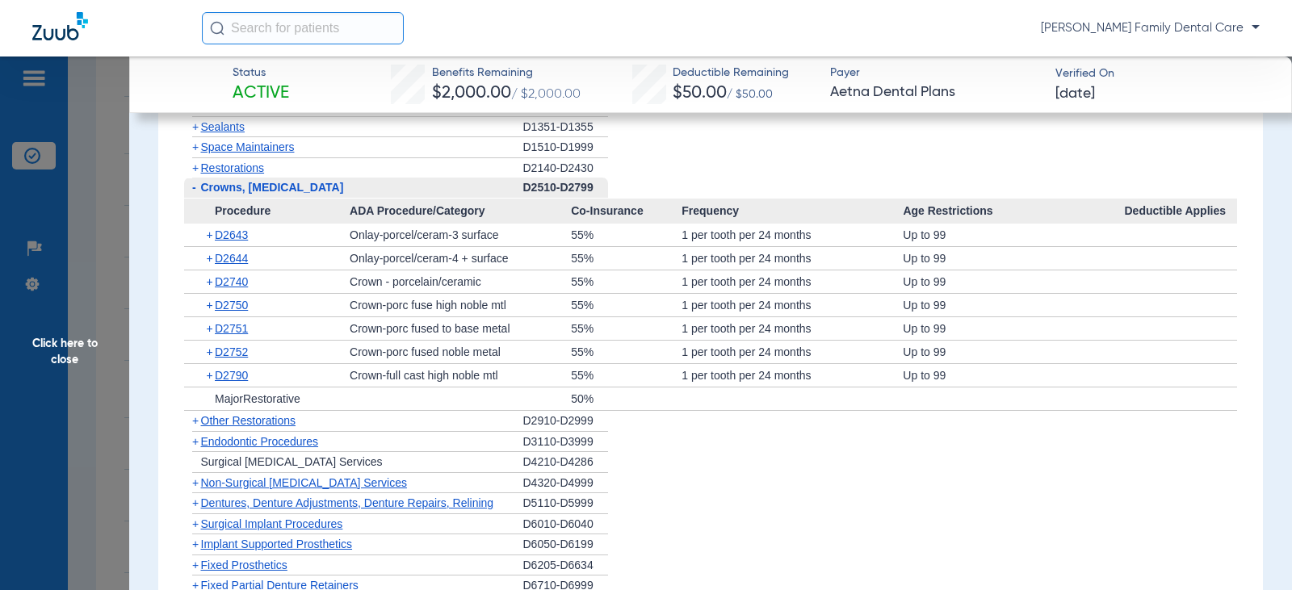
click at [195, 196] on span "-" at bounding box center [192, 188] width 17 height 20
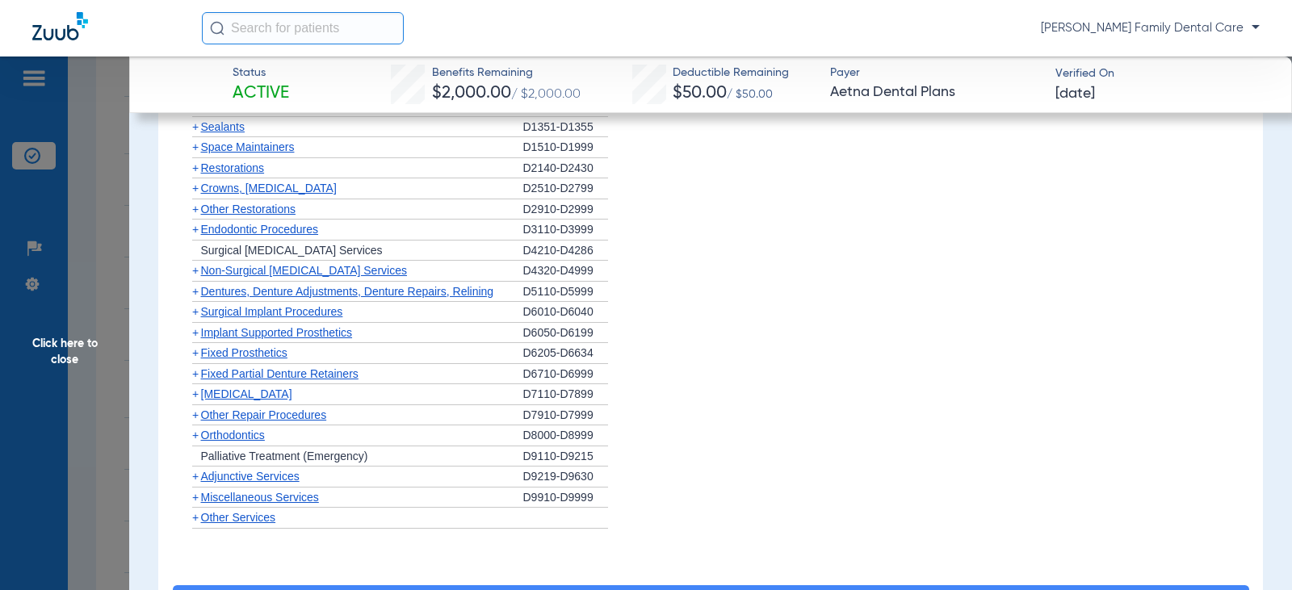
click at [195, 213] on span "+" at bounding box center [195, 209] width 6 height 13
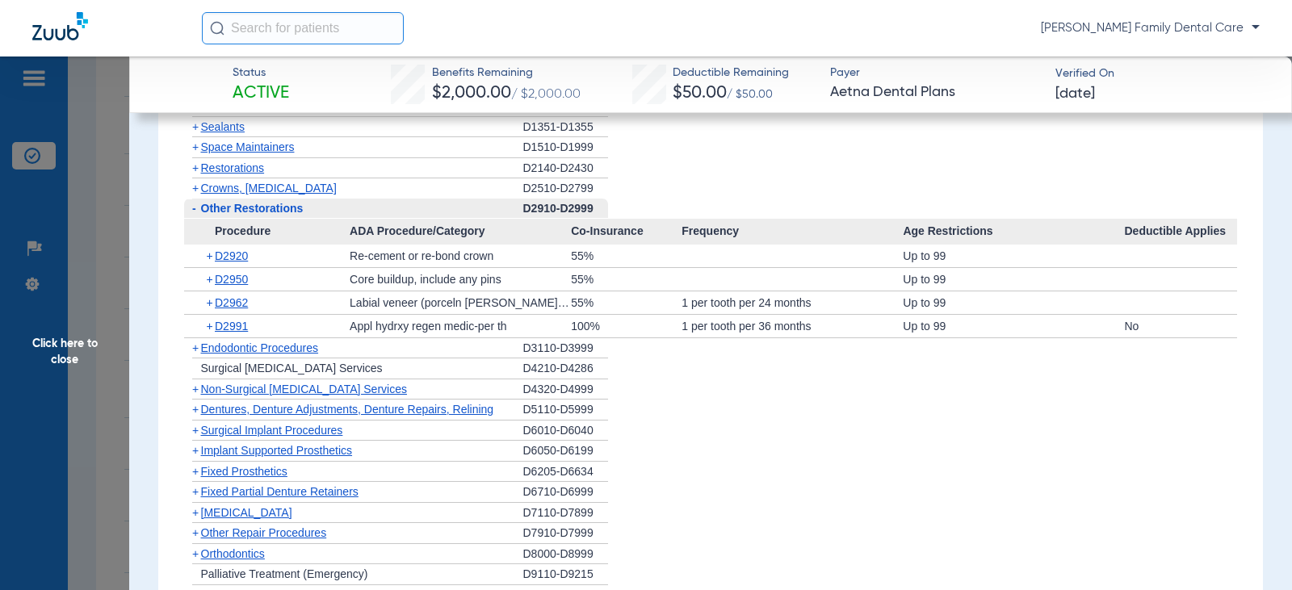
click at [195, 213] on span "-" at bounding box center [194, 208] width 4 height 13
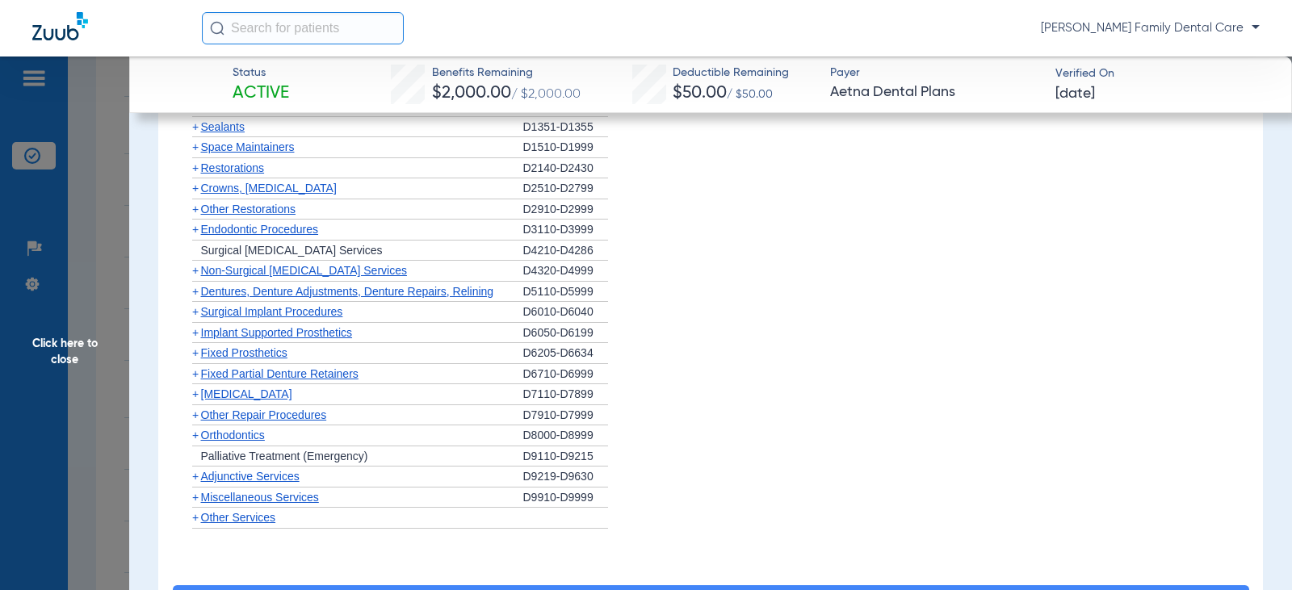
click at [196, 235] on span "+" at bounding box center [195, 229] width 6 height 13
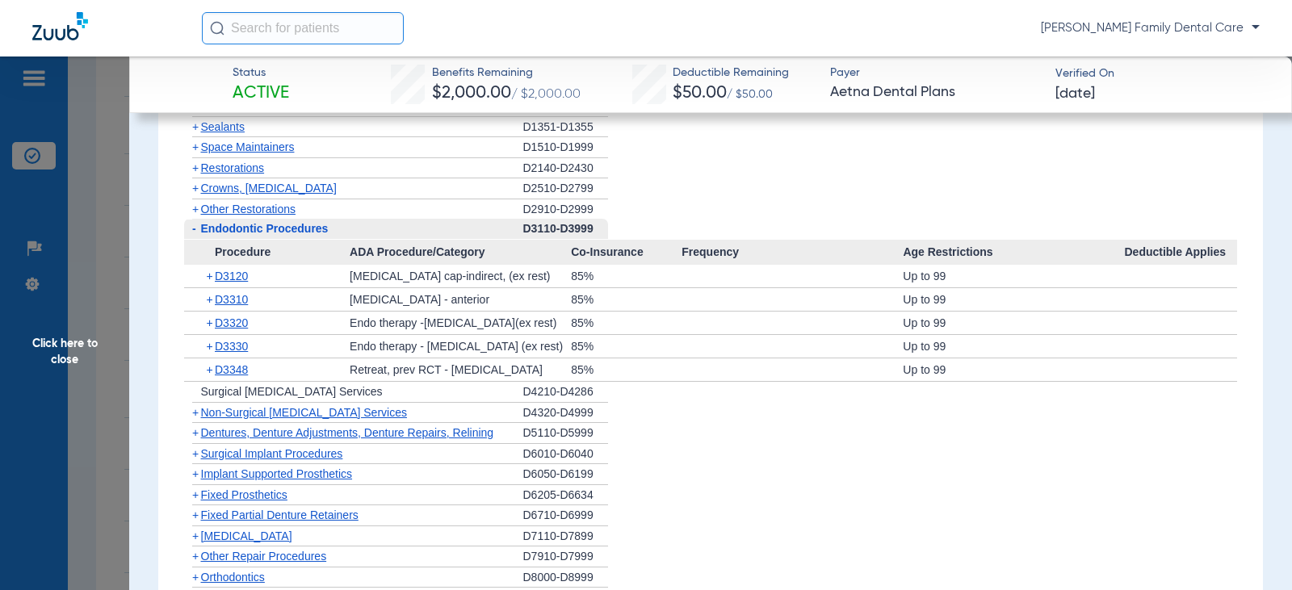
click at [69, 346] on span "Click here to close" at bounding box center [64, 352] width 129 height 590
